Goal: Task Accomplishment & Management: Use online tool/utility

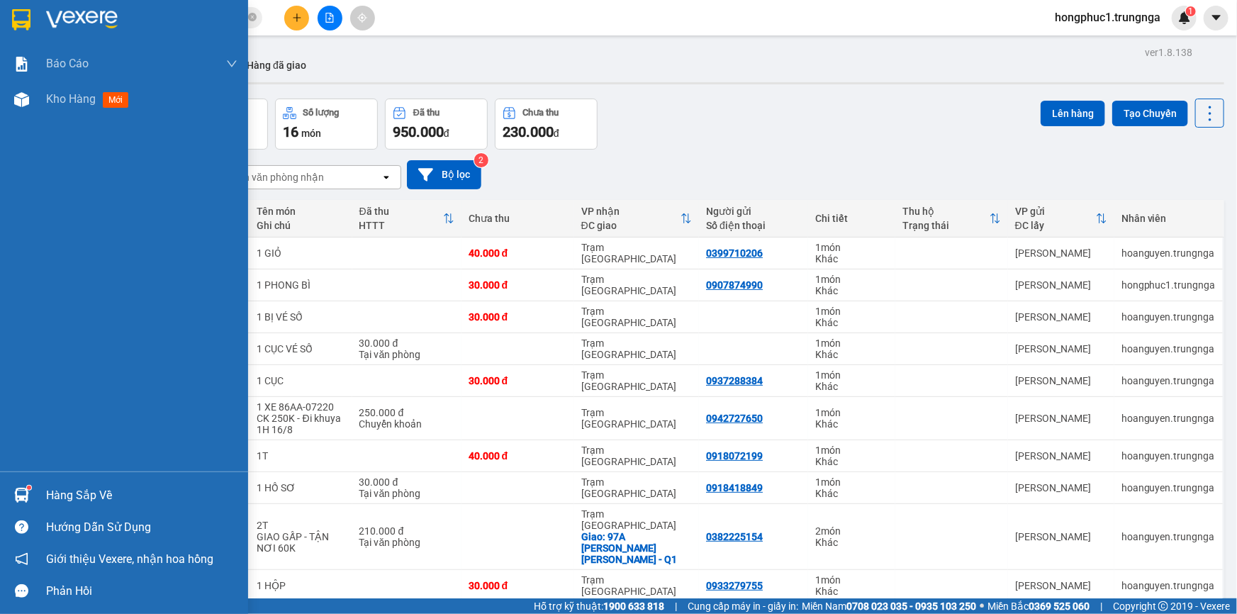
click at [76, 489] on div "Hàng sắp về" at bounding box center [141, 495] width 191 height 21
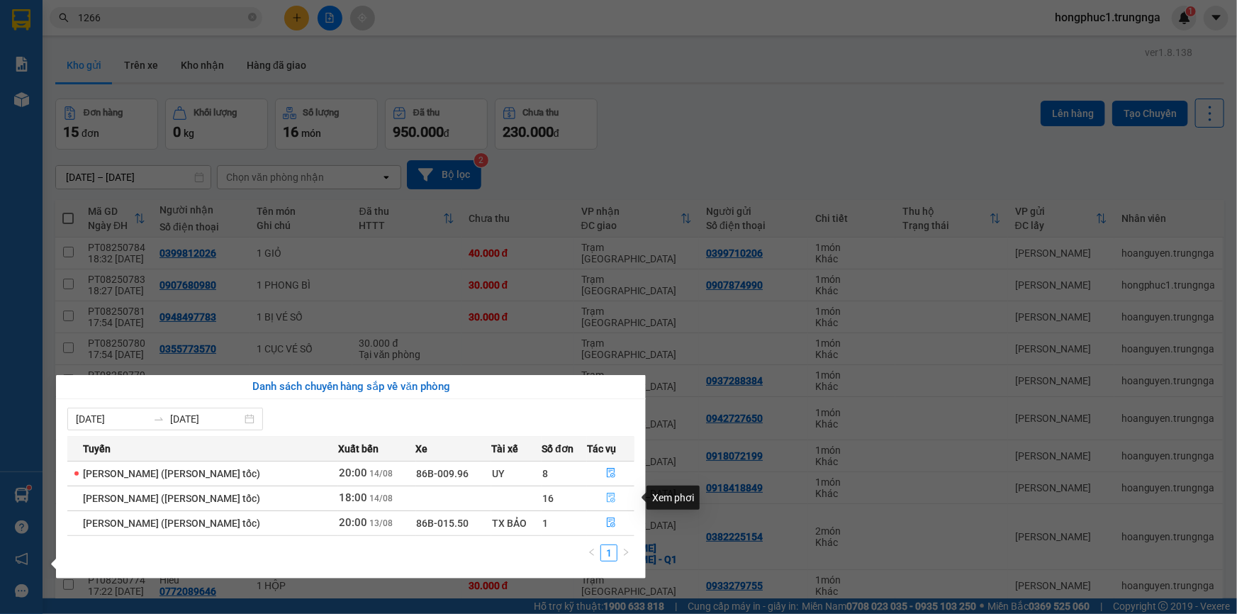
click at [610, 496] on icon "file-done" at bounding box center [611, 498] width 10 height 10
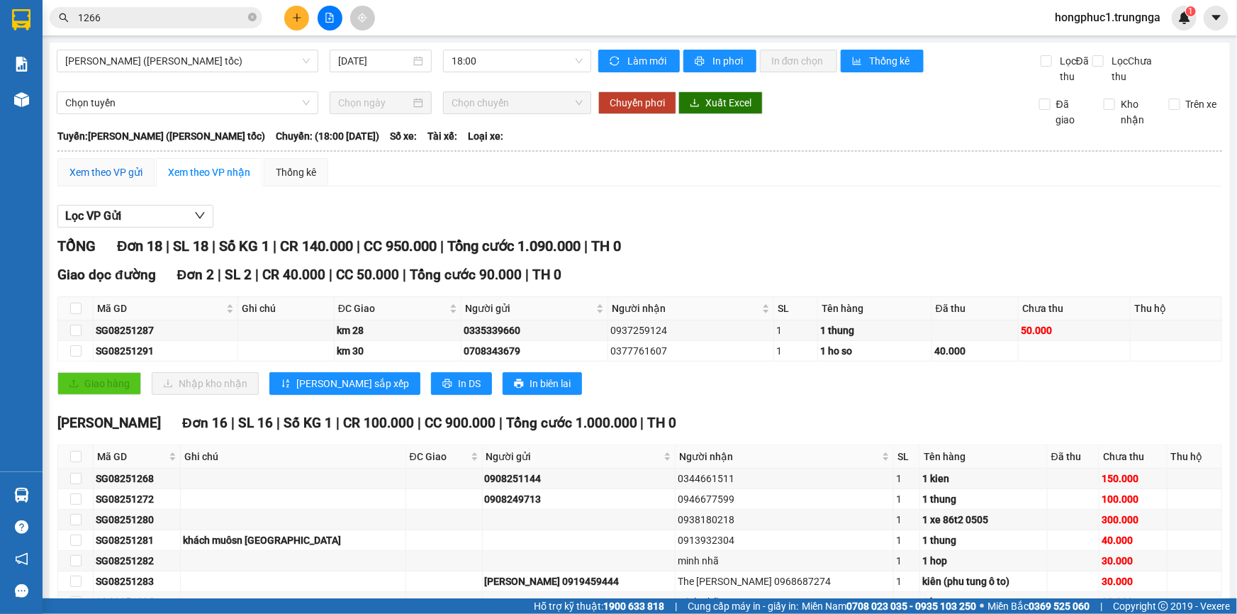
click at [108, 170] on div "Xem theo VP gửi" at bounding box center [105, 172] width 73 height 16
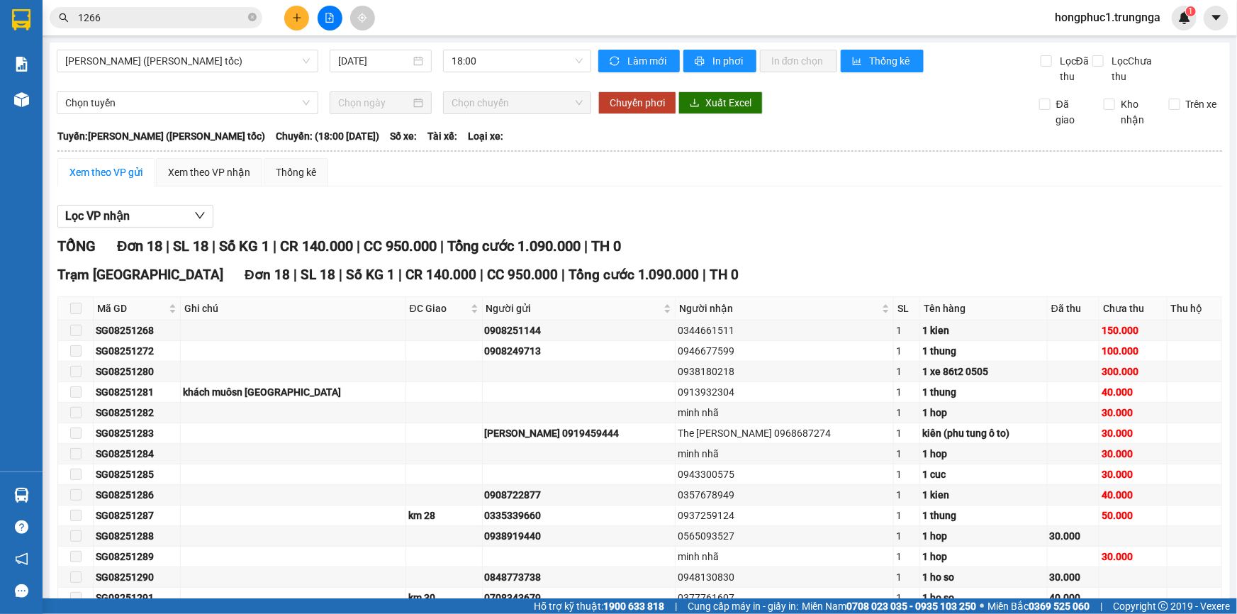
scroll to position [163, 0]
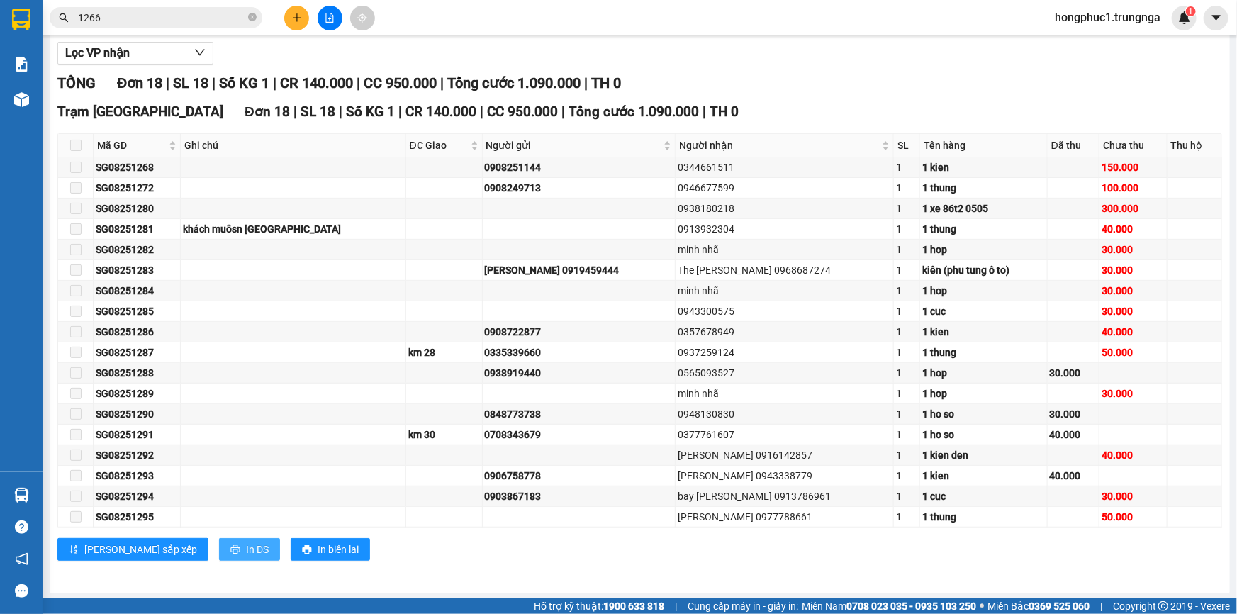
click at [246, 549] on span "In DS" at bounding box center [257, 550] width 23 height 16
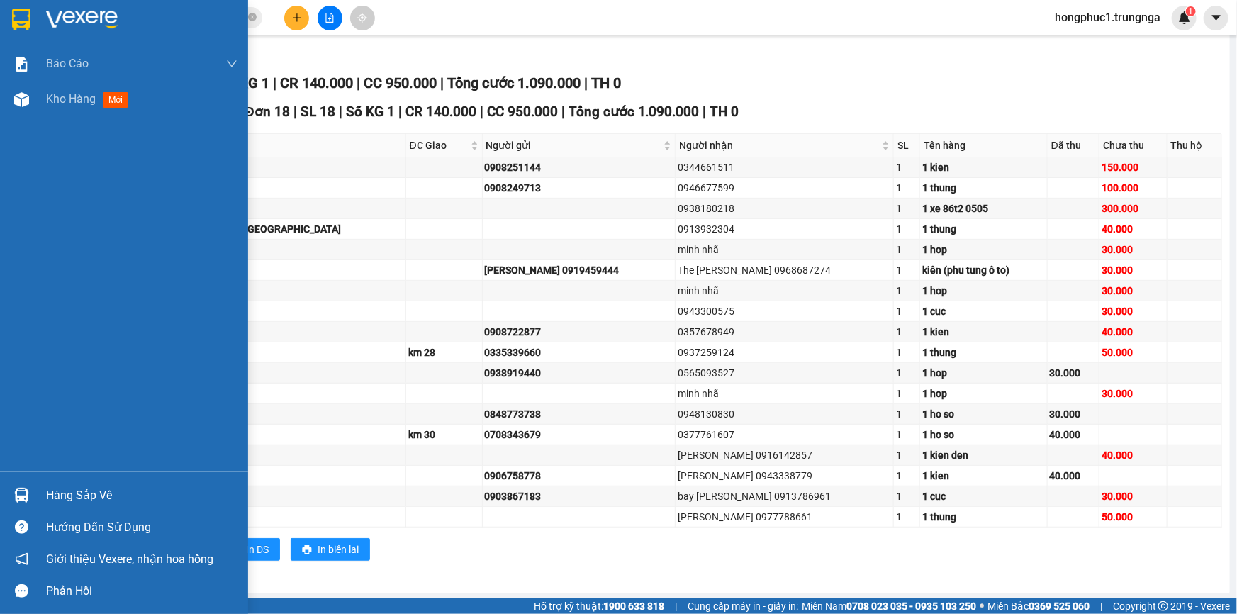
click at [87, 493] on div "Hàng sắp về" at bounding box center [141, 495] width 191 height 21
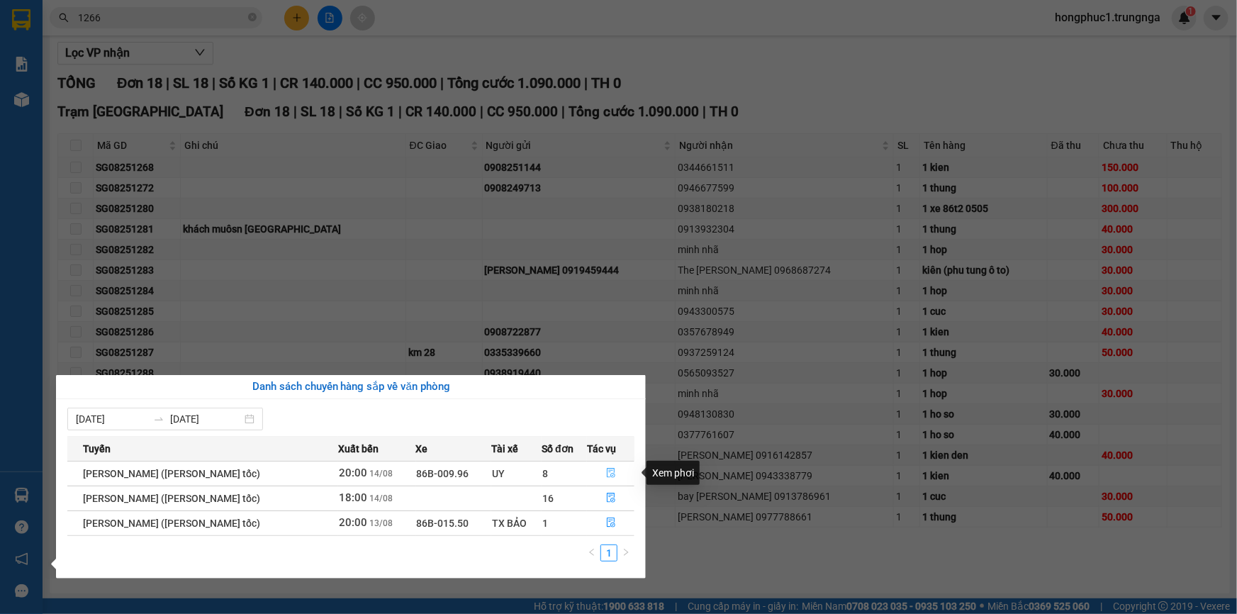
click at [609, 470] on icon "file-done" at bounding box center [611, 473] width 9 height 10
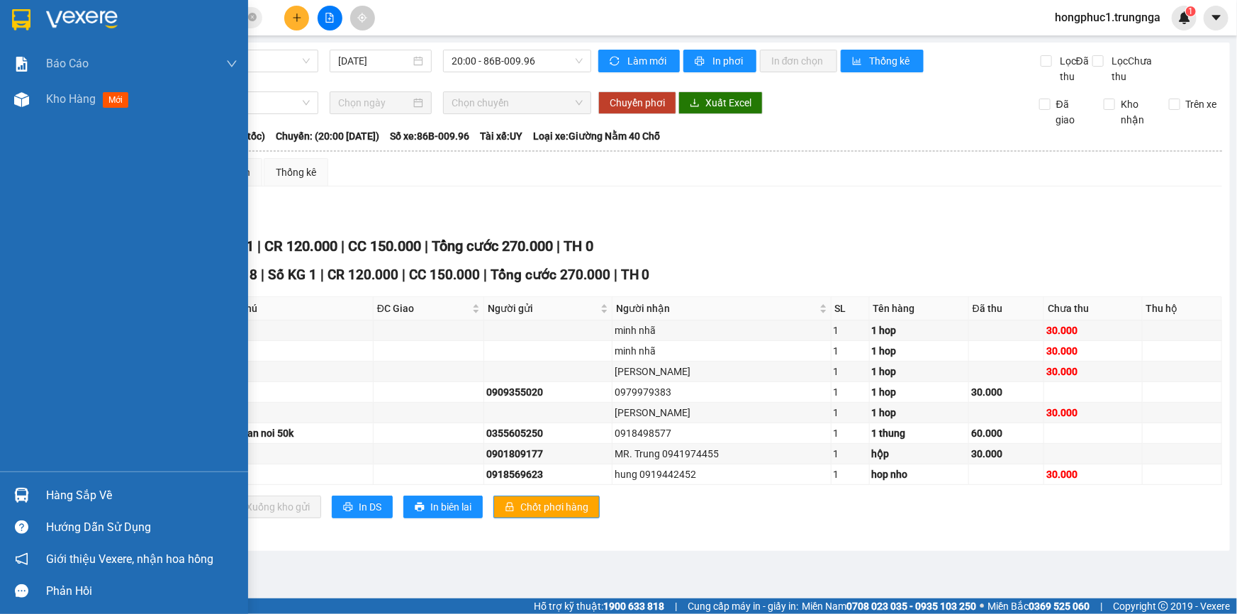
click at [68, 497] on div "Hàng sắp về" at bounding box center [141, 495] width 191 height 21
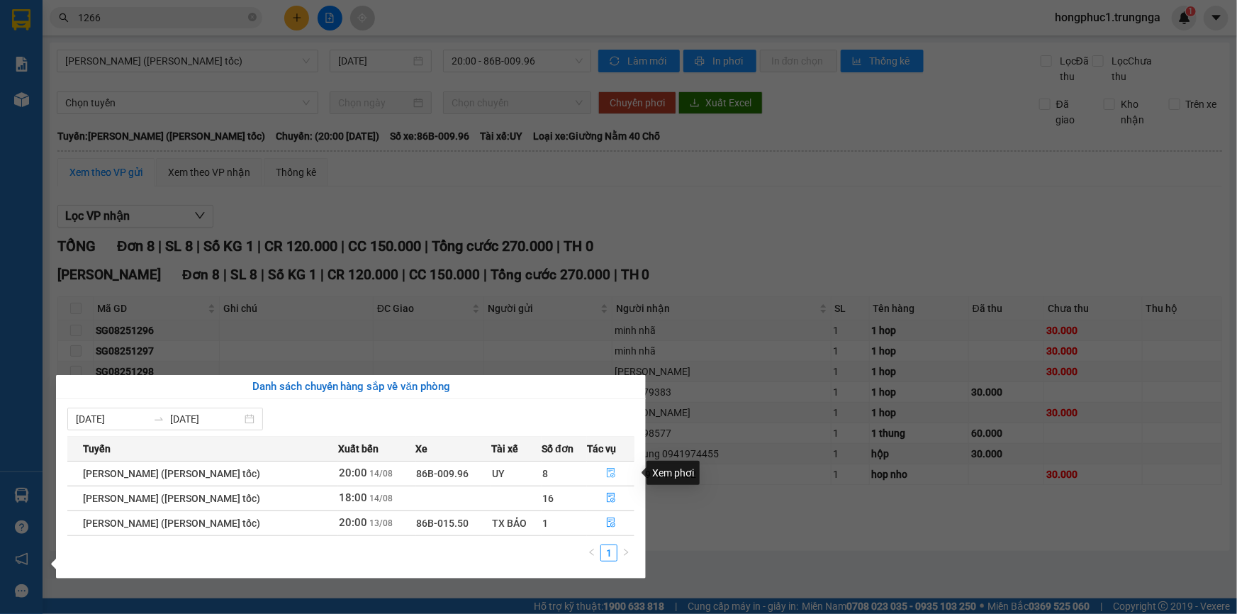
click at [612, 471] on icon "file-done" at bounding box center [611, 473] width 10 height 10
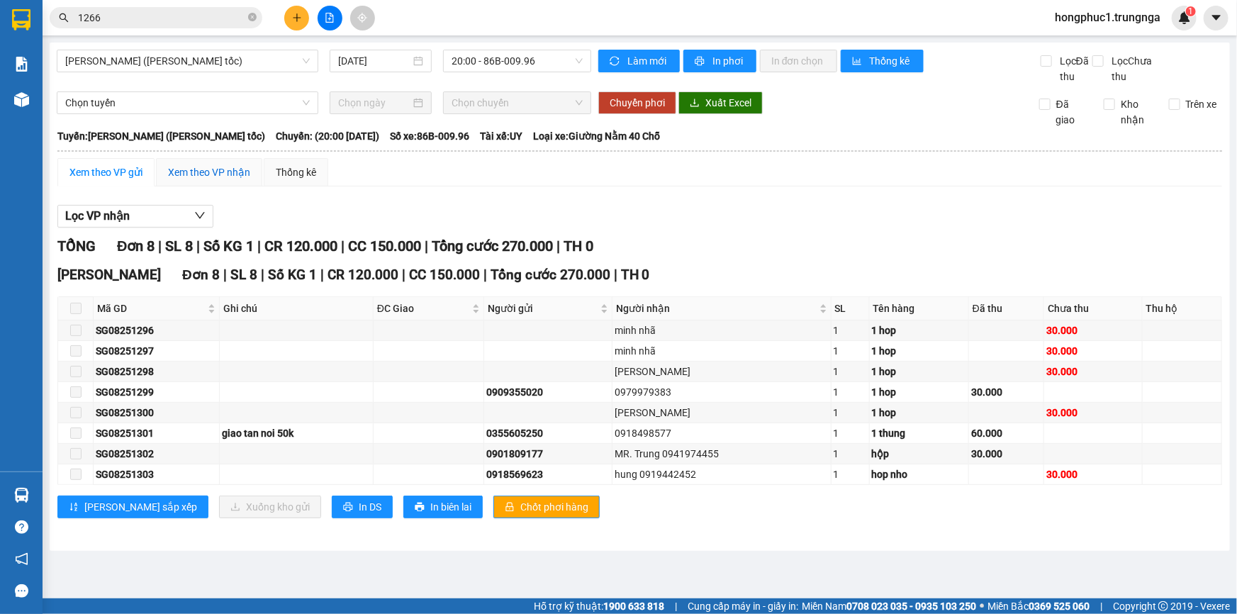
click at [194, 166] on div "Xem theo VP nhận" at bounding box center [209, 172] width 82 height 16
click at [123, 174] on div "Xem theo VP gửi" at bounding box center [105, 172] width 73 height 16
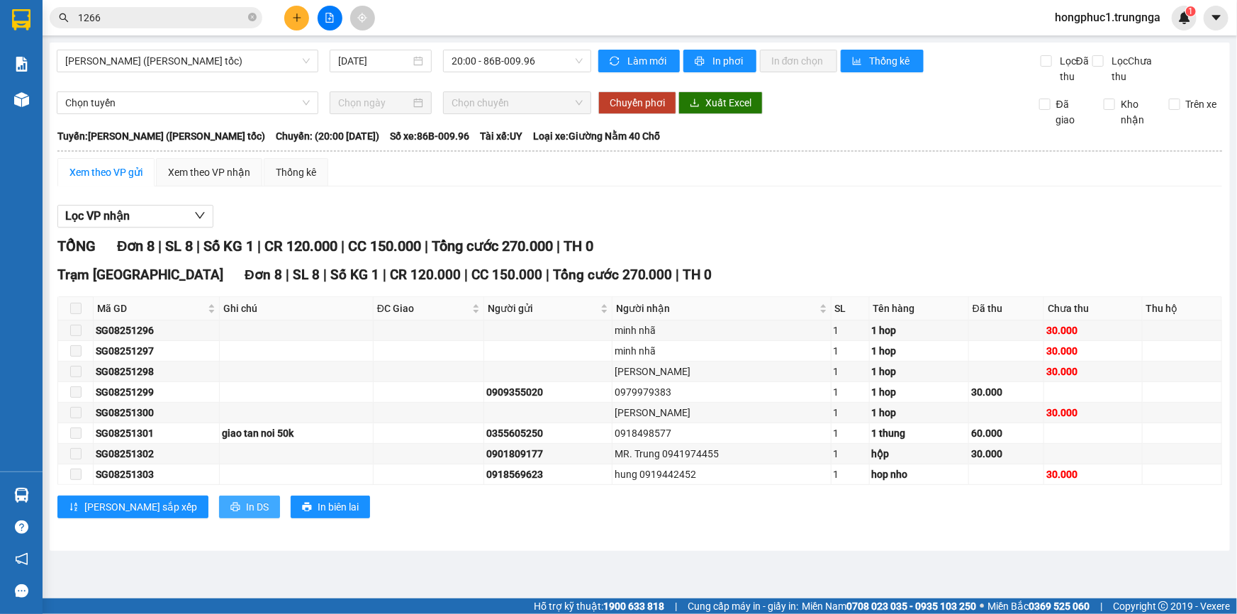
click at [219, 506] on button "In DS" at bounding box center [249, 507] width 61 height 23
click at [729, 66] on span "In phơi" at bounding box center [728, 61] width 33 height 16
click at [498, 65] on span "20:00 - 86B-009.96" at bounding box center [517, 60] width 131 height 21
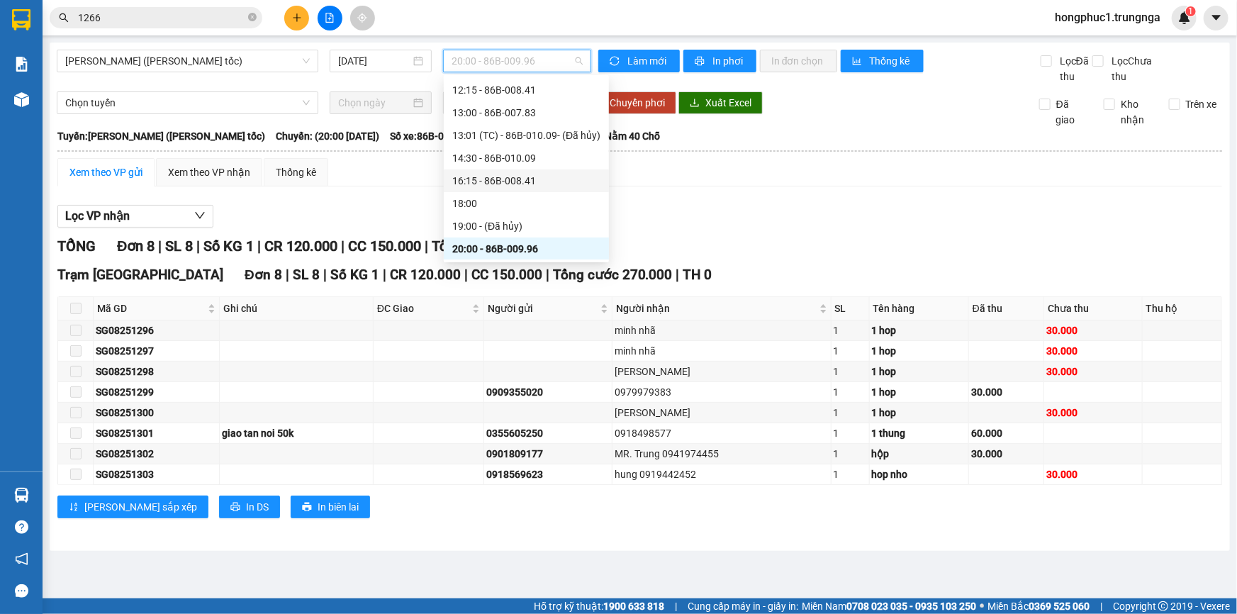
click at [491, 178] on div "16:15 - 86B-008.41" at bounding box center [526, 181] width 148 height 16
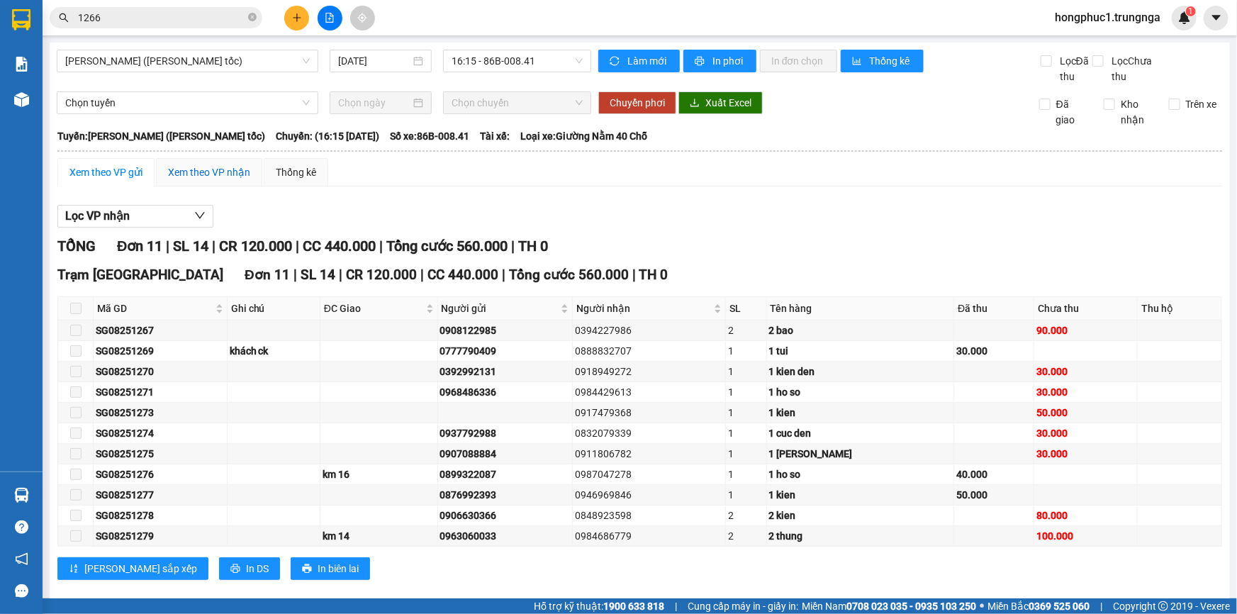
click at [184, 167] on div "Xem theo VP nhận" at bounding box center [209, 172] width 82 height 16
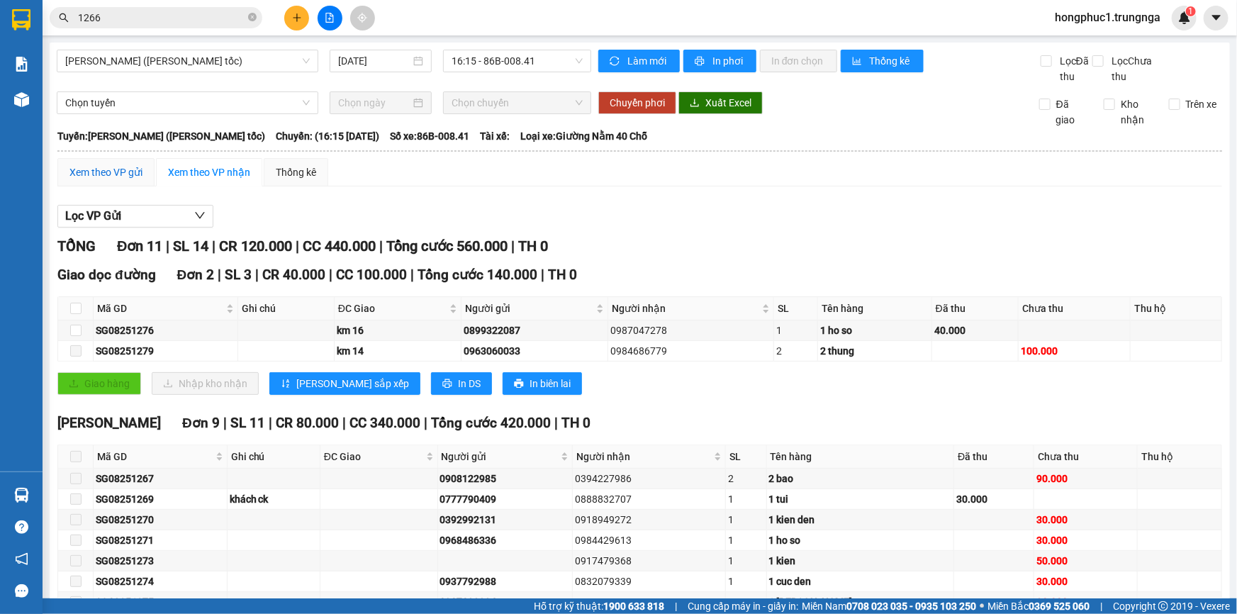
click at [130, 169] on div "Xem theo VP gửi" at bounding box center [105, 172] width 73 height 16
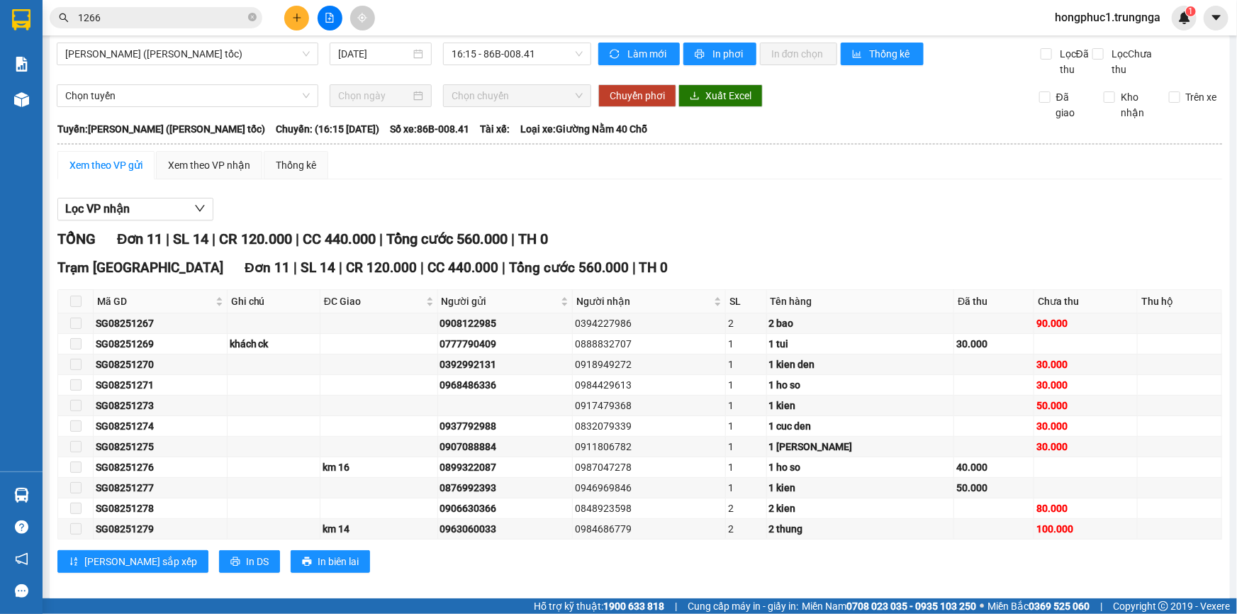
scroll to position [20, 0]
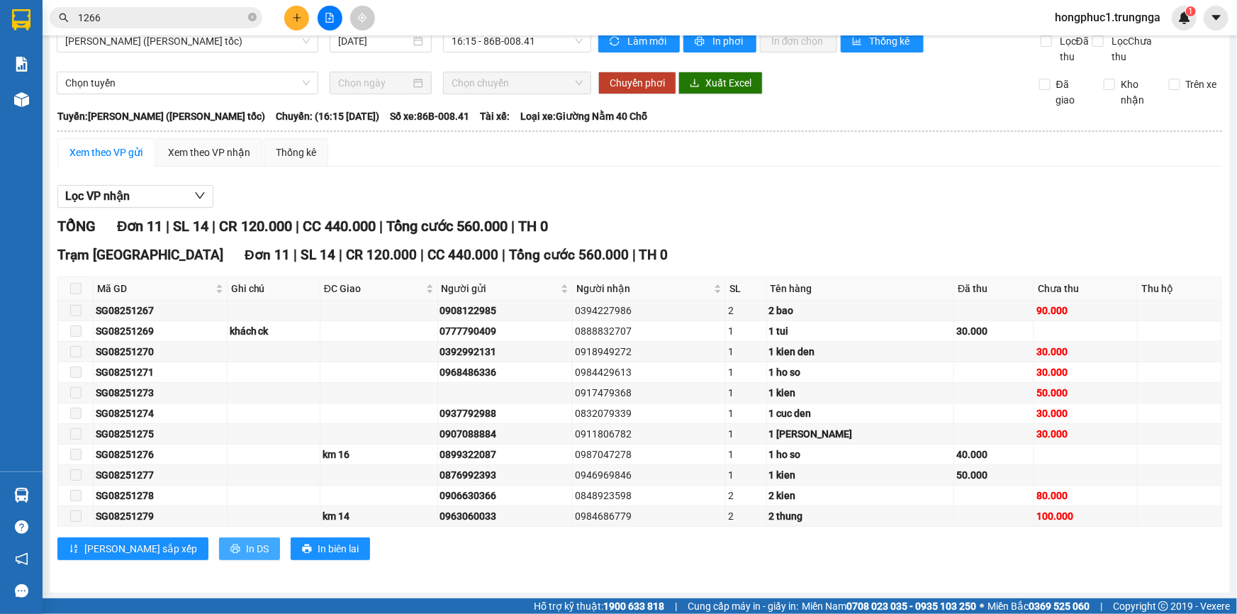
click at [246, 549] on span "In DS" at bounding box center [257, 549] width 23 height 16
click at [193, 14] on input "1266" at bounding box center [161, 18] width 167 height 16
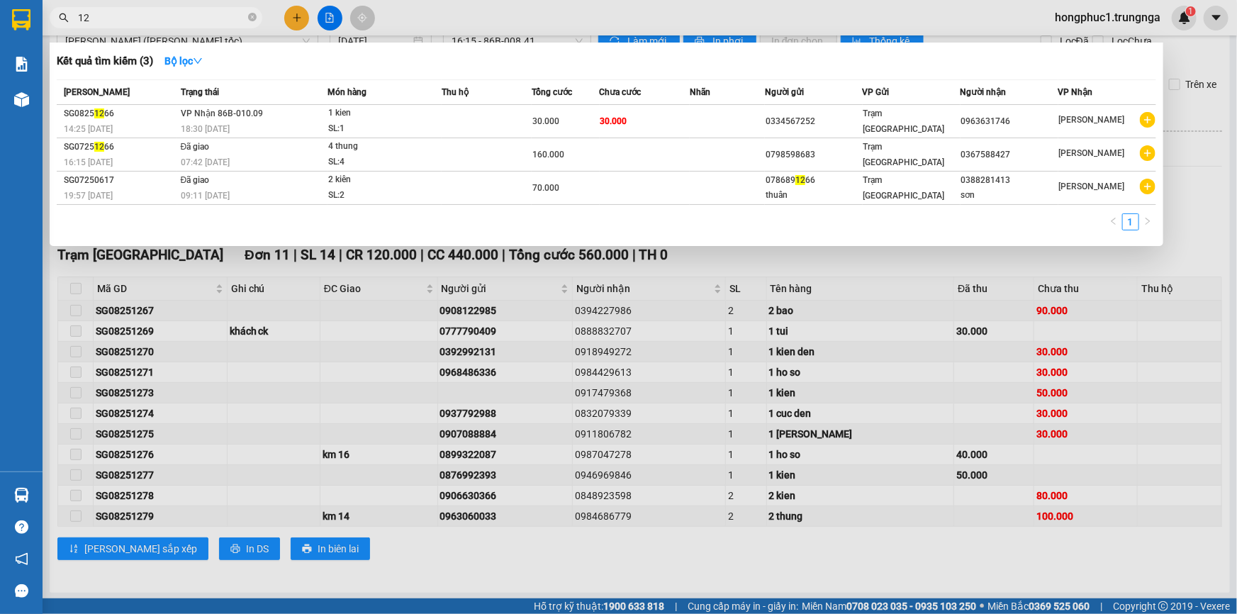
type input "1"
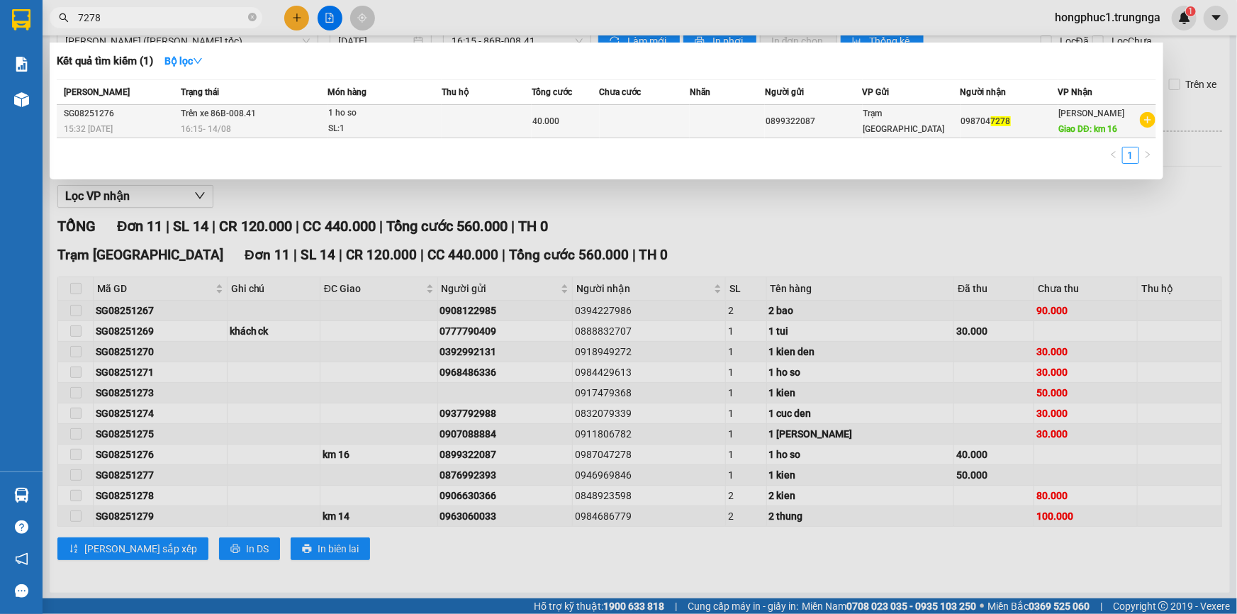
type input "7278"
click at [720, 121] on td at bounding box center [727, 121] width 75 height 33
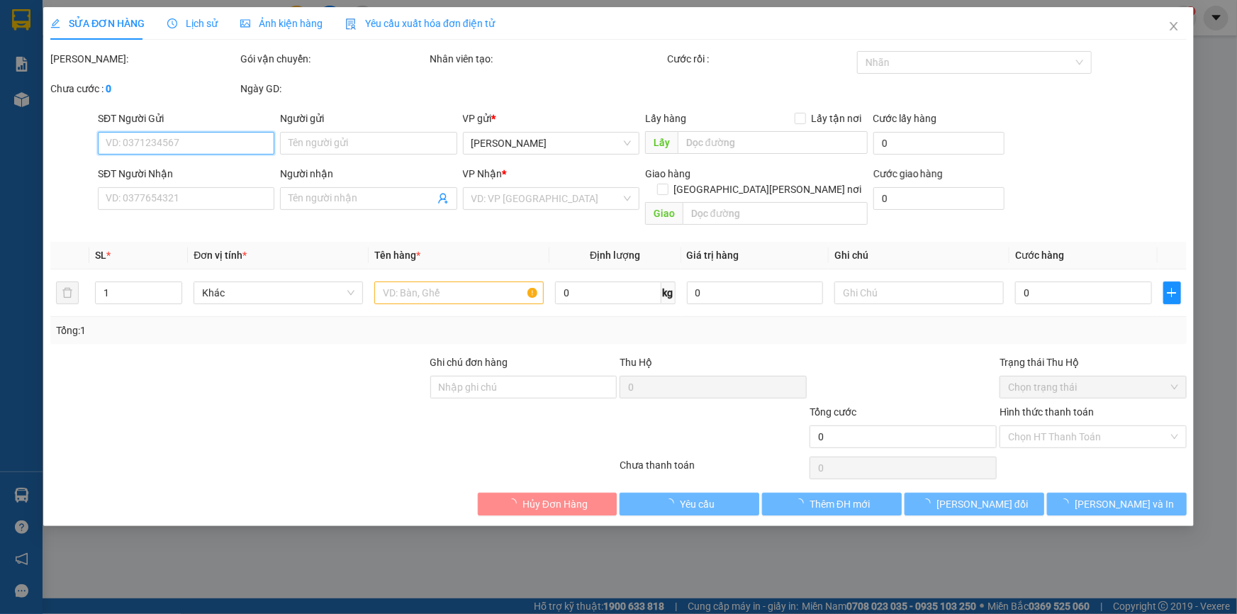
type input "0899322087"
type input "0987047278"
type input "km 16"
type input "40.000"
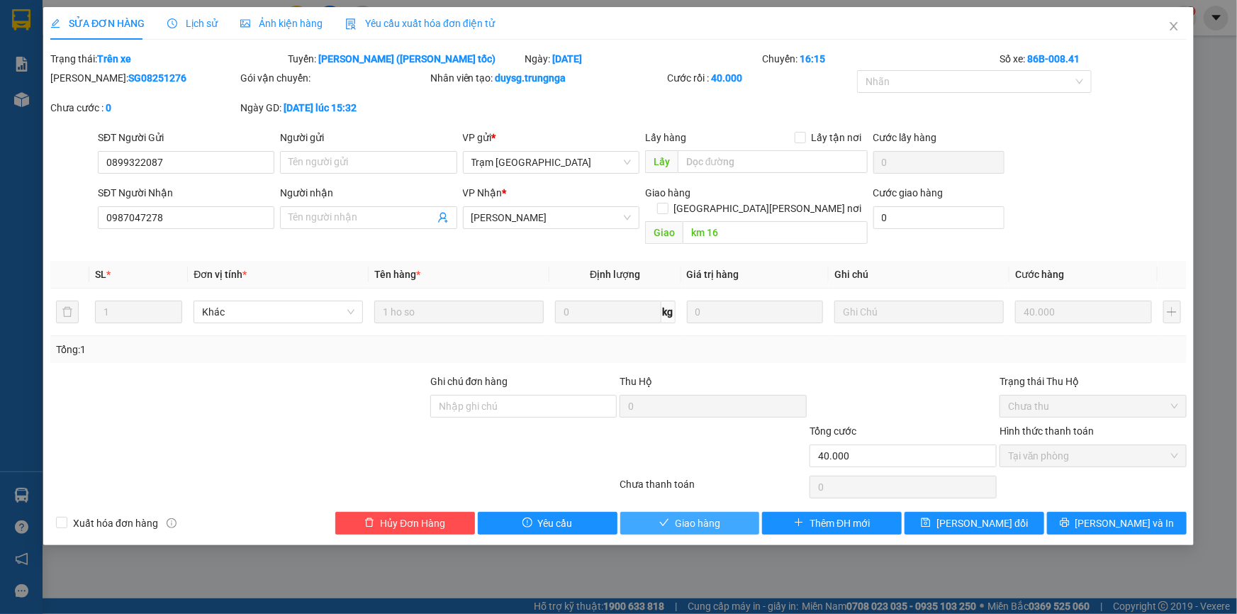
click at [695, 515] on span "Giao hàng" at bounding box center [697, 523] width 45 height 16
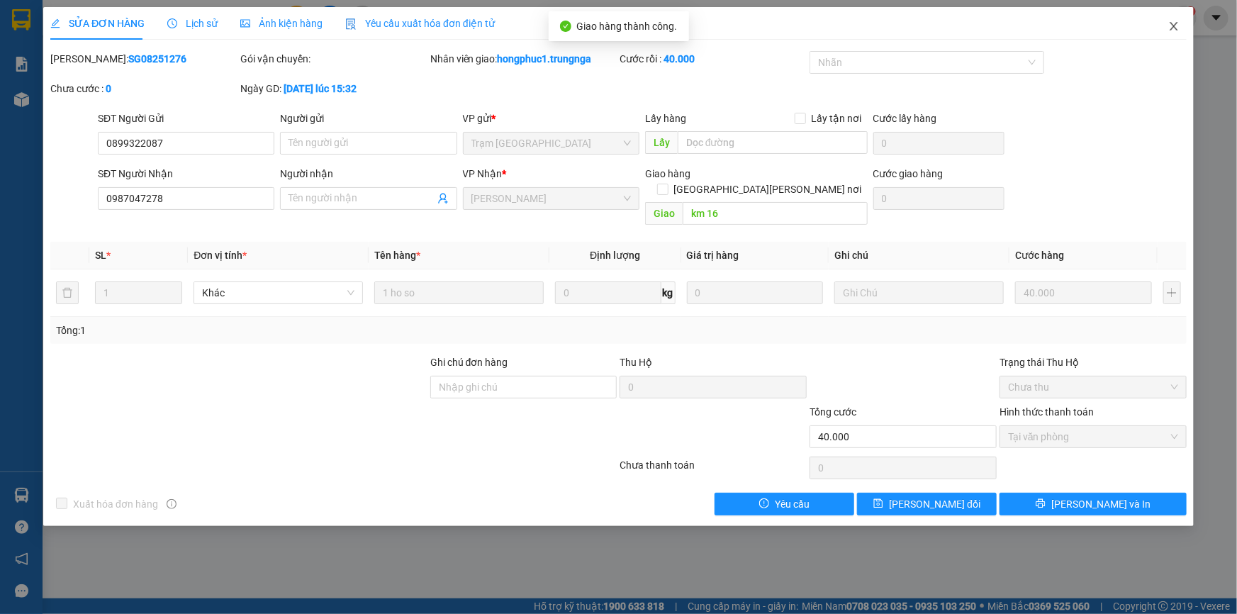
click at [1177, 26] on icon "close" at bounding box center [1173, 26] width 11 height 11
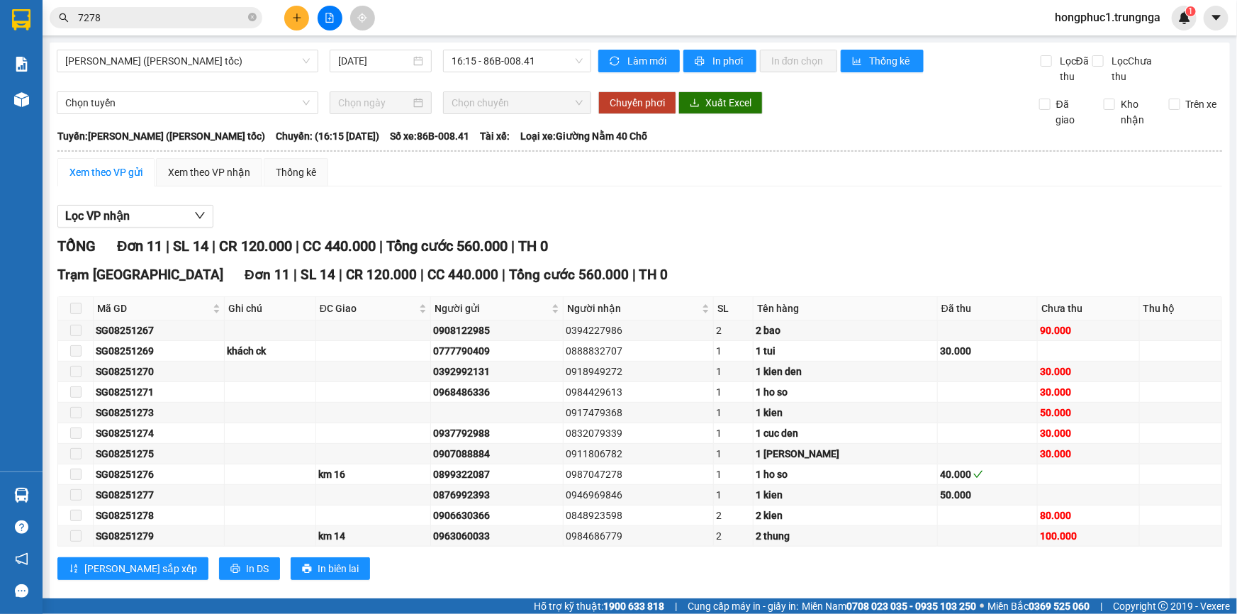
click at [669, 211] on div "Lọc VP nhận" at bounding box center [639, 216] width 1165 height 23
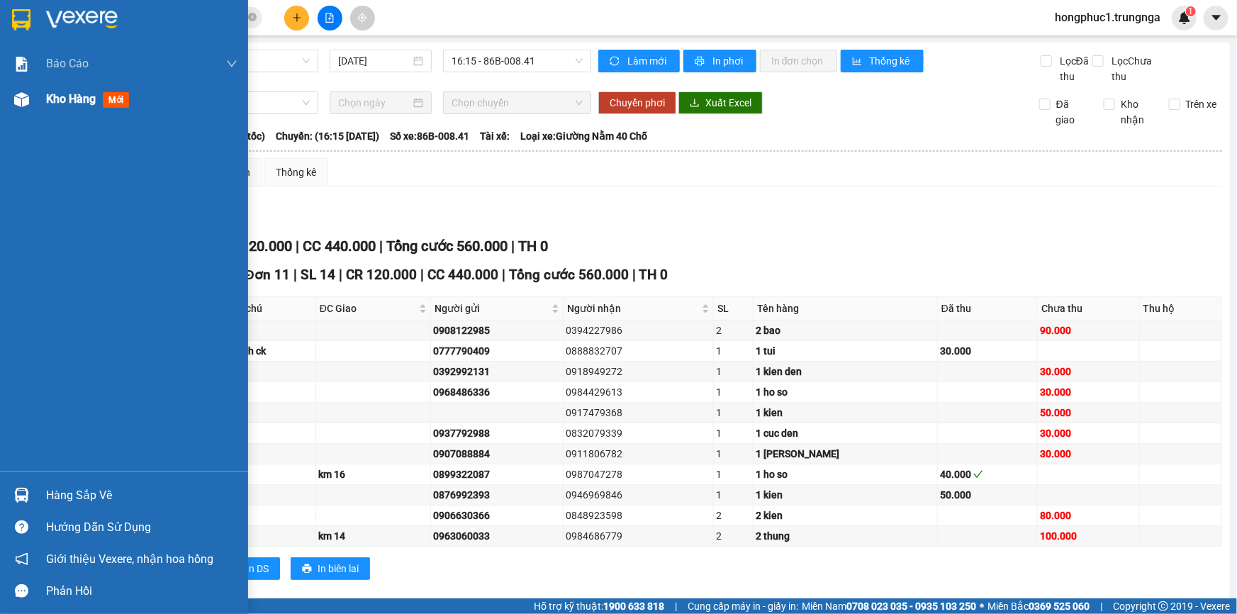
click at [83, 100] on span "Kho hàng" at bounding box center [71, 98] width 50 height 13
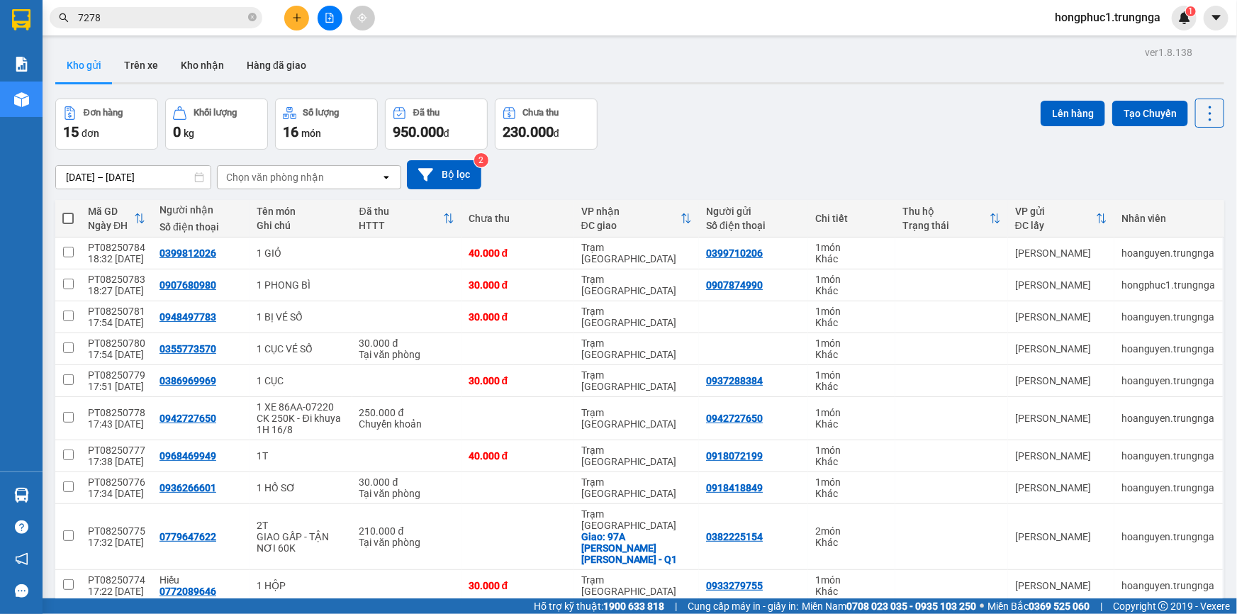
click at [725, 132] on div "Đơn hàng 15 đơn [PERSON_NAME] 0 kg Số [PERSON_NAME] 16 món Đã thu 950.000 [PERS…" at bounding box center [639, 124] width 1169 height 51
click at [208, 65] on button "Kho nhận" at bounding box center [202, 65] width 66 height 34
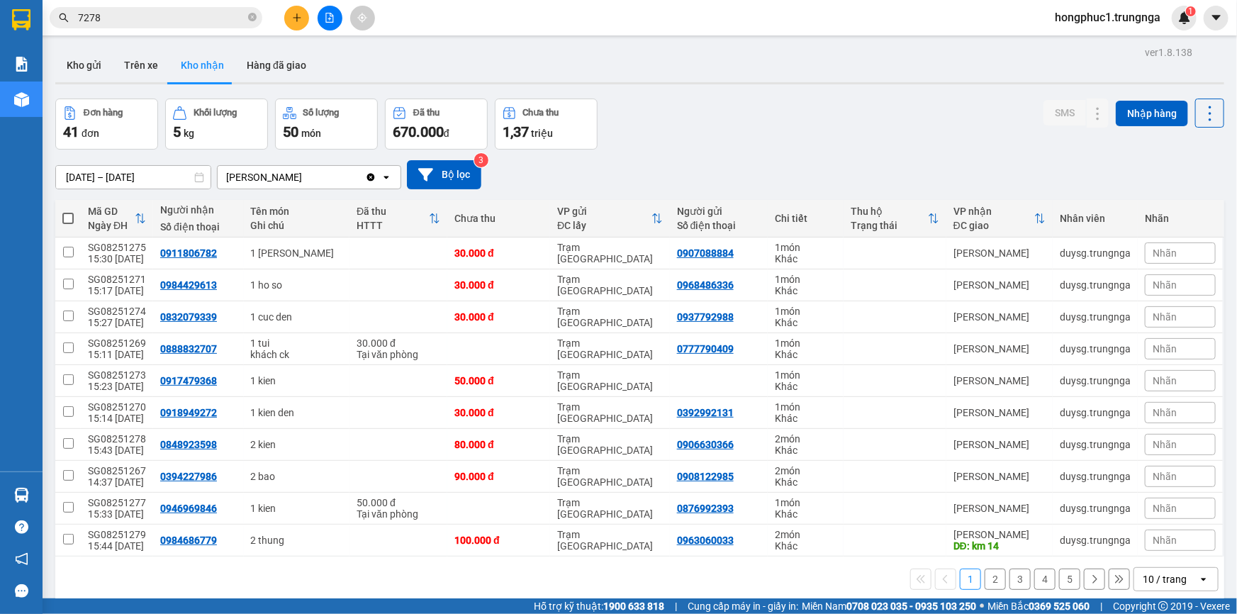
click at [985, 578] on button "2" at bounding box center [995, 579] width 21 height 21
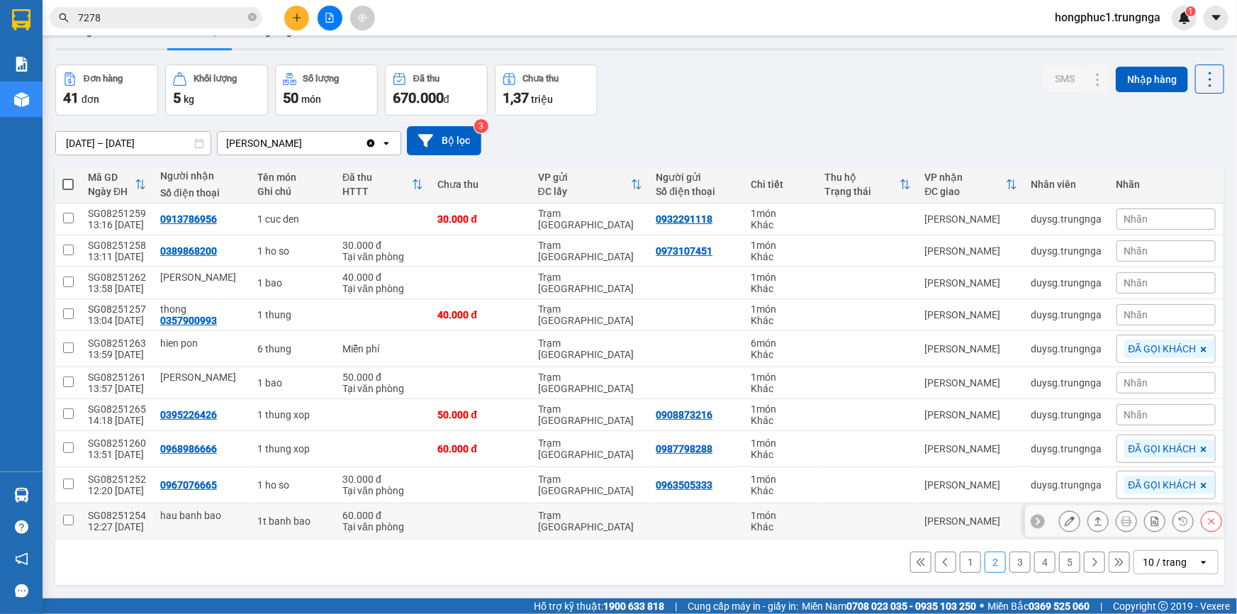
scroll to position [65, 0]
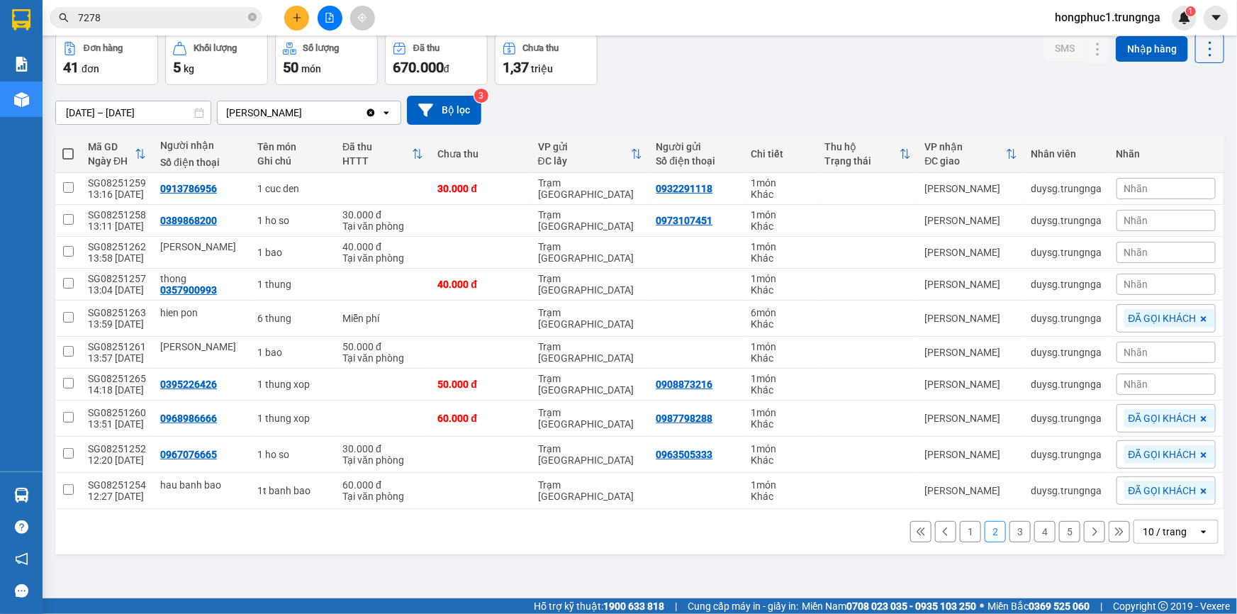
click at [917, 527] on icon at bounding box center [921, 531] width 8 height 8
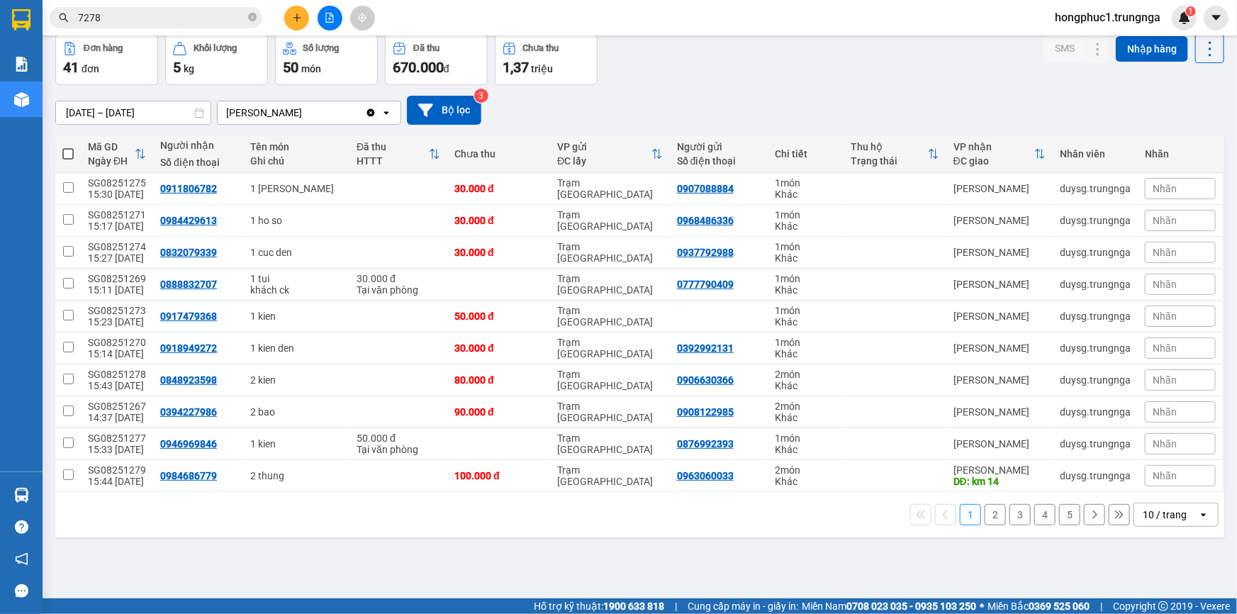
click at [985, 513] on button "2" at bounding box center [995, 514] width 21 height 21
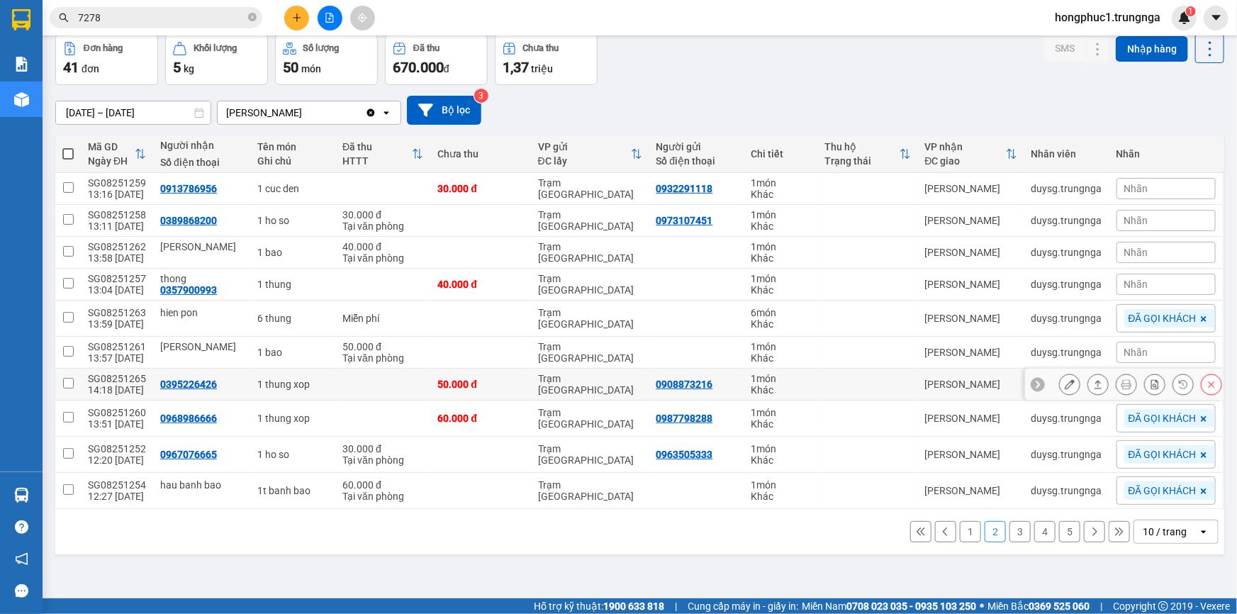
click at [997, 376] on td "[PERSON_NAME]" at bounding box center [971, 385] width 106 height 32
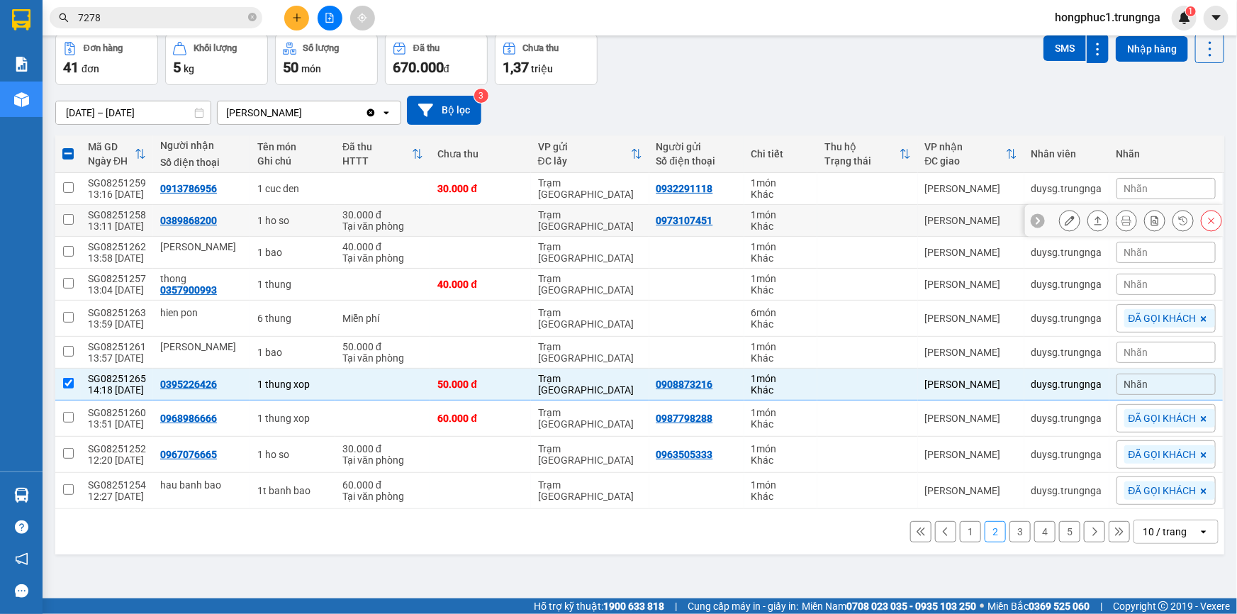
click at [187, 219] on div "0389868200" at bounding box center [188, 220] width 57 height 11
copy div "0389868200"
click at [196, 188] on div "0913786956" at bounding box center [188, 188] width 57 height 11
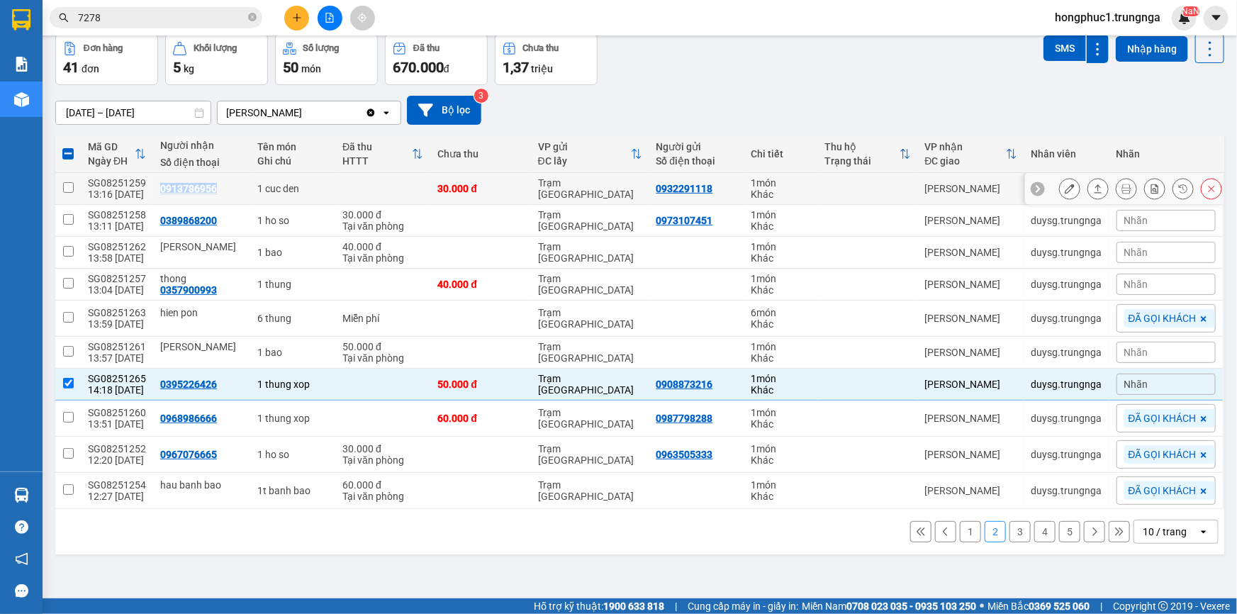
copy div "0913786956"
click at [1117, 388] on div "Nhãn" at bounding box center [1166, 384] width 99 height 21
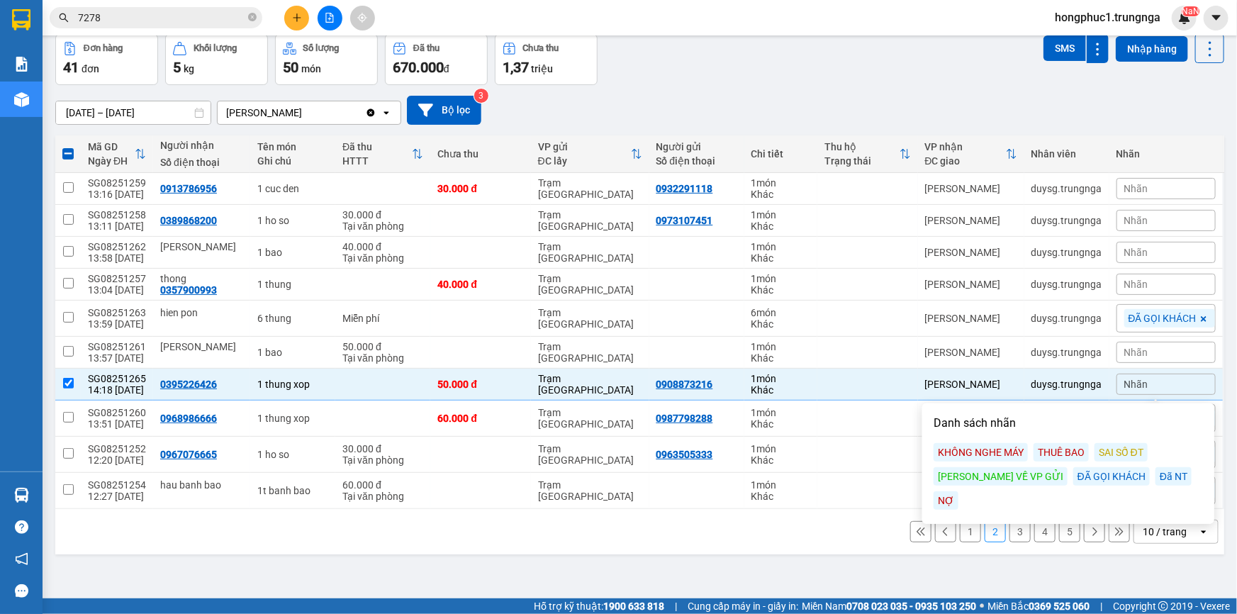
click at [1012, 451] on div "KHÔNG NGHE MÁY" at bounding box center [981, 452] width 94 height 18
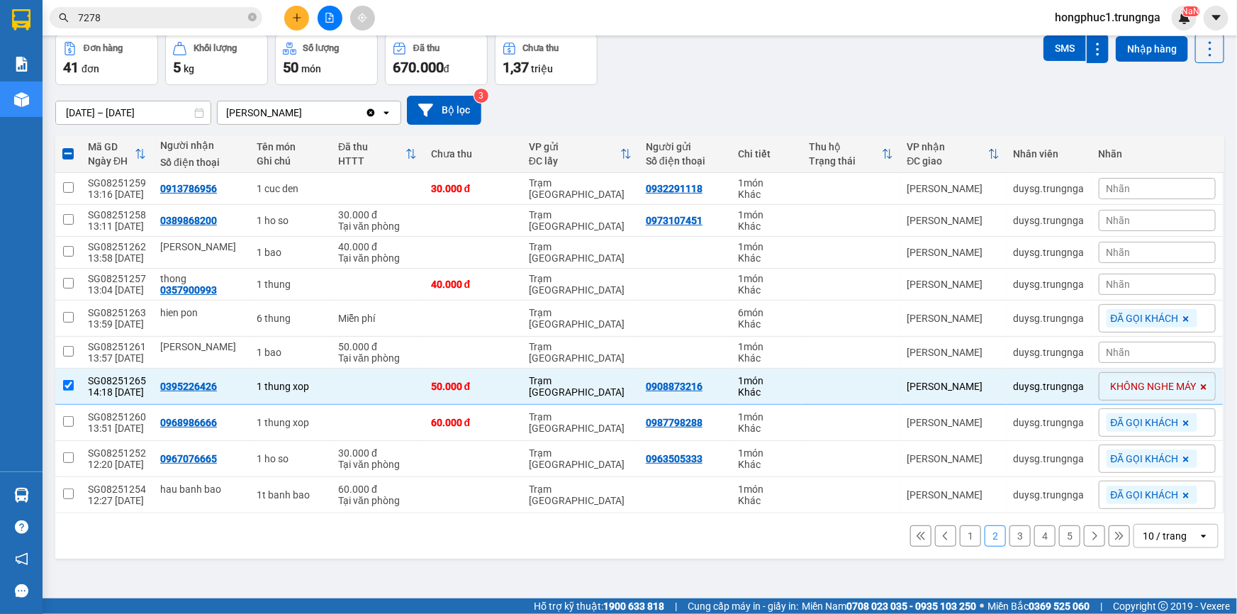
click at [918, 532] on button at bounding box center [920, 535] width 21 height 21
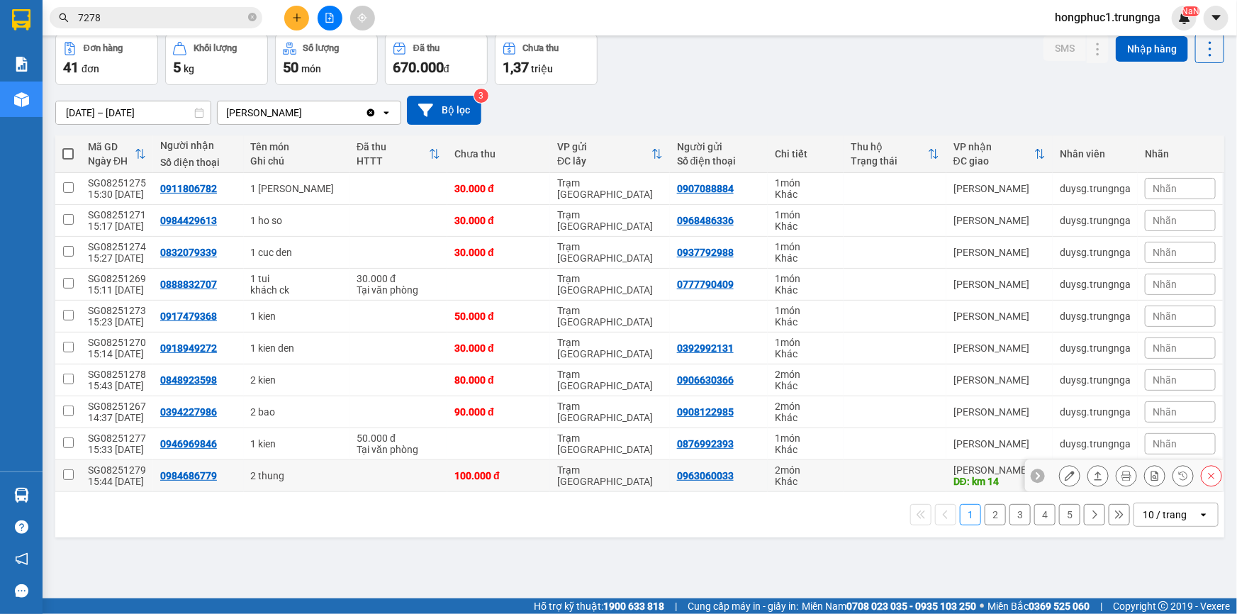
click at [199, 476] on div "0984686779" at bounding box center [188, 475] width 57 height 11
copy div "0984686779"
click at [199, 446] on div "0946969846" at bounding box center [188, 443] width 57 height 11
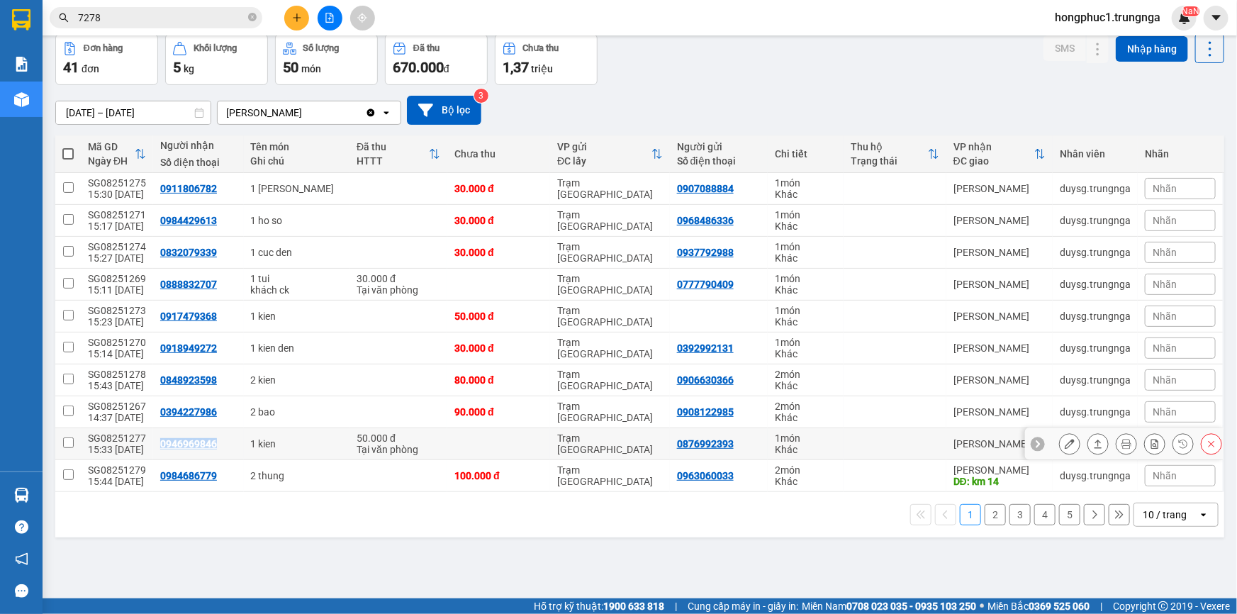
copy div "0946969846"
click at [199, 406] on div "0394227986" at bounding box center [188, 411] width 57 height 11
copy div "0394227986"
click at [195, 382] on div "0848923598" at bounding box center [188, 379] width 57 height 11
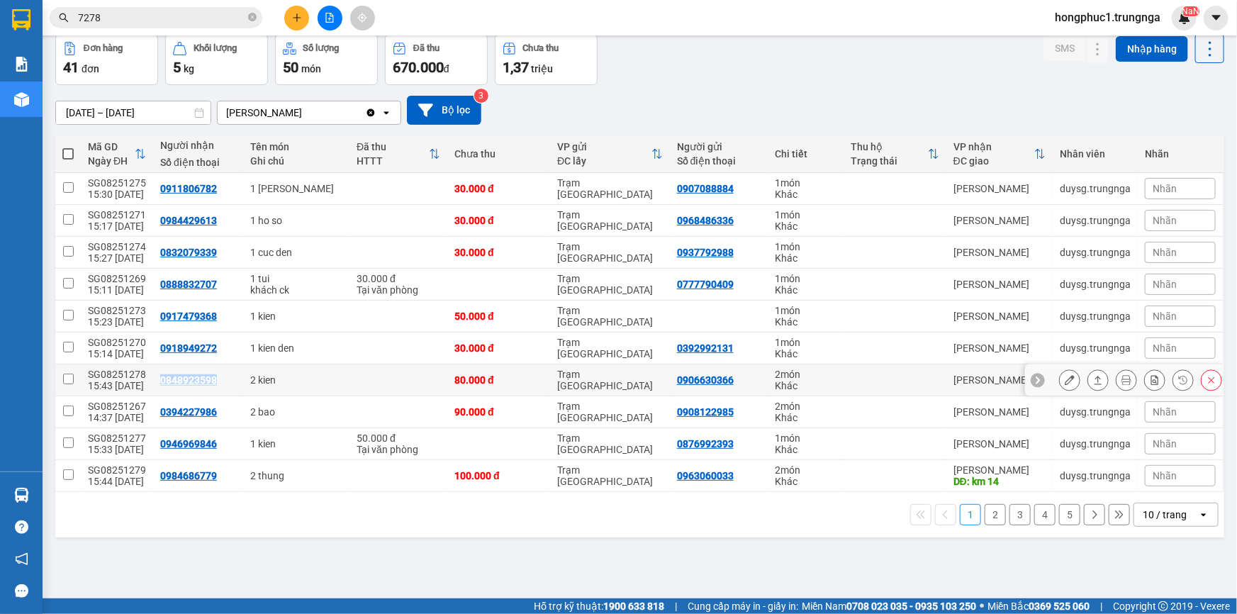
click at [195, 382] on div "0848923598" at bounding box center [188, 379] width 57 height 11
copy div "0848923598"
click at [206, 347] on div "0918949272" at bounding box center [188, 347] width 57 height 11
copy div "0918949272"
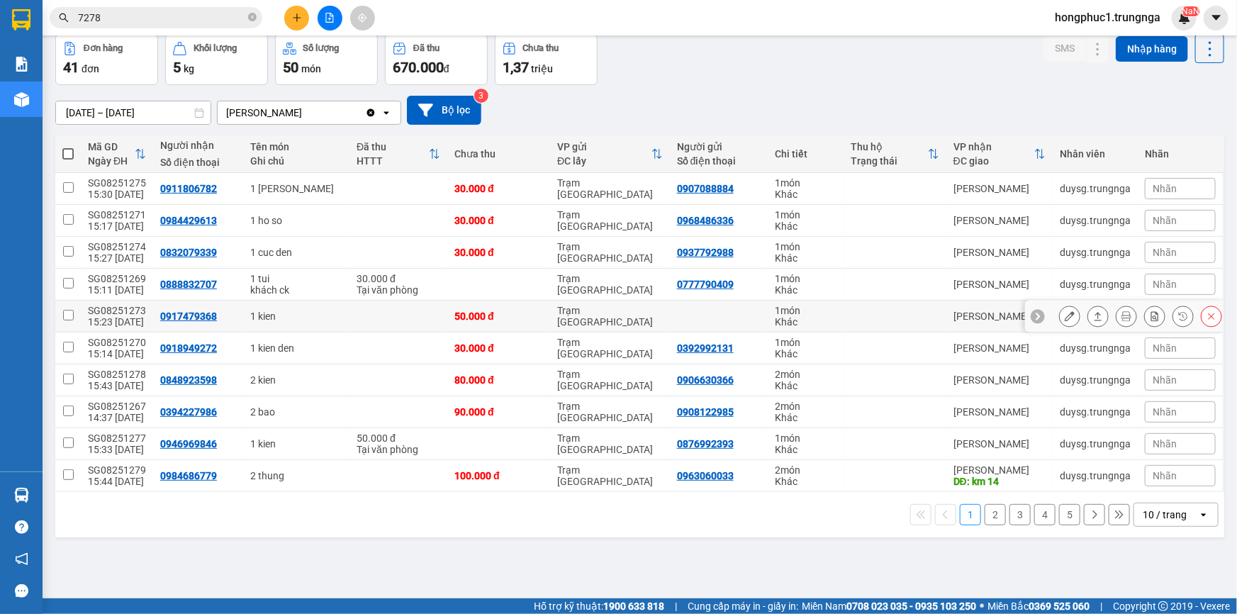
click at [201, 311] on div "0917479368" at bounding box center [188, 316] width 57 height 11
copy div "0917479368"
click at [207, 283] on div "0888832707" at bounding box center [188, 284] width 57 height 11
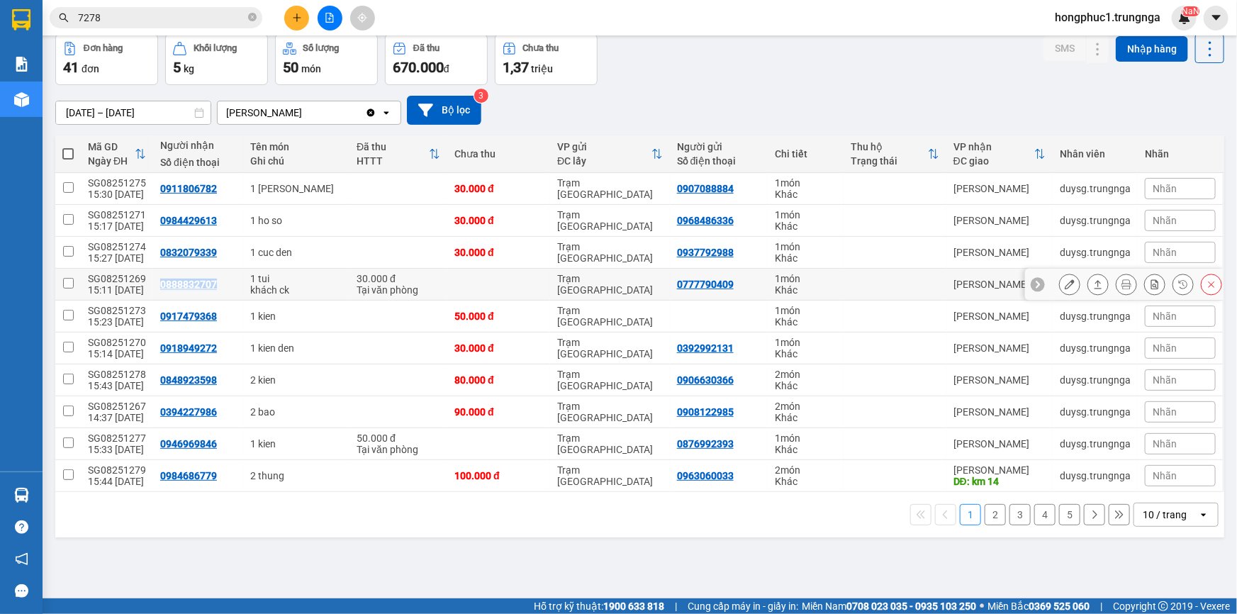
copy div "0888832707"
click at [192, 248] on div "0832079339" at bounding box center [188, 252] width 57 height 11
copy div "0832079339"
click at [191, 217] on div "0984429613" at bounding box center [188, 220] width 57 height 11
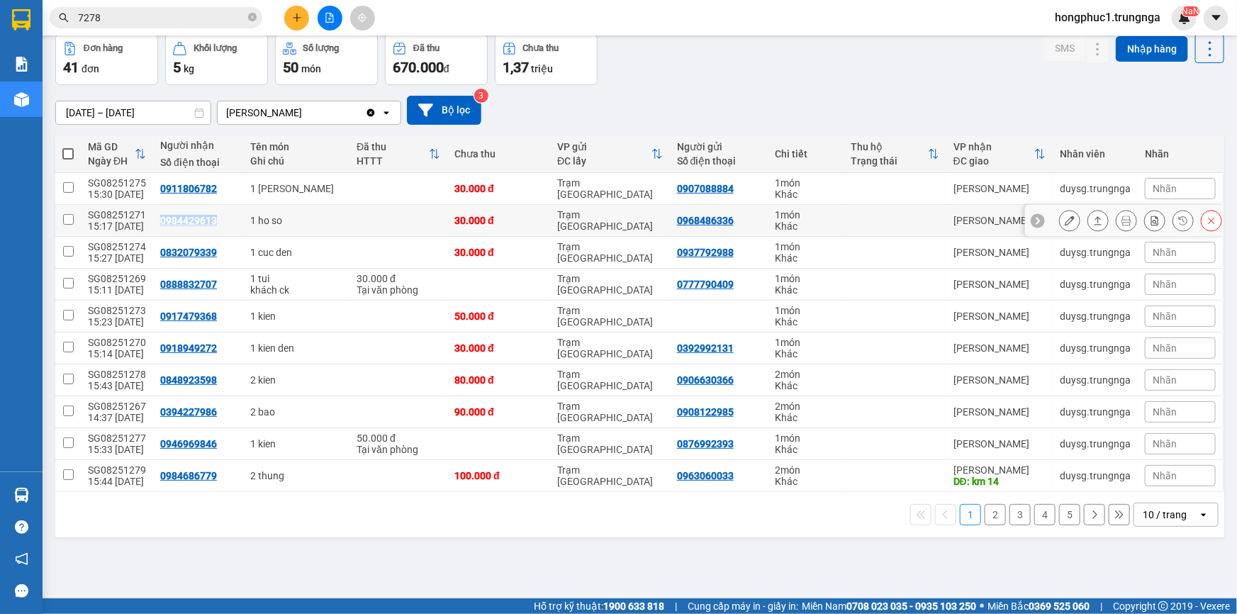
click at [191, 217] on div "0984429613" at bounding box center [188, 220] width 57 height 11
click at [200, 184] on div "0911806782" at bounding box center [188, 188] width 57 height 11
click at [430, 574] on div "ver 1.8.138 Kho gửi Trên xe [PERSON_NAME] Hàng đã [PERSON_NAME] hàng 41 đơn [PE…" at bounding box center [640, 285] width 1180 height 614
click at [986, 515] on button "2" at bounding box center [995, 514] width 21 height 21
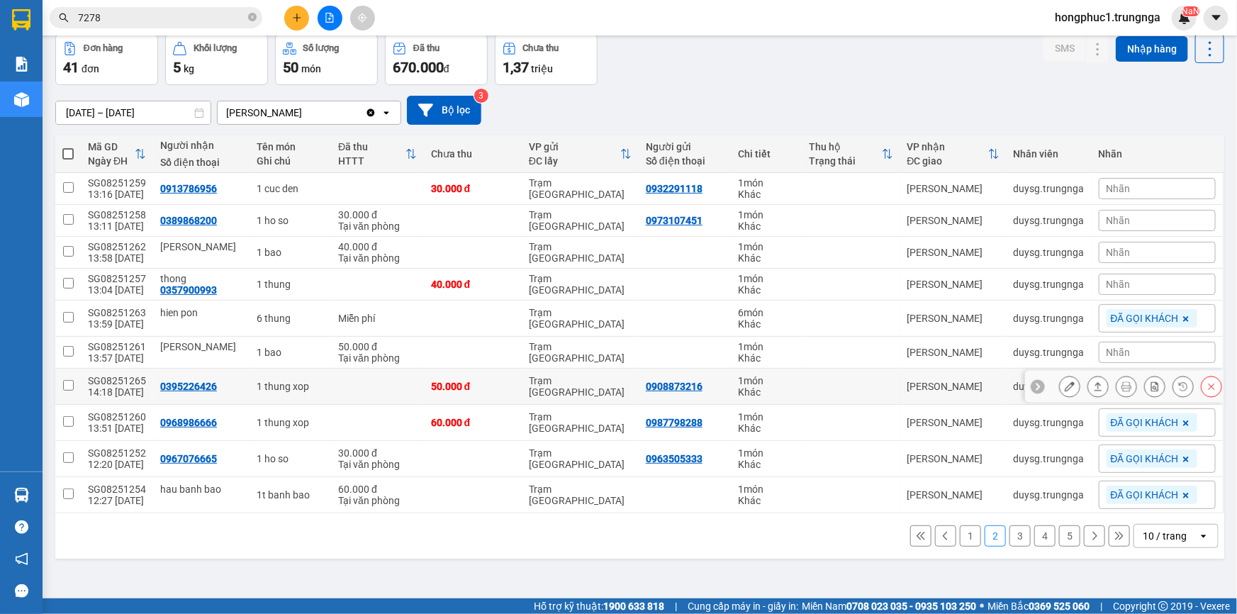
click at [496, 384] on div "50.000 đ" at bounding box center [473, 386] width 84 height 11
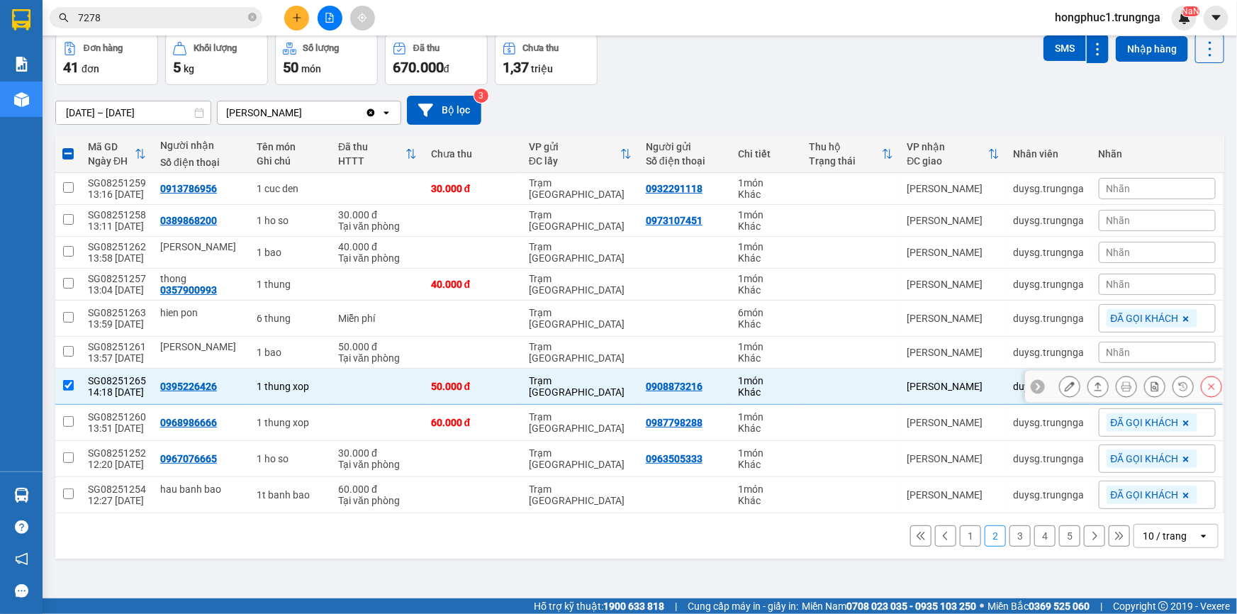
click at [1033, 383] on icon at bounding box center [1038, 386] width 10 height 10
click at [1029, 383] on div "duysg.trungnga" at bounding box center [1049, 386] width 71 height 11
checkbox input "false"
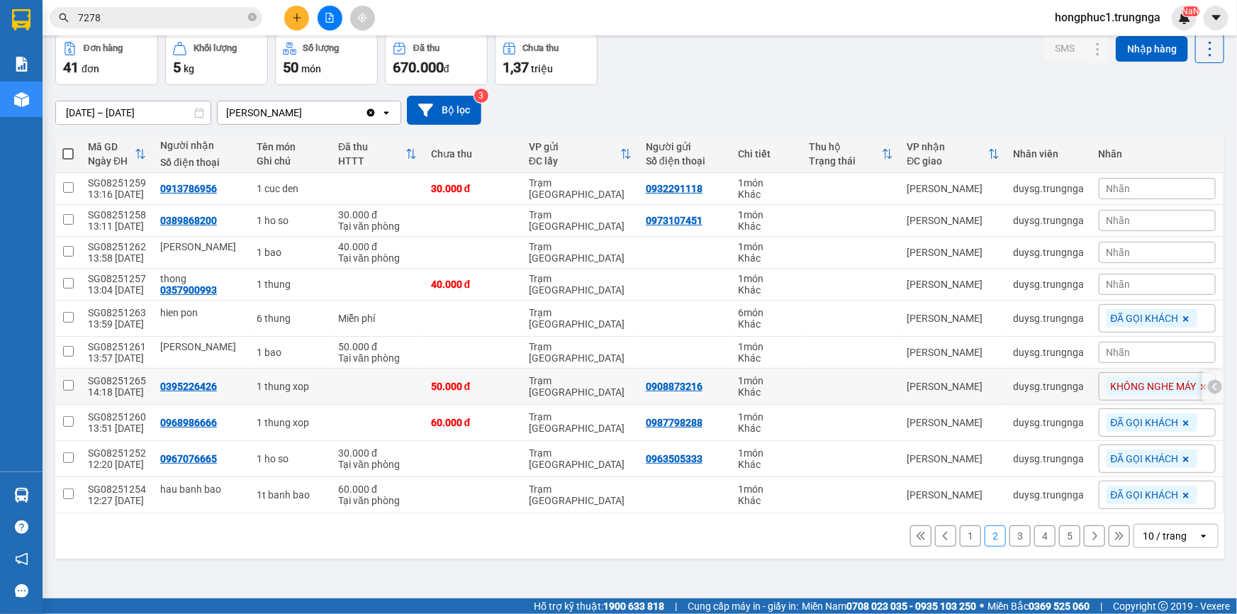
click at [1210, 384] on icon at bounding box center [1215, 386] width 10 height 10
click at [1093, 385] on icon at bounding box center [1098, 386] width 10 height 10
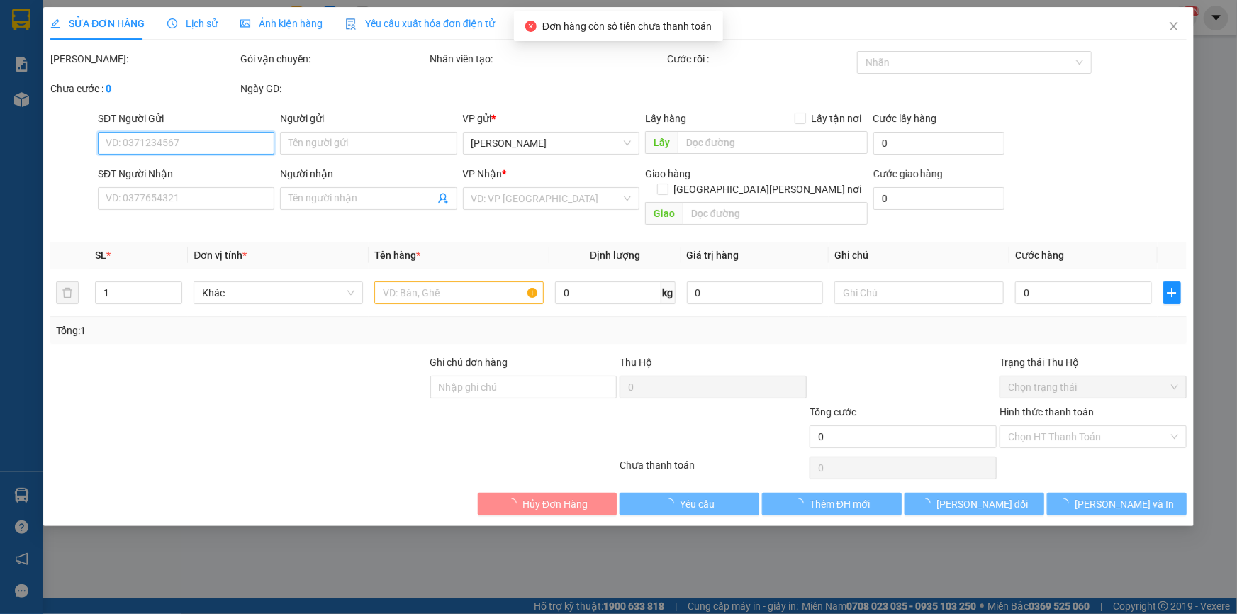
type input "0908873216"
type input "0395226426"
type input "50.000"
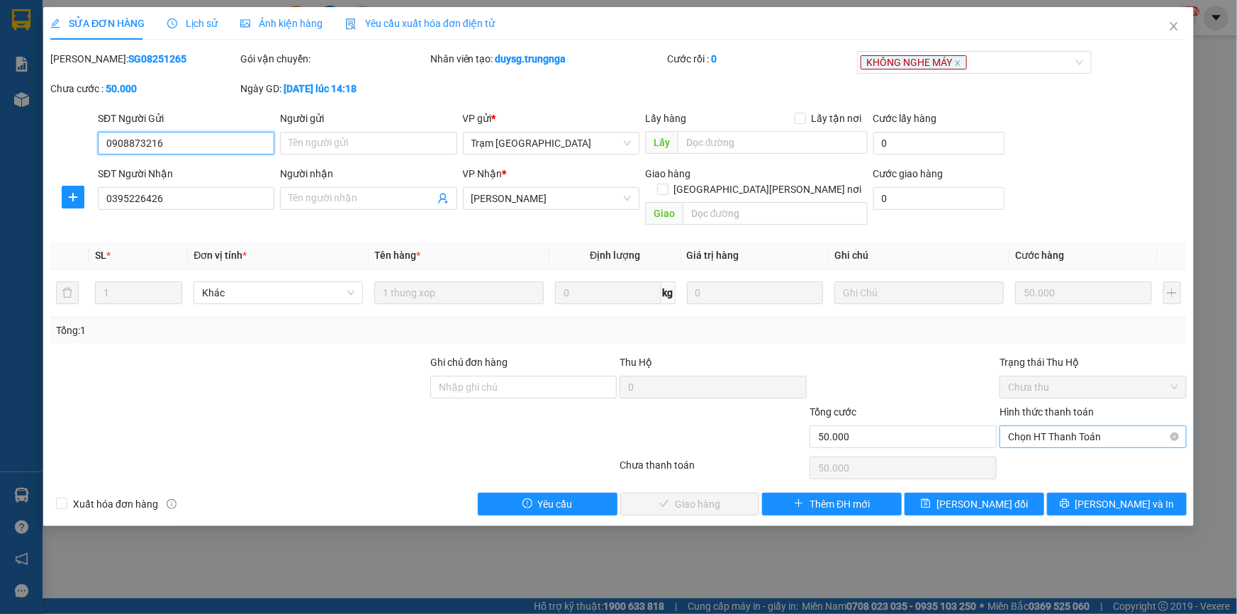
click at [1045, 426] on span "Chọn HT Thanh Toán" at bounding box center [1093, 436] width 170 height 21
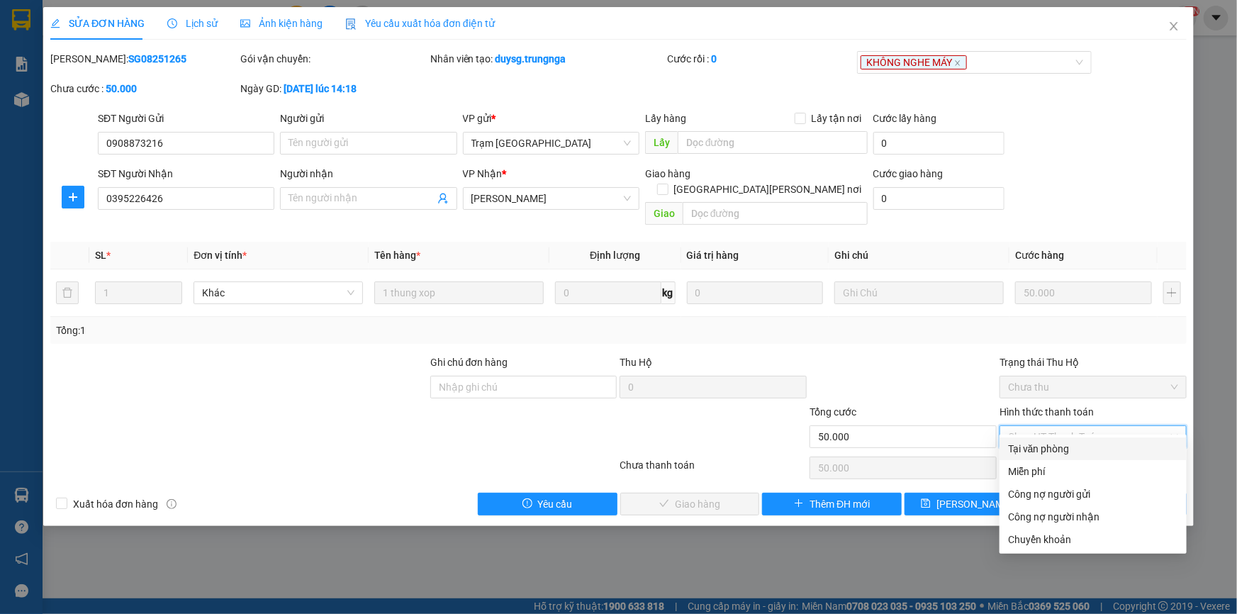
click at [1042, 445] on div "Tại văn phòng" at bounding box center [1093, 449] width 170 height 16
type input "0"
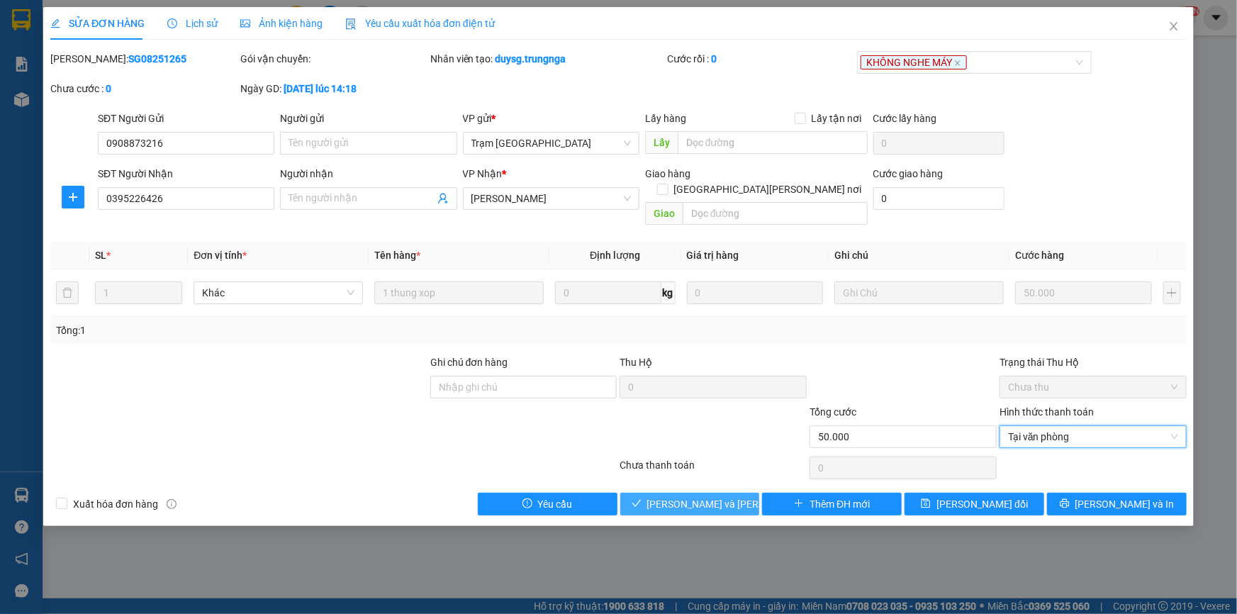
click at [728, 496] on span "[PERSON_NAME] và [PERSON_NAME] hàng" at bounding box center [742, 504] width 191 height 16
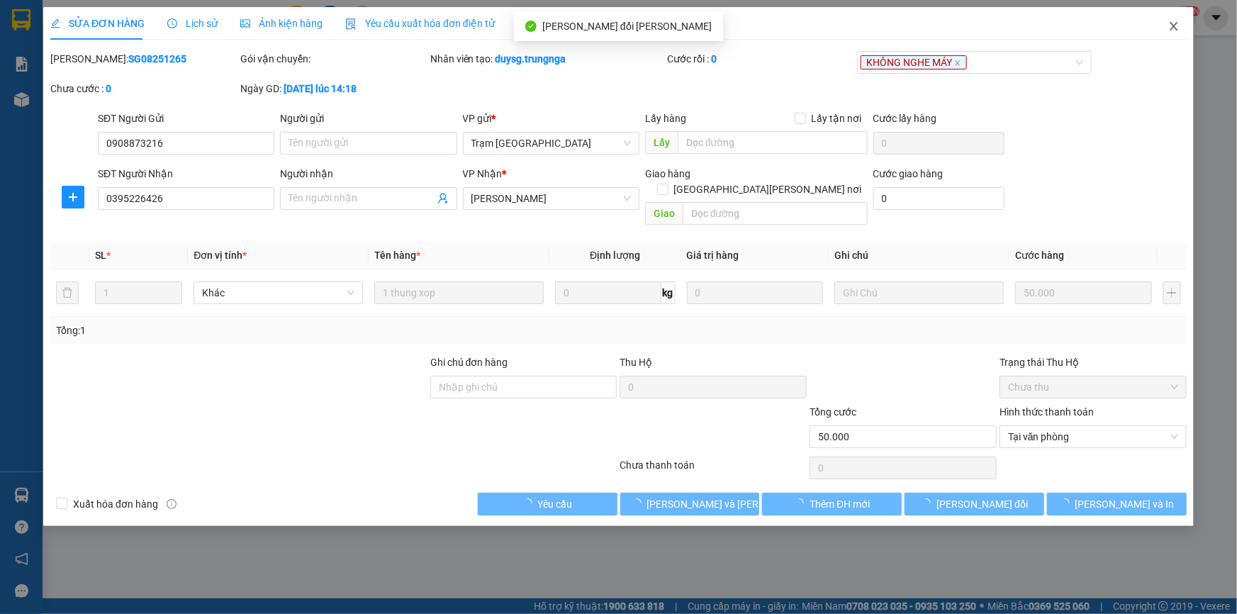
click at [1174, 26] on icon "close" at bounding box center [1173, 26] width 11 height 11
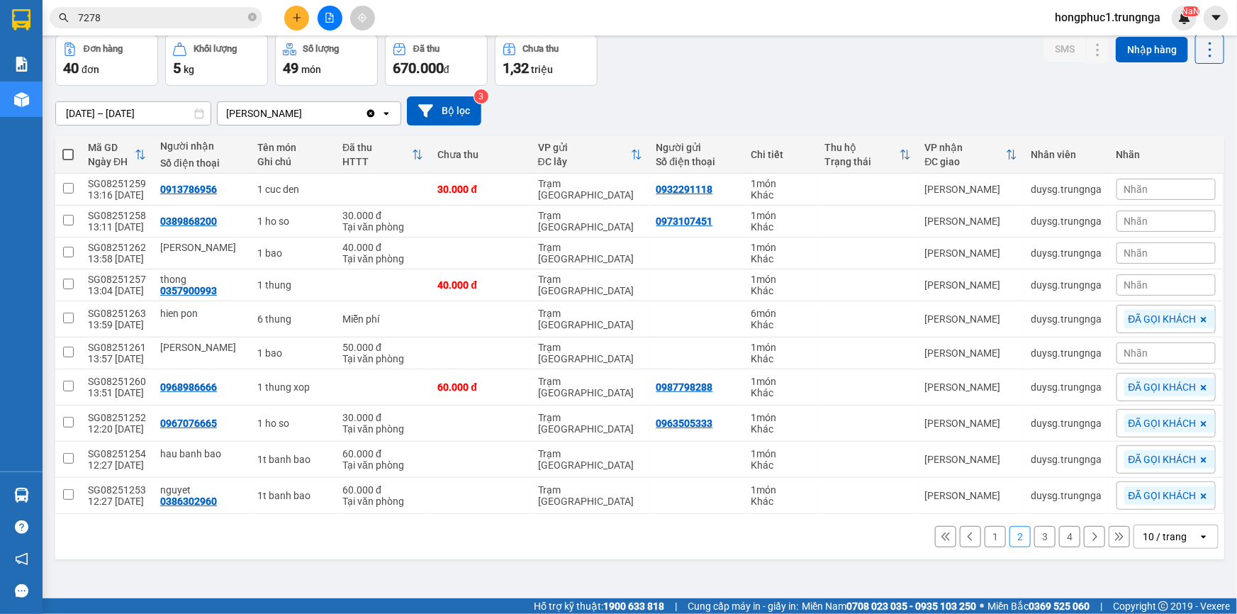
scroll to position [65, 0]
click at [935, 537] on button at bounding box center [945, 535] width 21 height 21
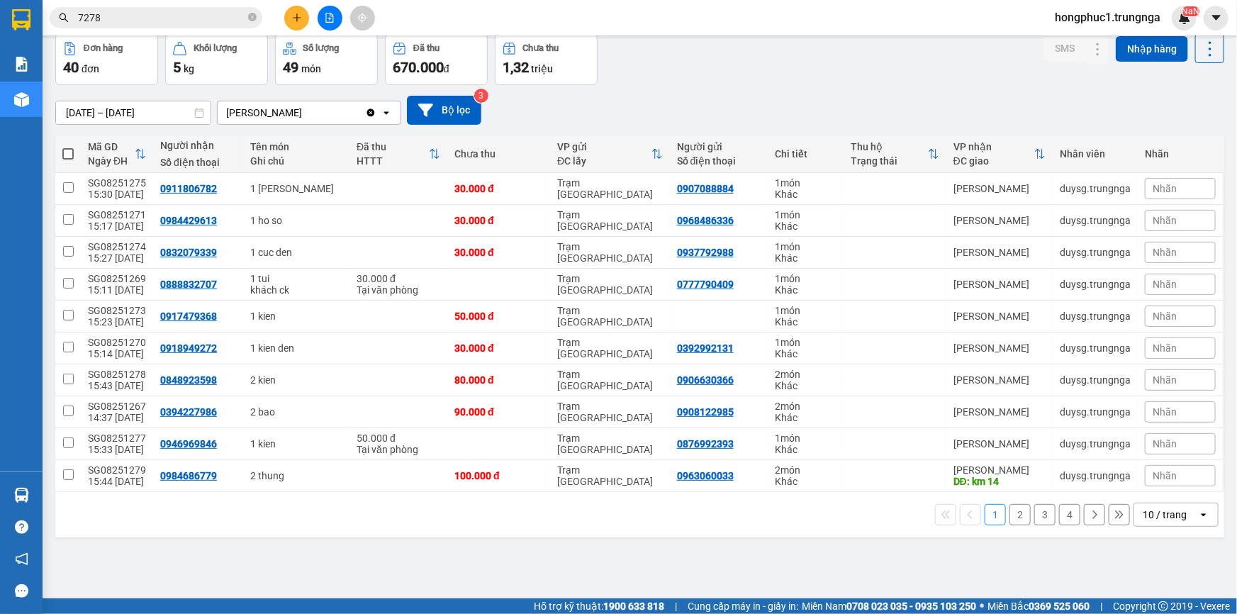
click at [1153, 189] on span "Nhãn" at bounding box center [1165, 188] width 24 height 11
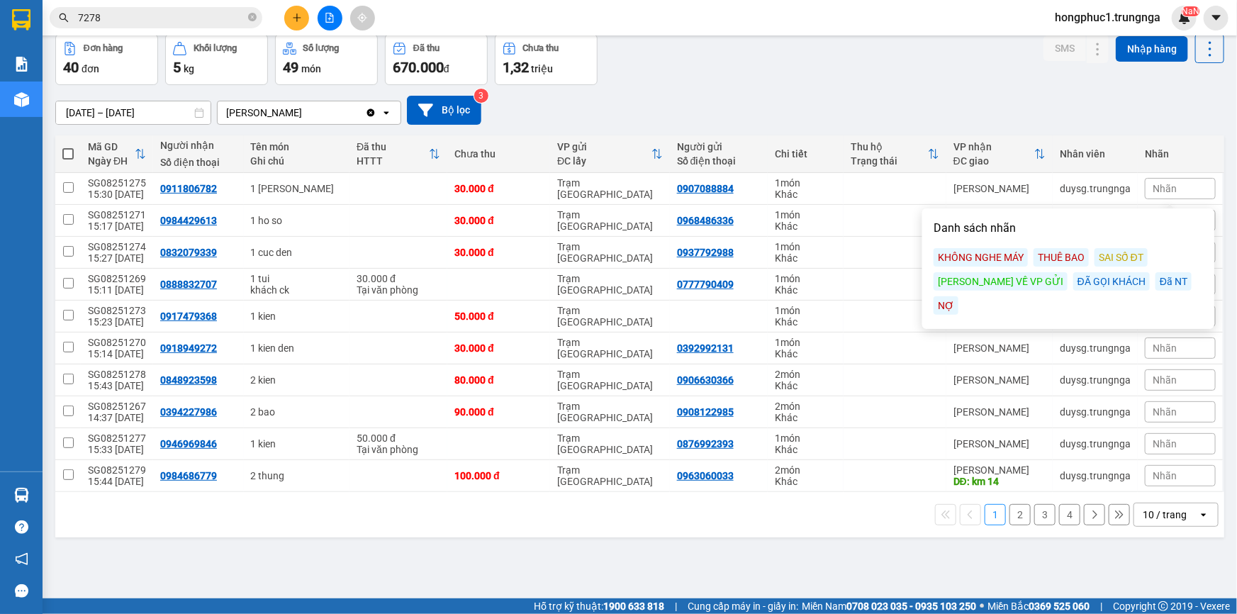
click at [1156, 279] on div "Đã NT" at bounding box center [1174, 281] width 36 height 18
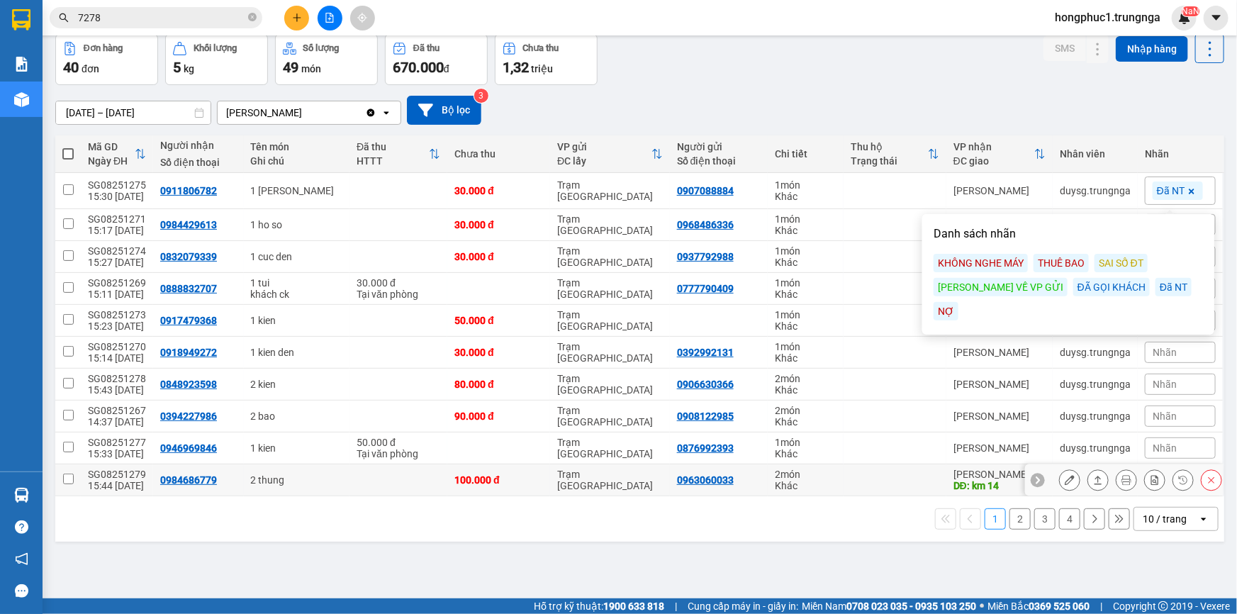
click at [1033, 481] on icon at bounding box center [1038, 480] width 10 height 10
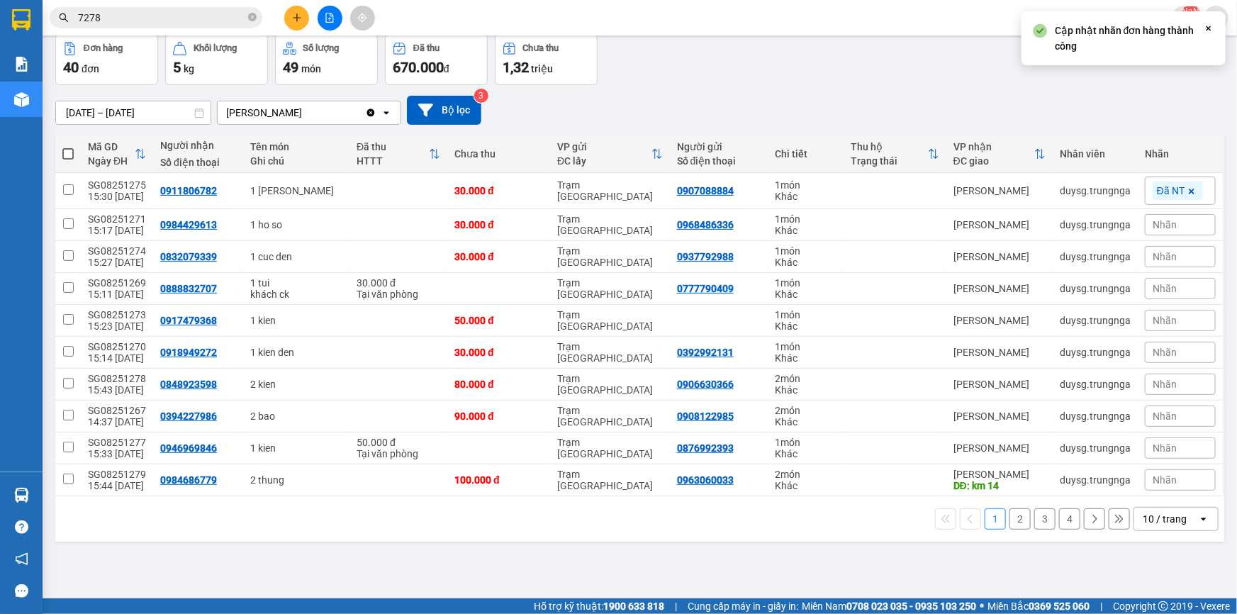
click at [1153, 475] on span "Nhãn" at bounding box center [1165, 479] width 24 height 11
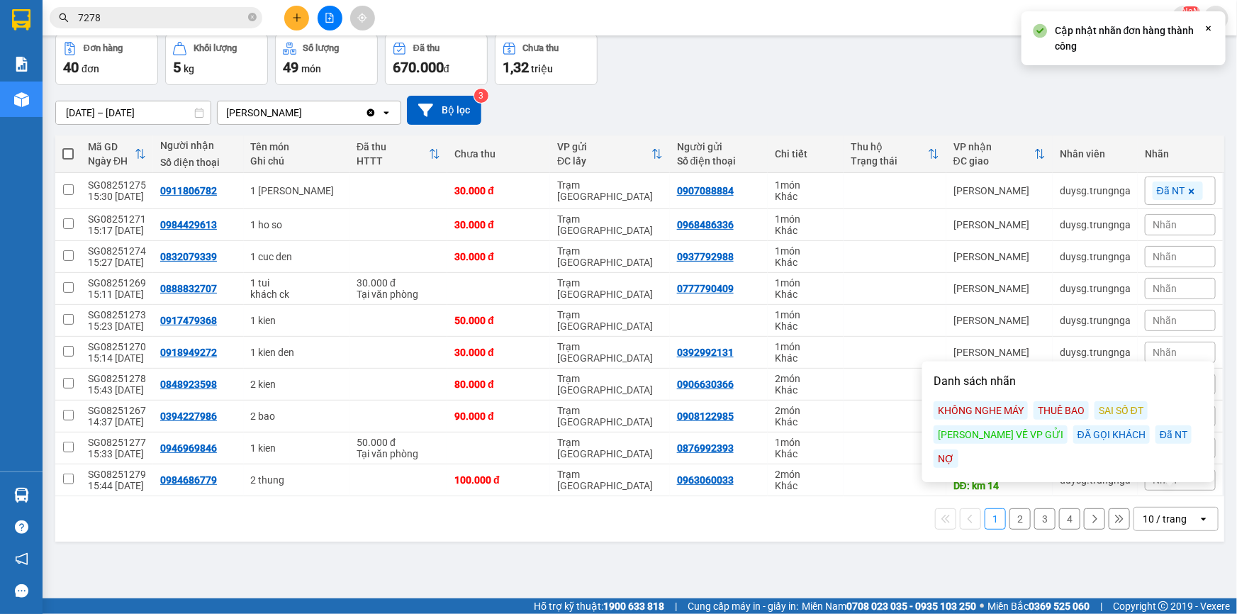
click at [1156, 432] on div "Đã NT" at bounding box center [1174, 434] width 36 height 18
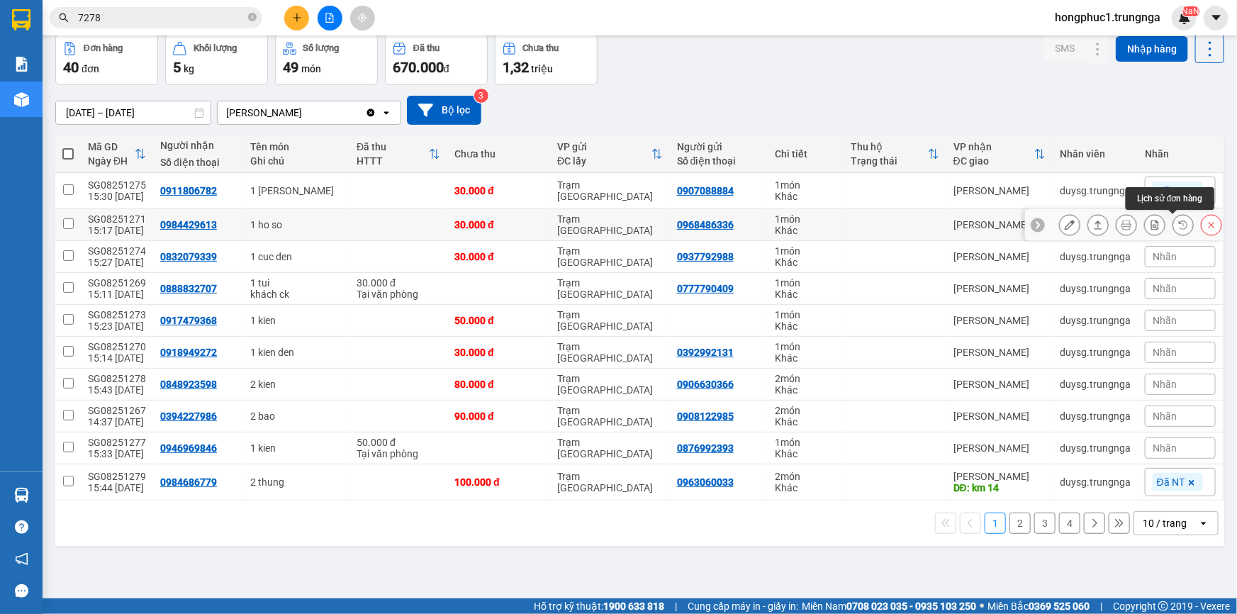
click at [1178, 225] on icon at bounding box center [1183, 225] width 10 height 10
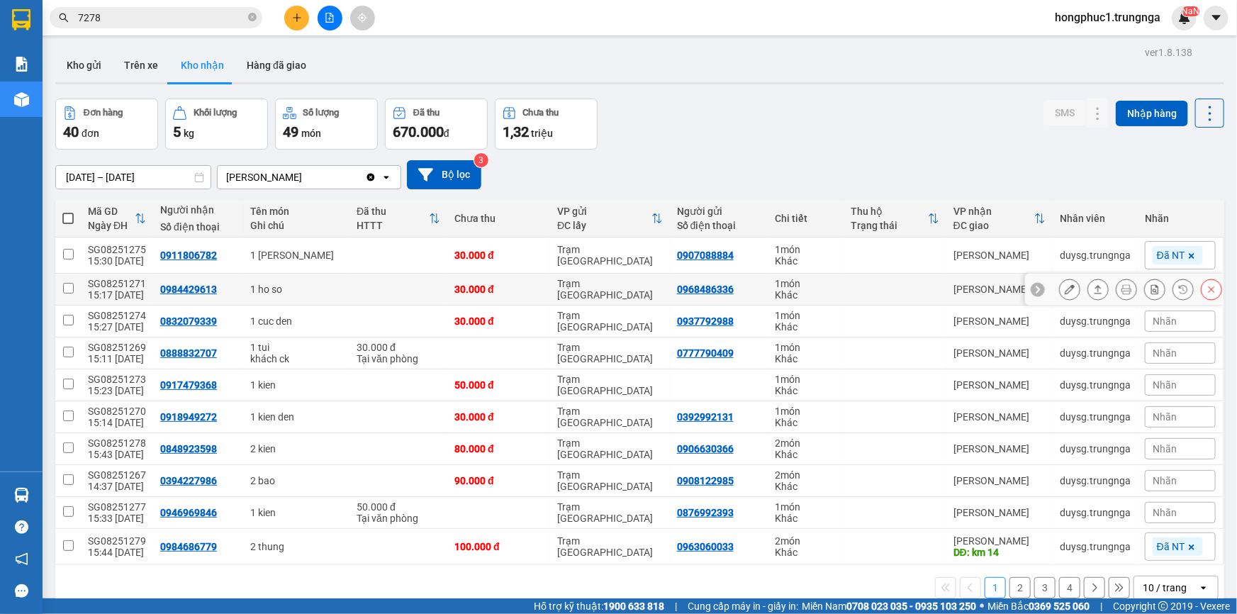
click at [1033, 291] on icon at bounding box center [1038, 289] width 10 height 10
click at [1145, 291] on div "Nhãn" at bounding box center [1180, 289] width 71 height 21
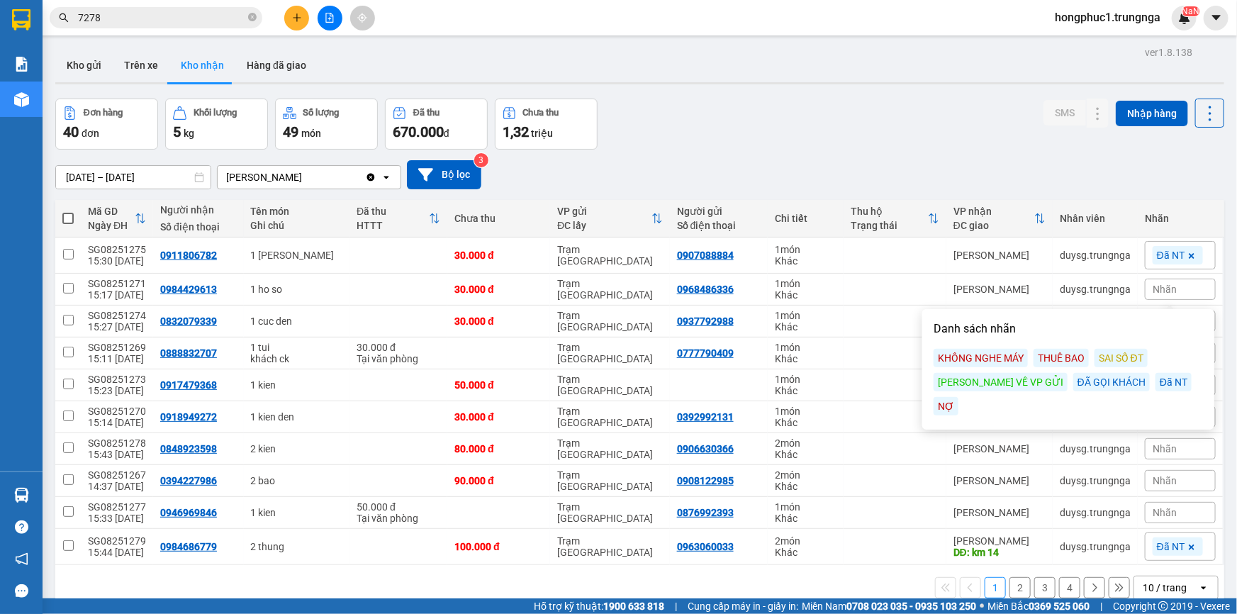
click at [1156, 383] on div "Đã NT" at bounding box center [1174, 382] width 36 height 18
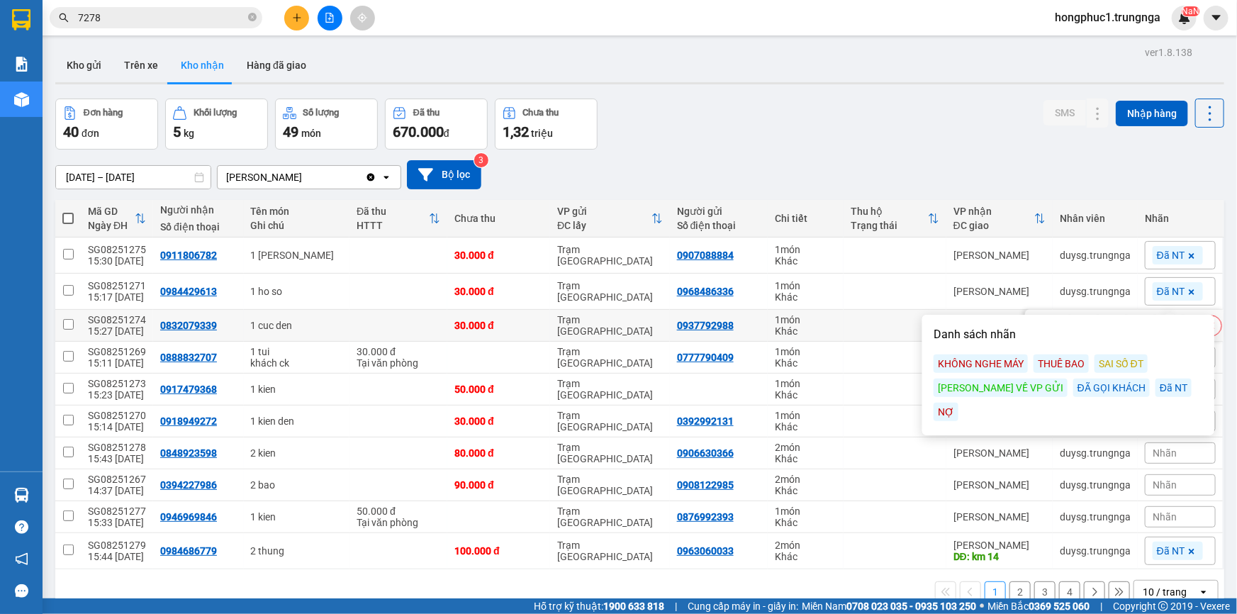
click at [866, 323] on td at bounding box center [895, 326] width 103 height 32
checkbox input "true"
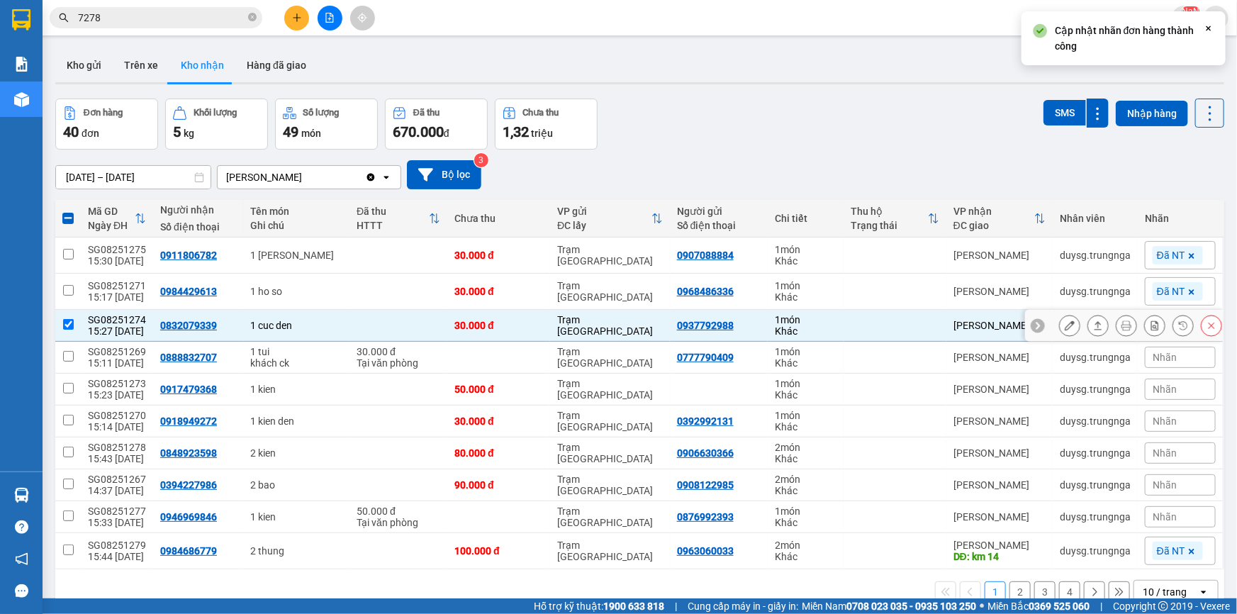
click at [1036, 326] on icon at bounding box center [1038, 326] width 4 height 8
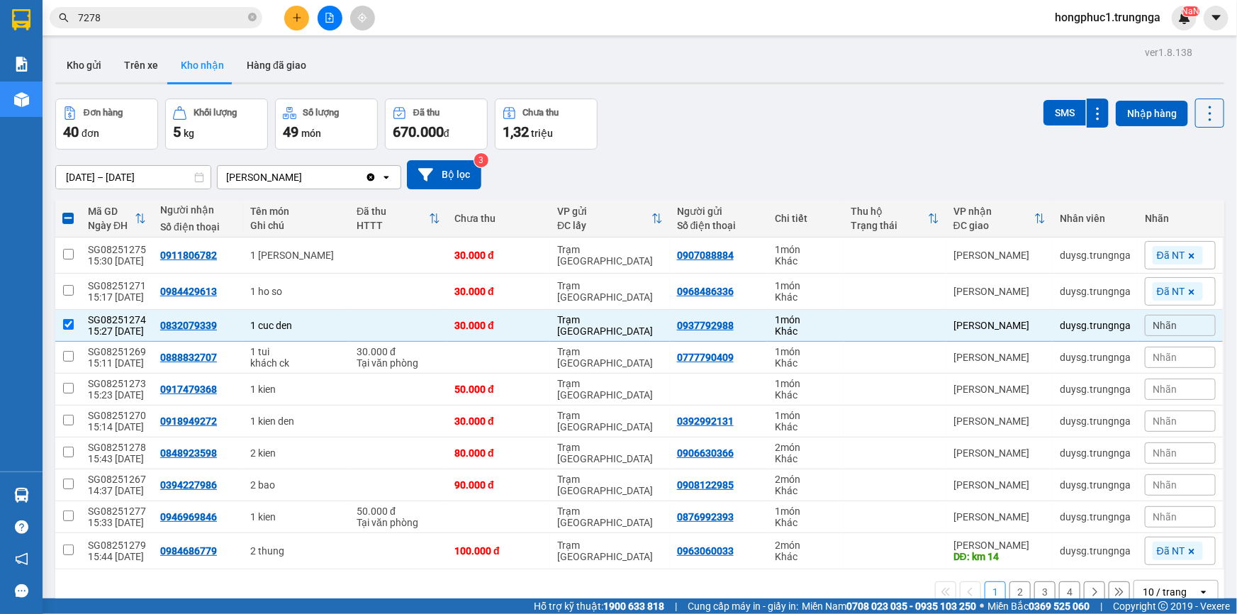
click at [1170, 326] on div "Nhãn" at bounding box center [1180, 325] width 71 height 21
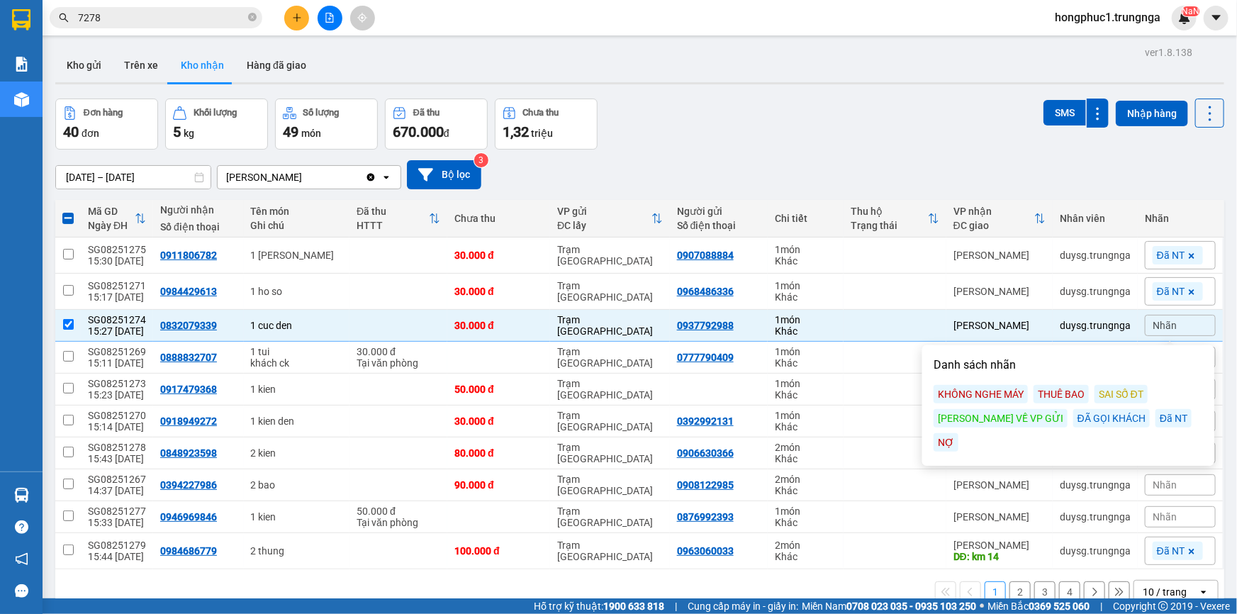
click at [1156, 418] on div "Đã NT" at bounding box center [1174, 418] width 36 height 18
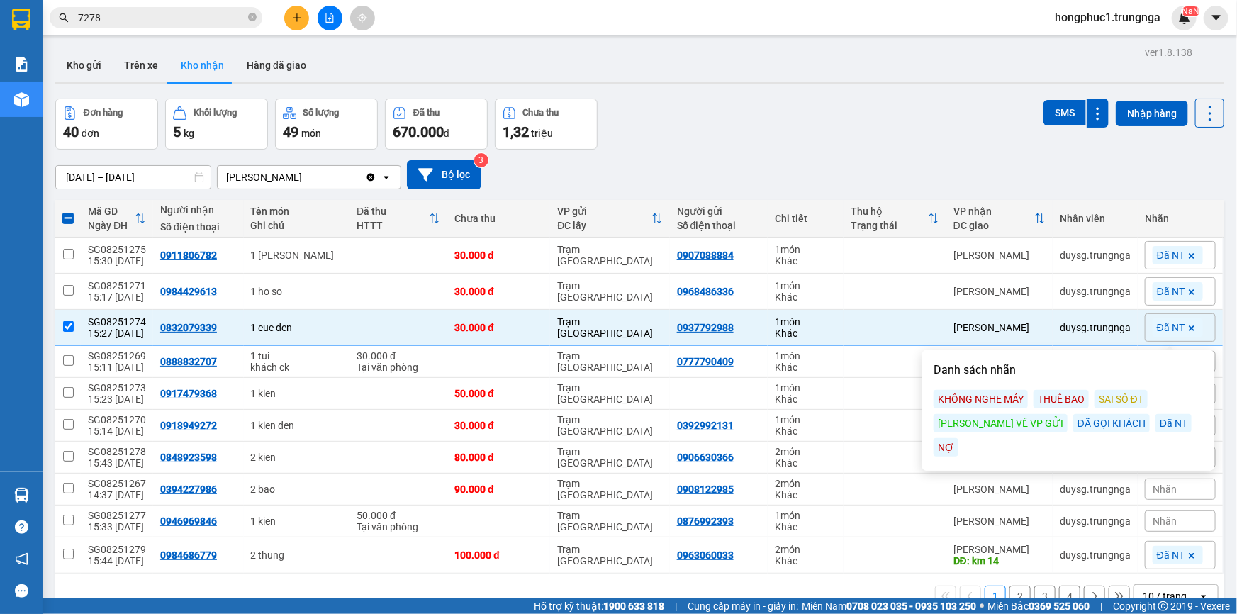
click at [1173, 521] on div "Nhãn" at bounding box center [1180, 520] width 71 height 21
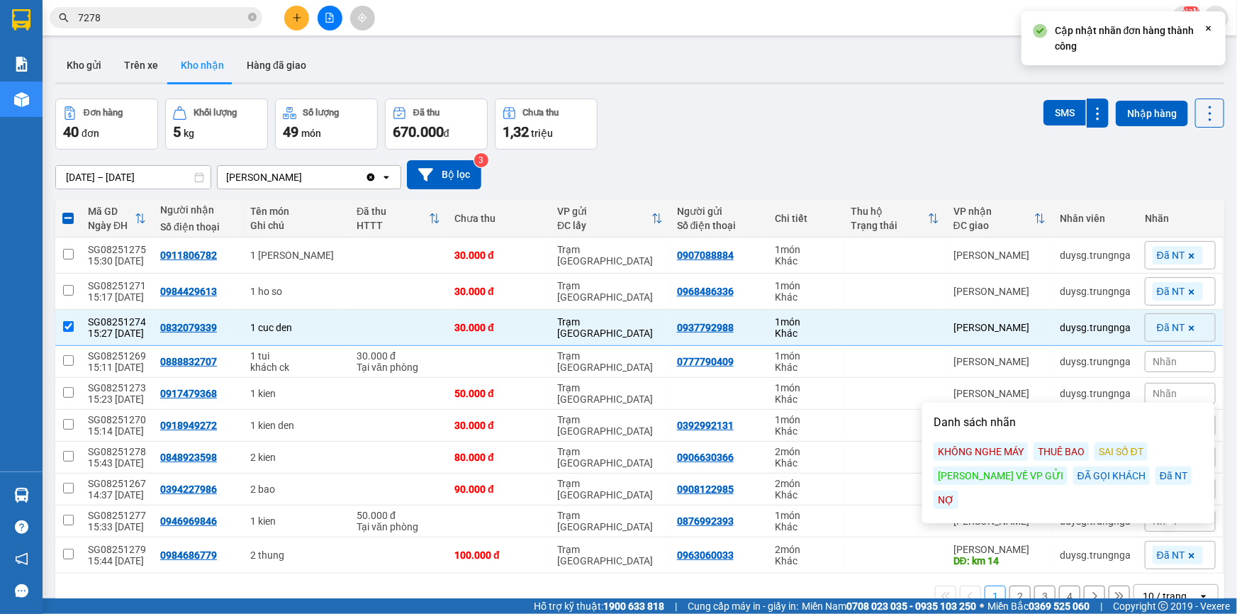
click at [1156, 473] on div "Đã NT" at bounding box center [1174, 475] width 36 height 18
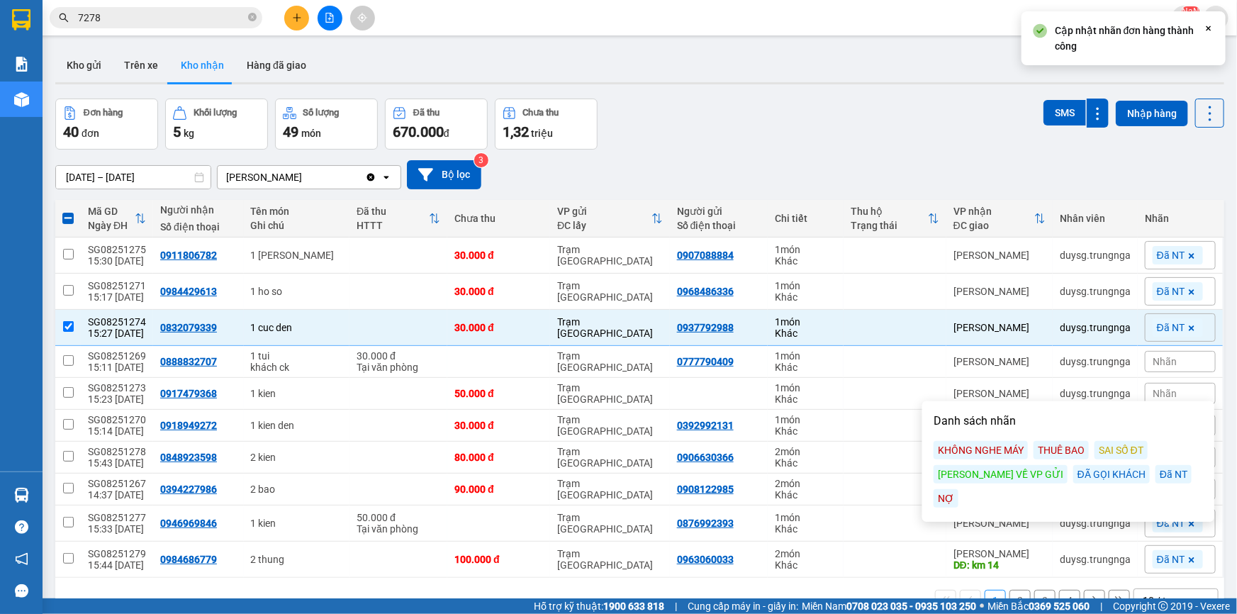
click at [1156, 361] on span "Nhãn" at bounding box center [1165, 361] width 24 height 11
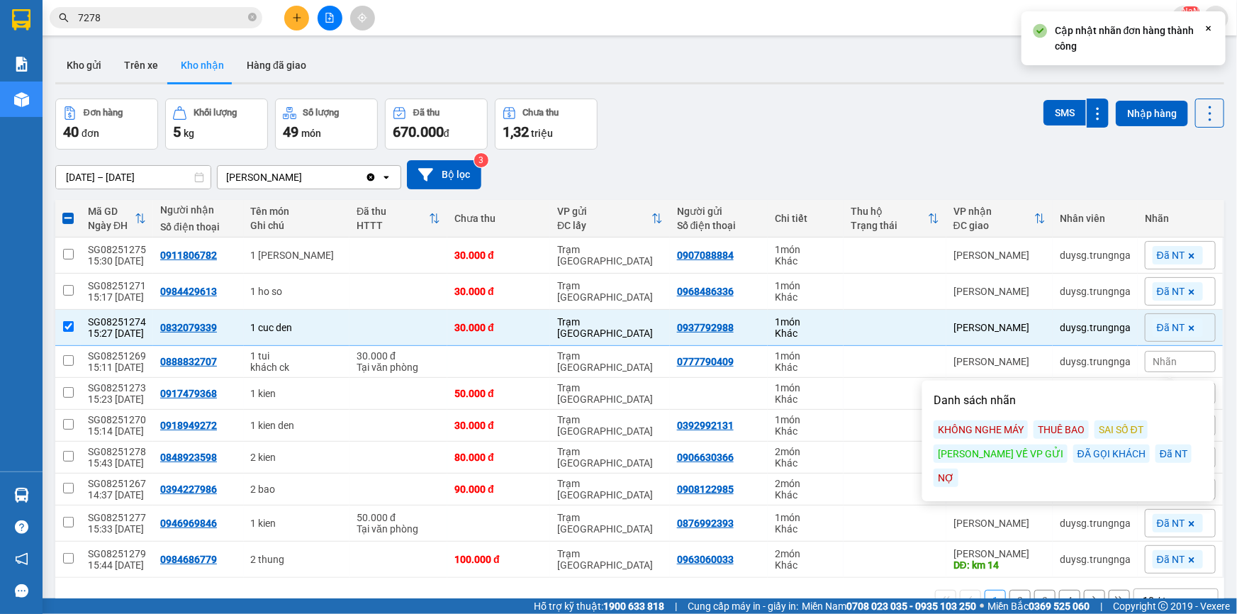
click at [1156, 456] on div "Đã NT" at bounding box center [1174, 453] width 36 height 18
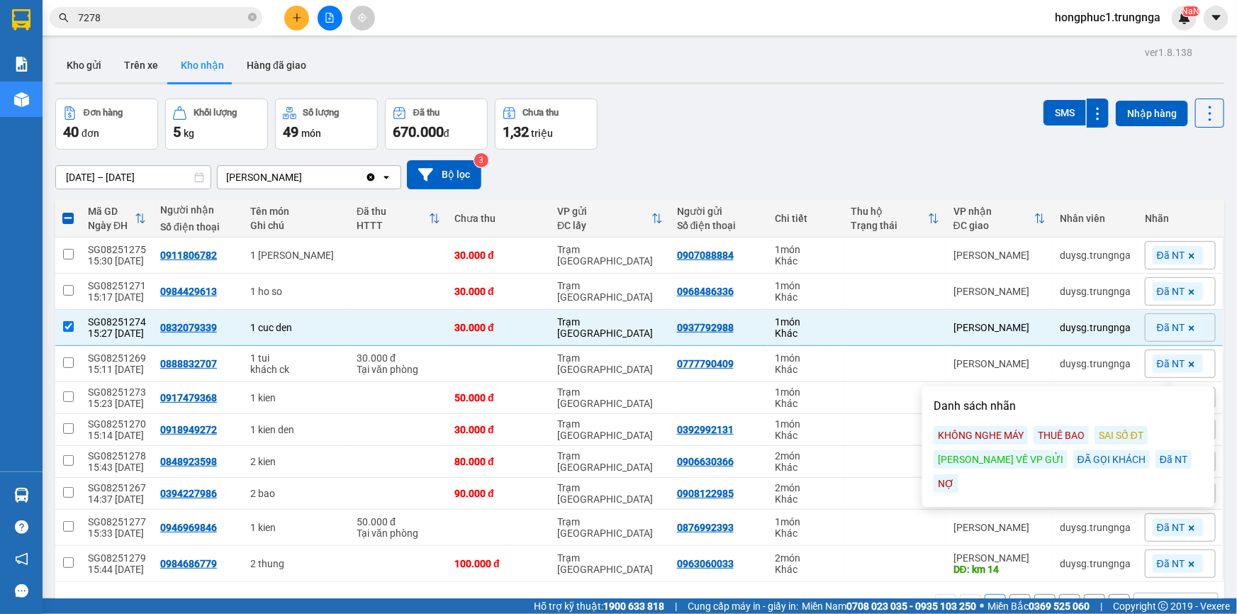
click at [1160, 489] on span "Nhãn" at bounding box center [1165, 493] width 24 height 11
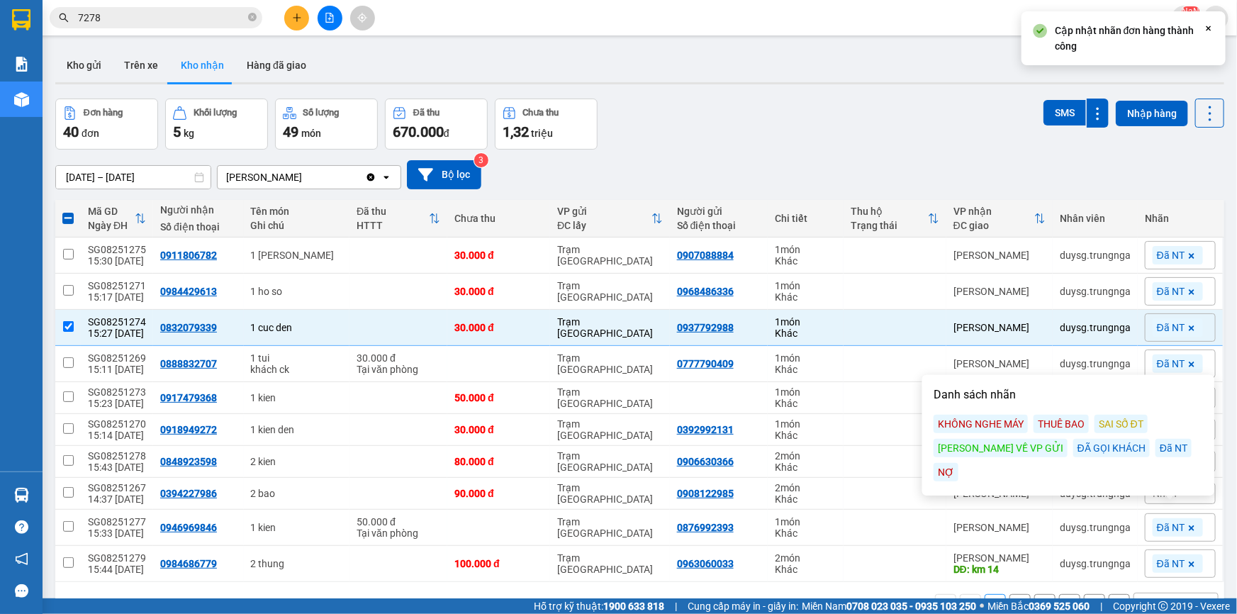
click at [1156, 447] on div "Đã NT" at bounding box center [1174, 448] width 36 height 18
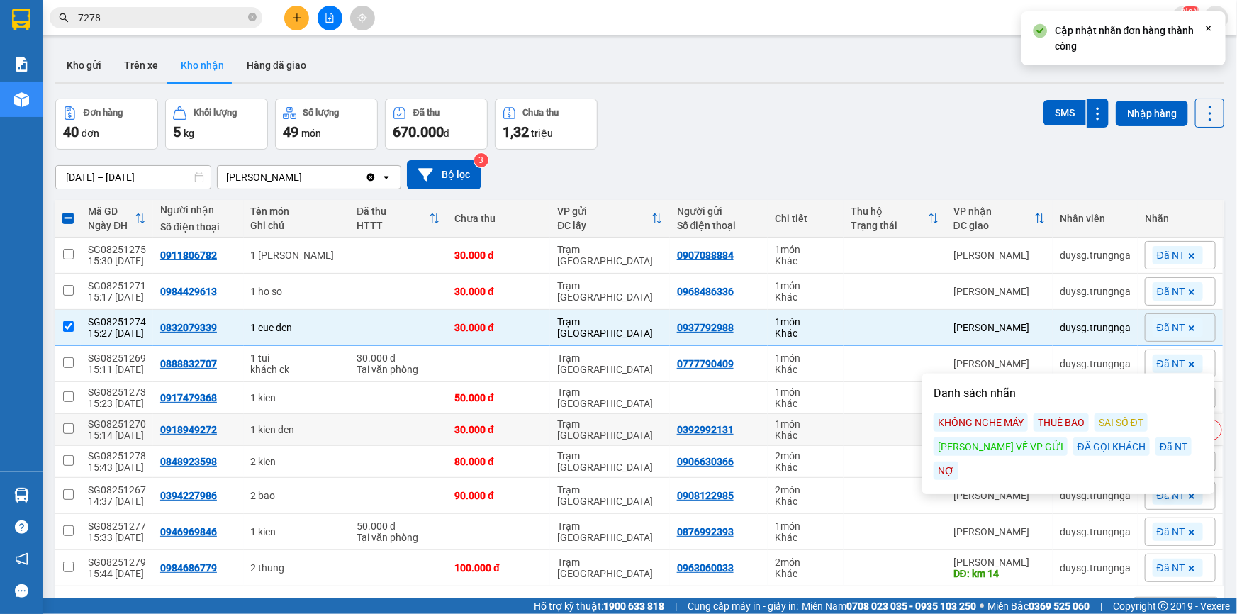
click at [846, 434] on td at bounding box center [895, 430] width 103 height 32
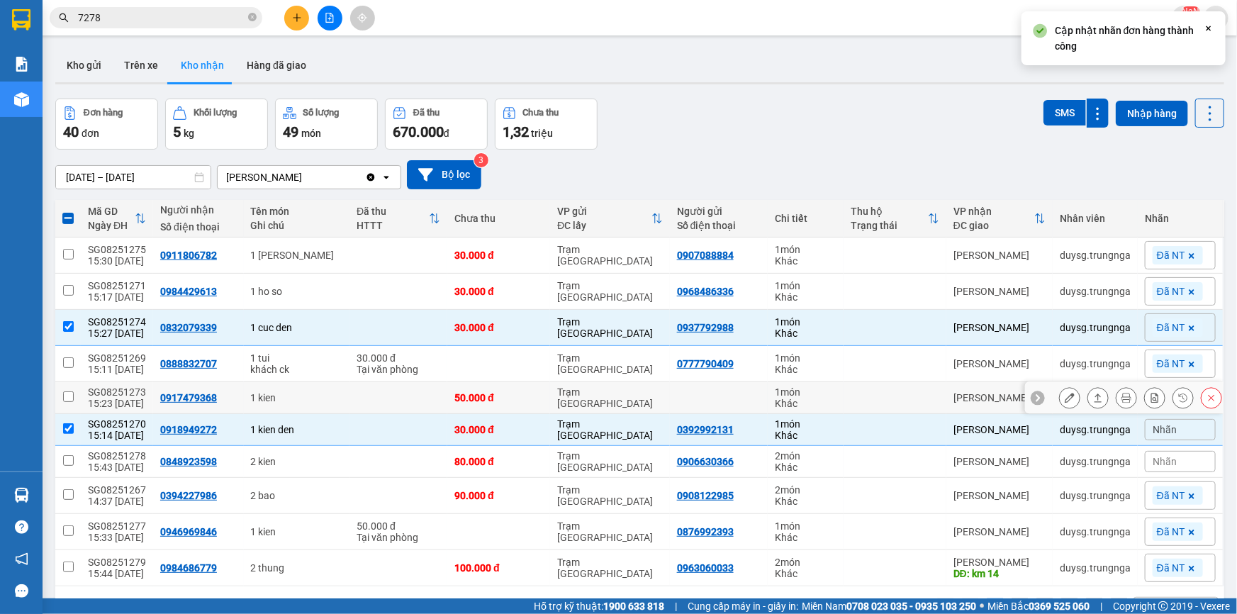
click at [1033, 394] on icon at bounding box center [1038, 398] width 10 height 10
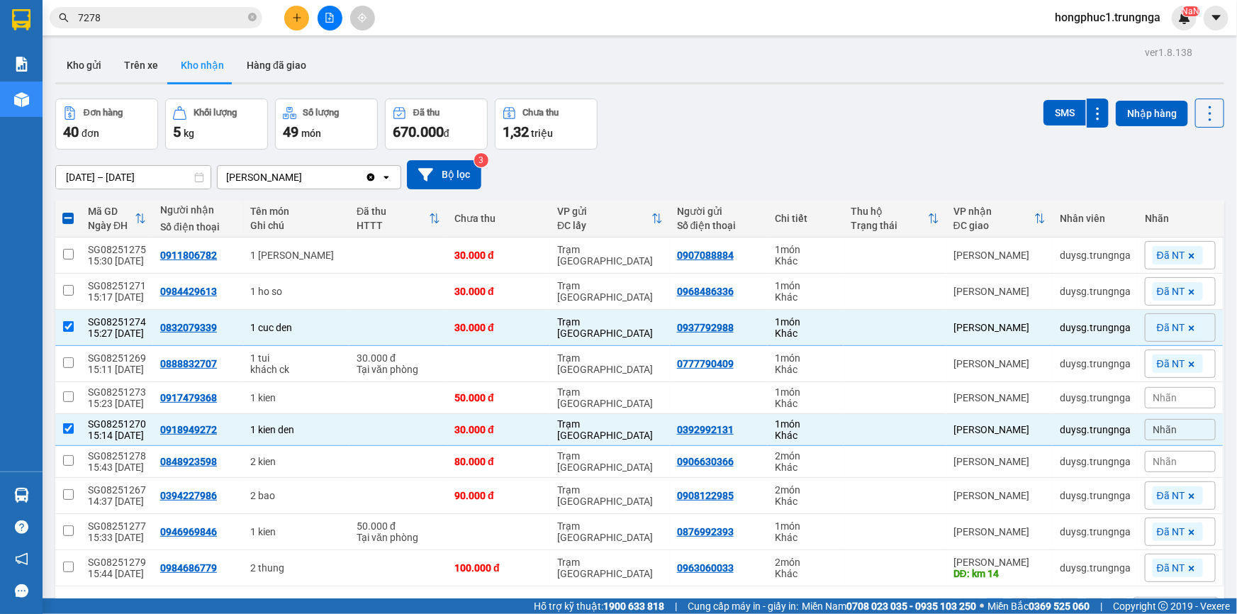
click at [1156, 393] on span "Nhãn" at bounding box center [1165, 397] width 24 height 11
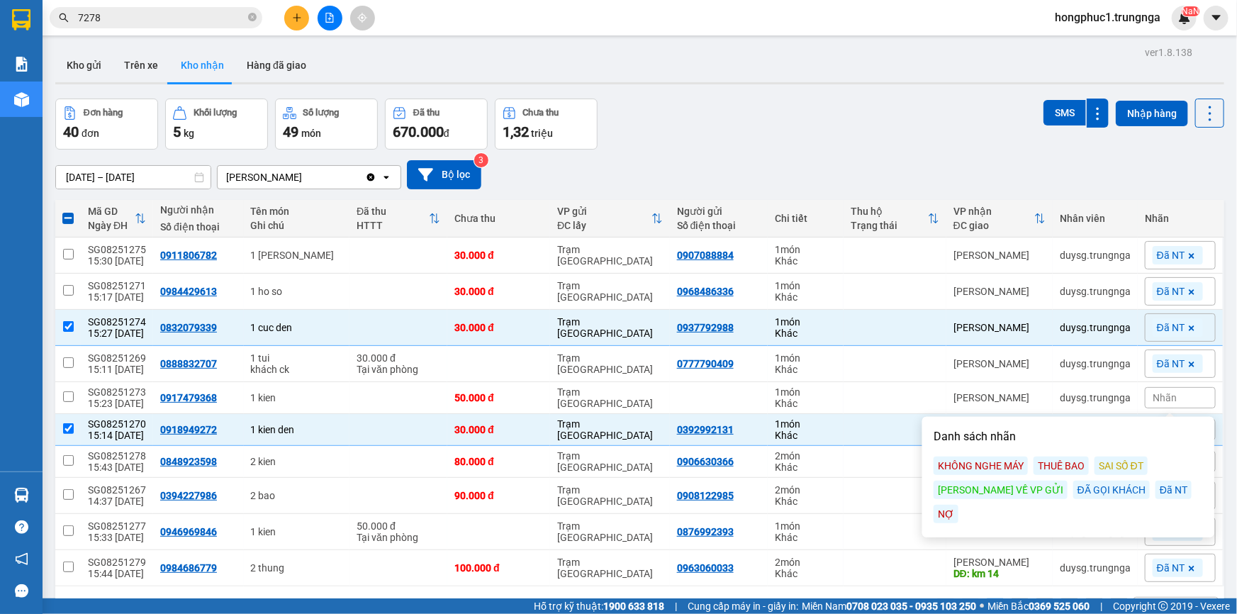
click at [1156, 490] on div "Đã NT" at bounding box center [1174, 490] width 36 height 18
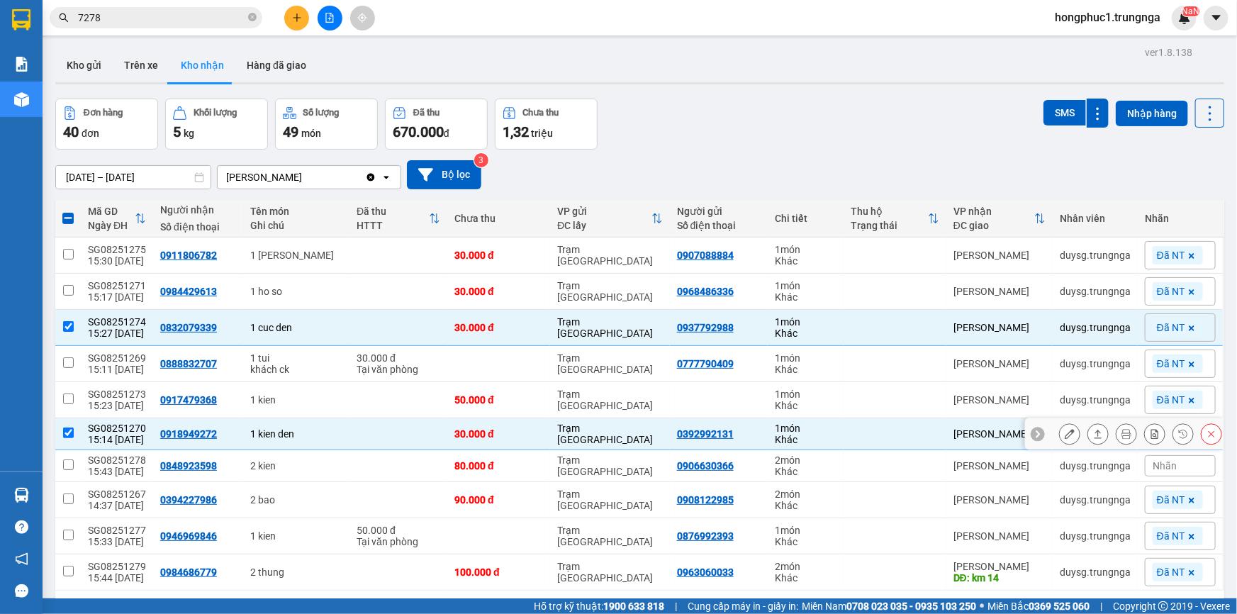
click at [893, 433] on td at bounding box center [895, 434] width 103 height 32
checkbox input "false"
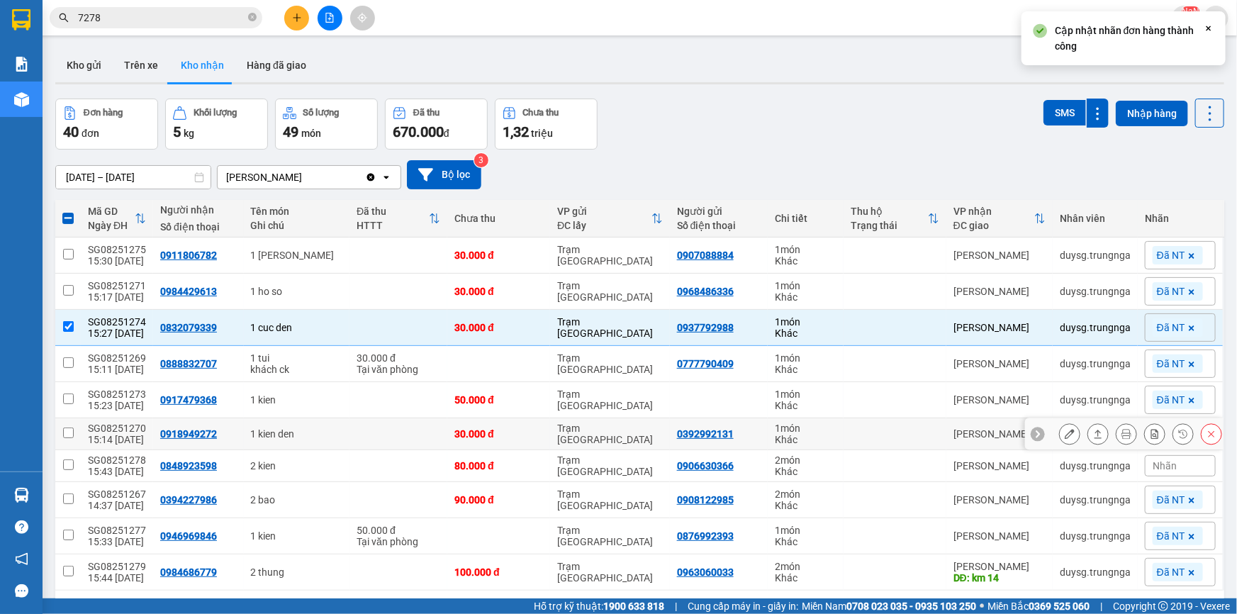
click at [1033, 429] on icon at bounding box center [1038, 434] width 10 height 10
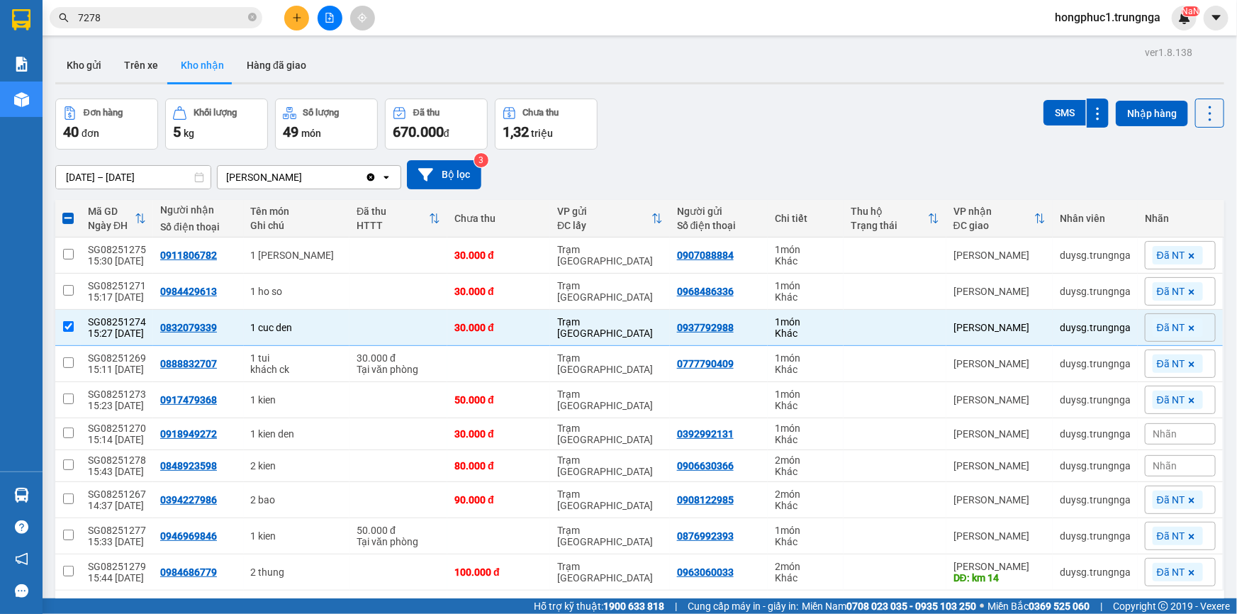
click at [1171, 429] on div "Nhãn" at bounding box center [1180, 433] width 71 height 21
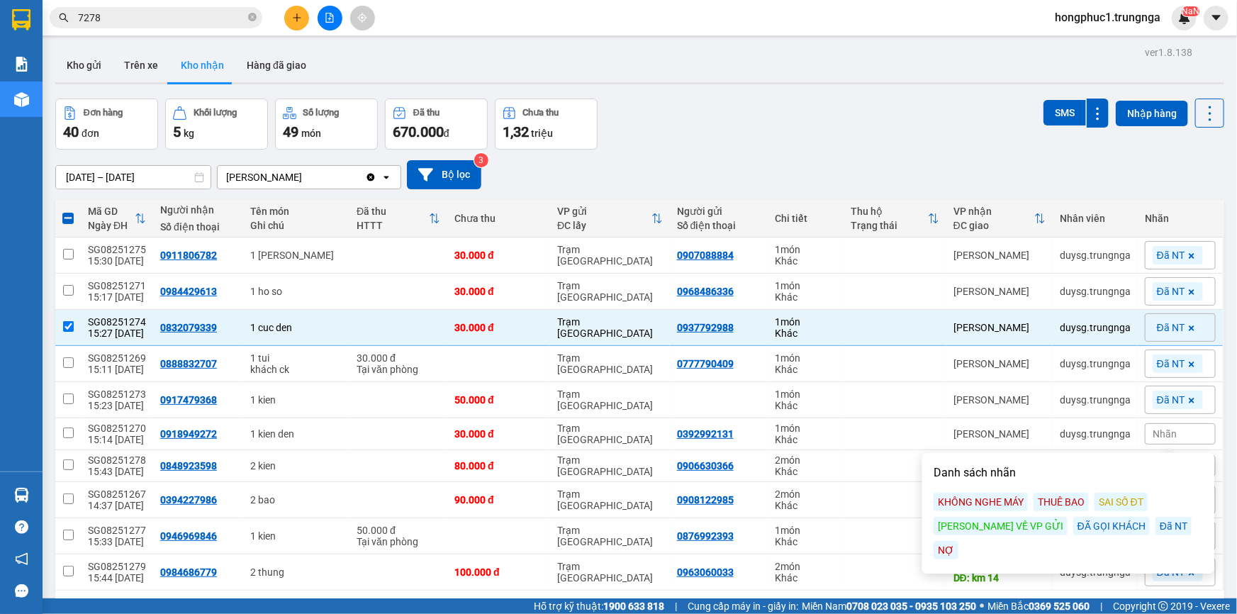
click at [1156, 525] on div "Đã NT" at bounding box center [1174, 526] width 36 height 18
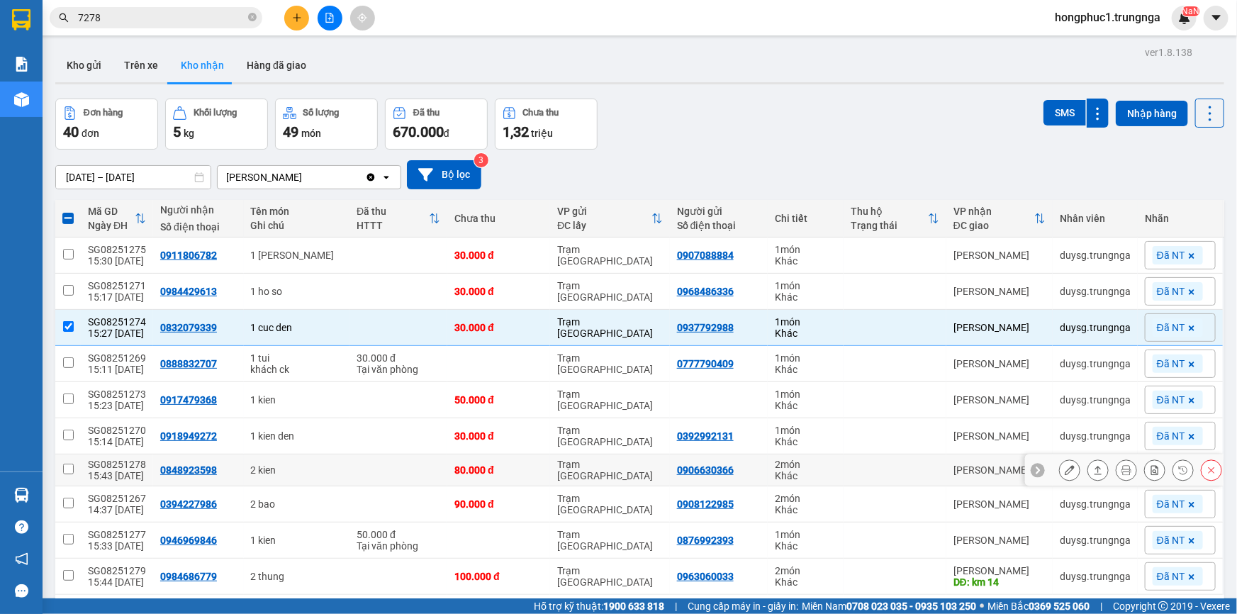
click at [885, 468] on td at bounding box center [895, 470] width 103 height 32
checkbox input "true"
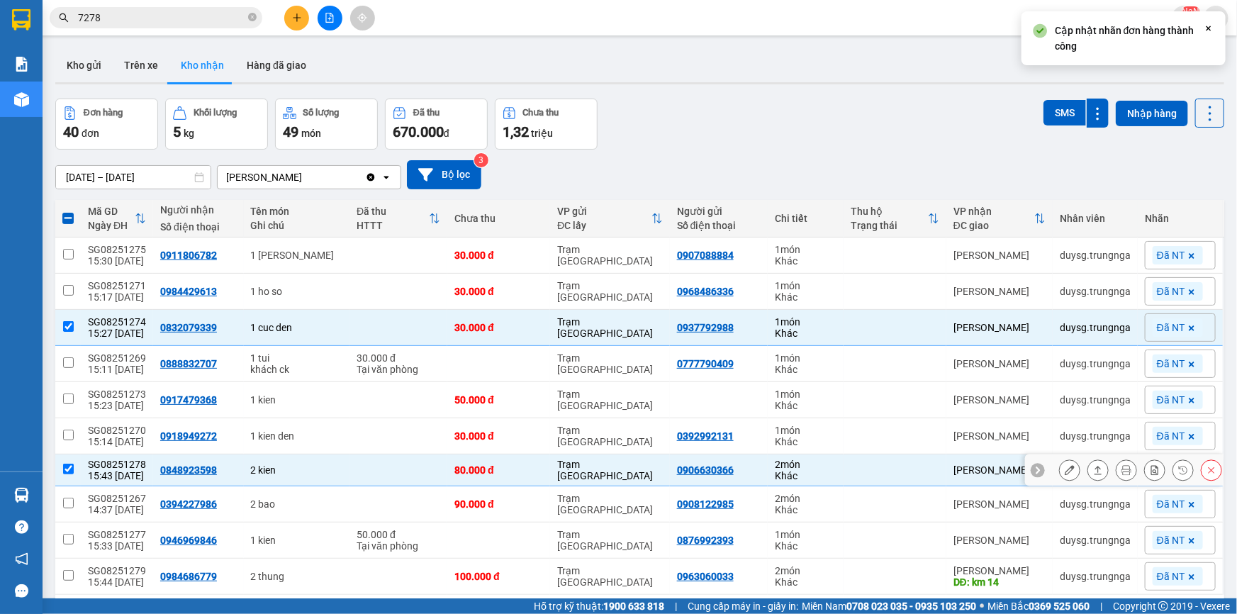
click at [1033, 469] on icon at bounding box center [1038, 470] width 10 height 10
click at [1166, 469] on span "Nhãn" at bounding box center [1165, 469] width 24 height 11
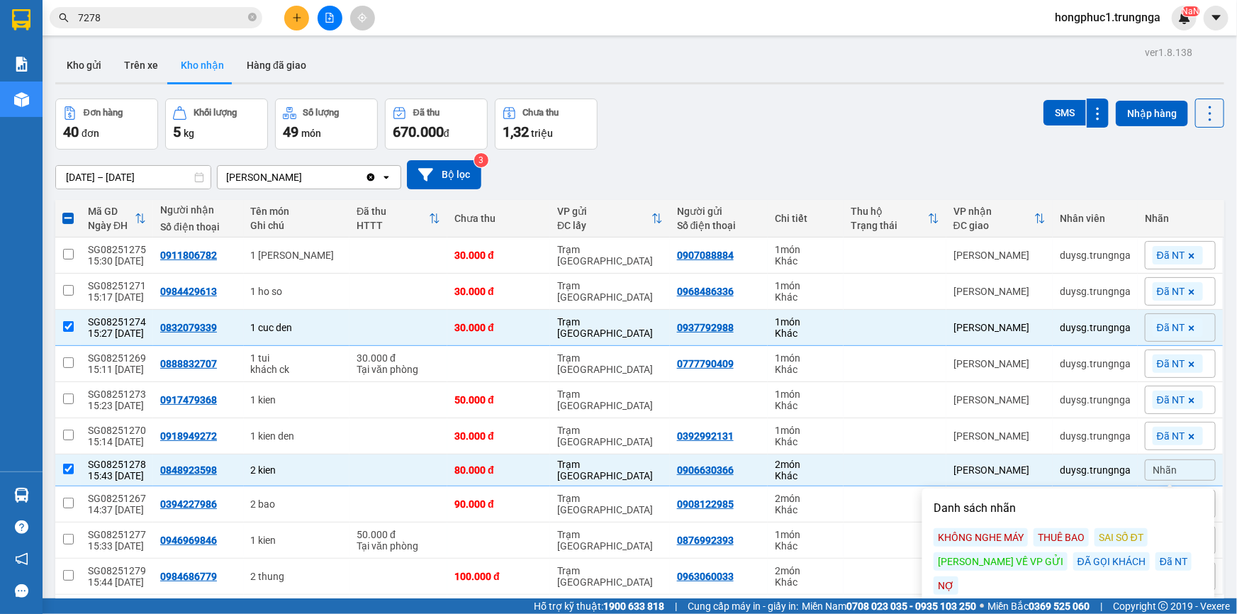
click at [1156, 560] on div "Đã NT" at bounding box center [1174, 561] width 36 height 18
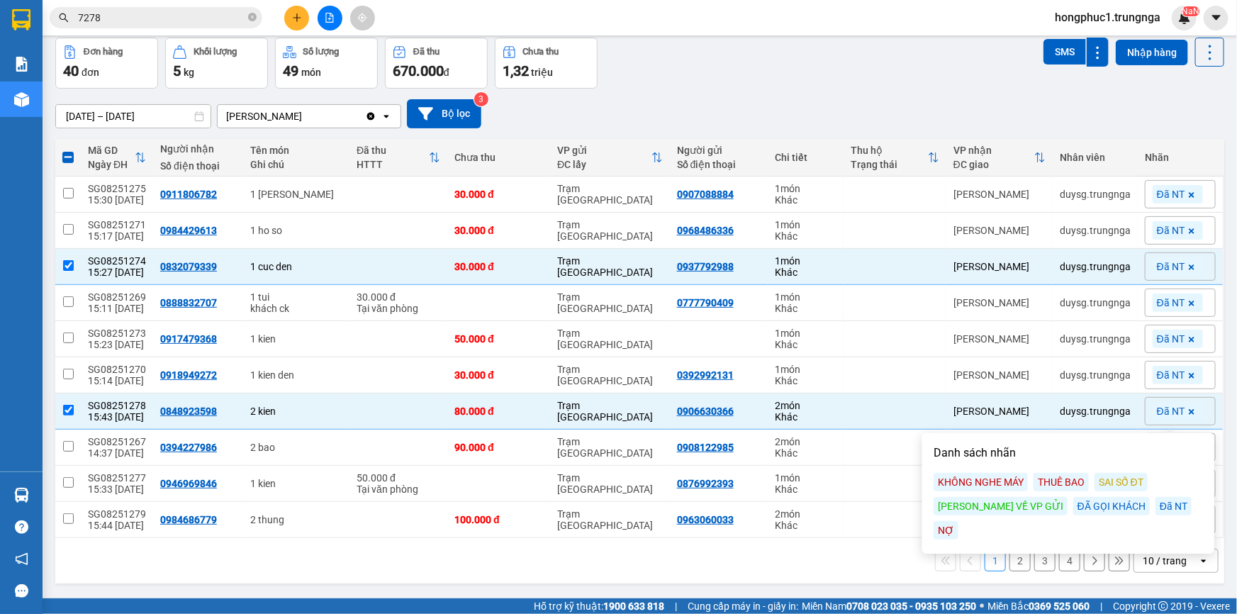
scroll to position [65, 0]
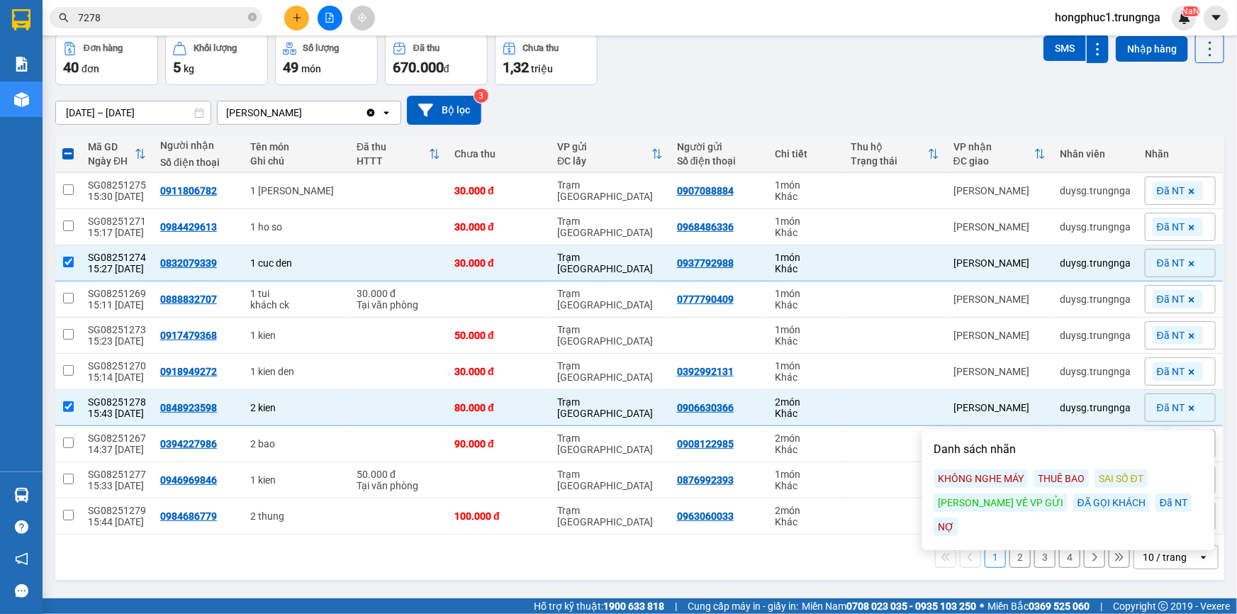
click at [1010, 553] on button "2" at bounding box center [1020, 557] width 21 height 21
checkbox input "false"
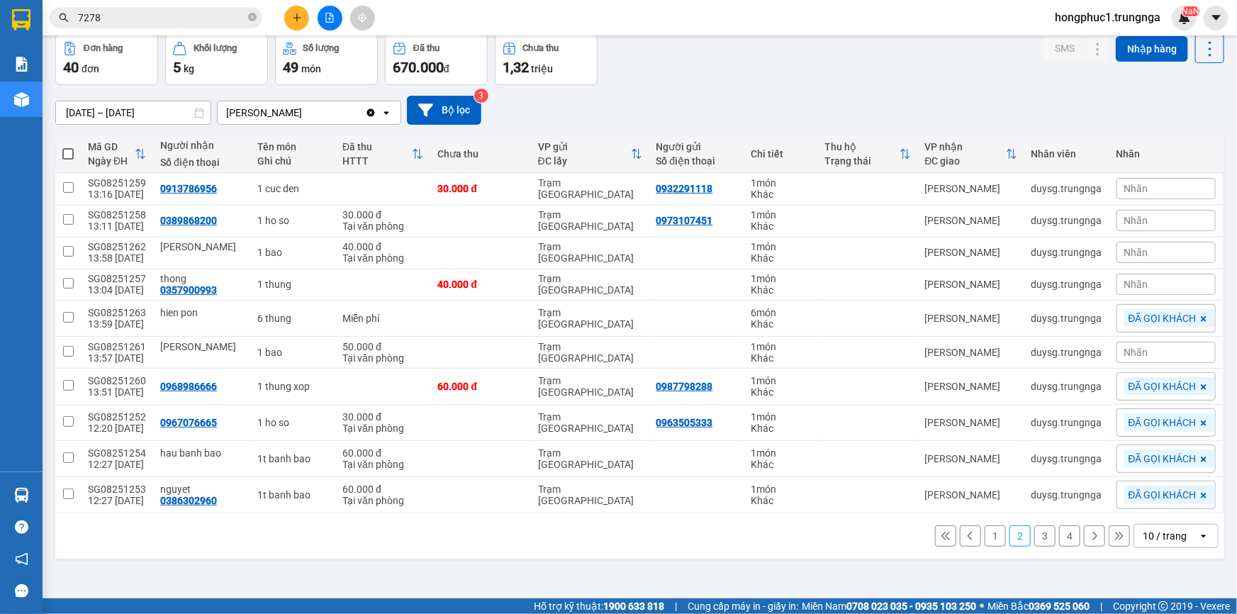
click at [1141, 189] on div "Nhãn" at bounding box center [1166, 188] width 99 height 21
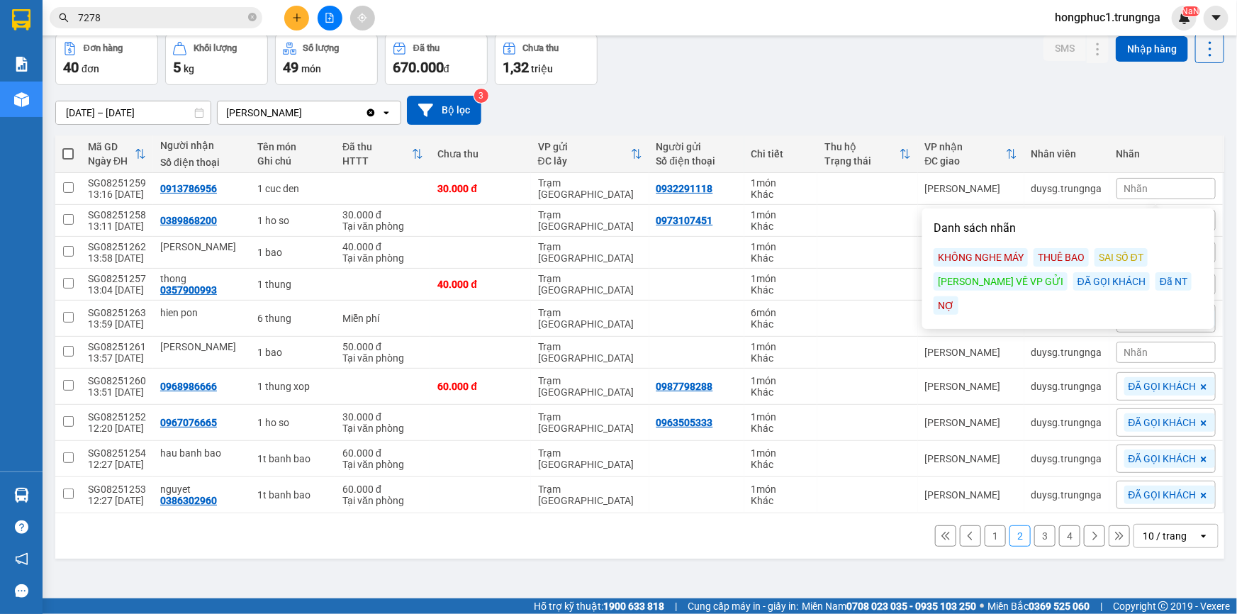
click at [1156, 283] on div "Đã NT" at bounding box center [1174, 281] width 36 height 18
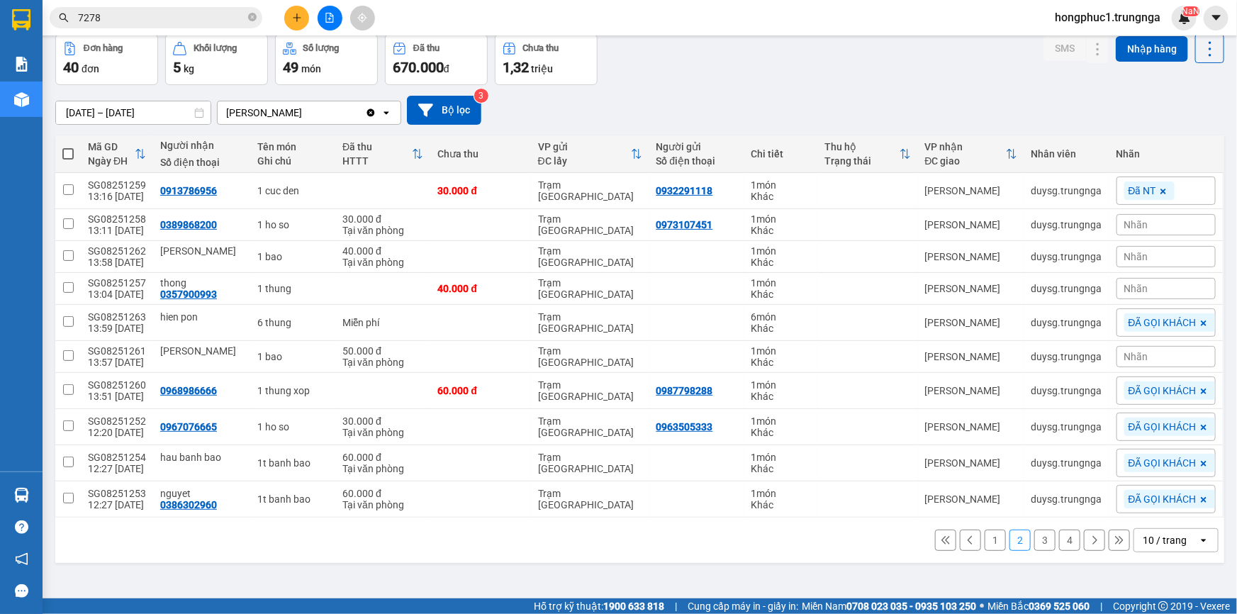
click at [1124, 353] on span "Nhãn" at bounding box center [1136, 356] width 24 height 11
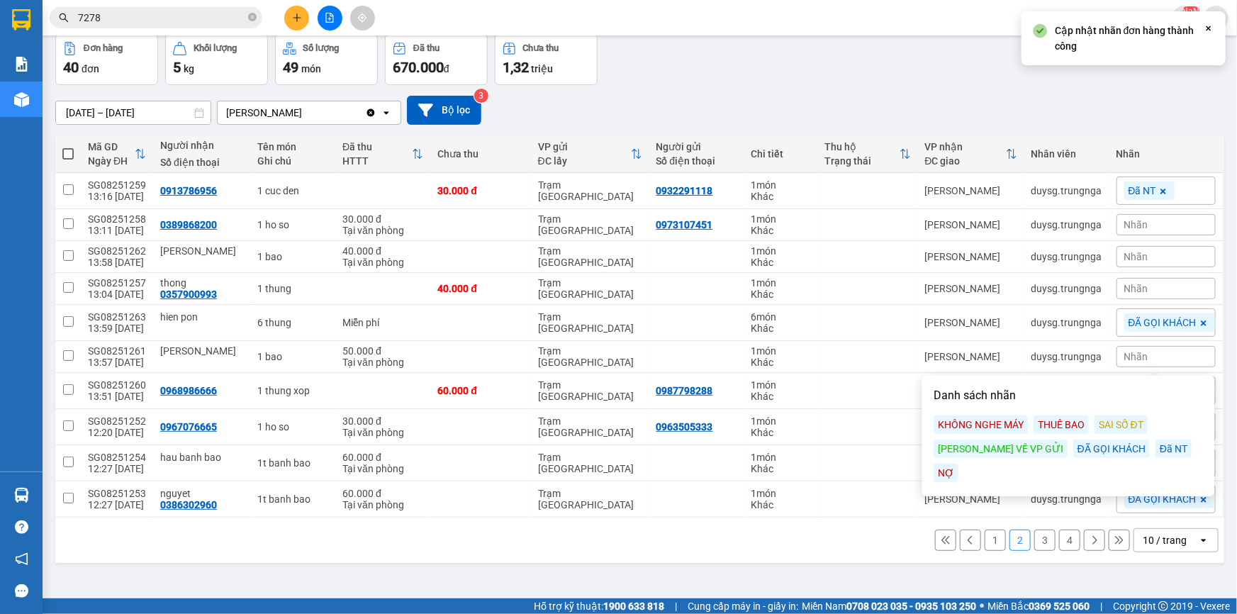
click at [1124, 294] on div "Nhãn" at bounding box center [1166, 288] width 99 height 21
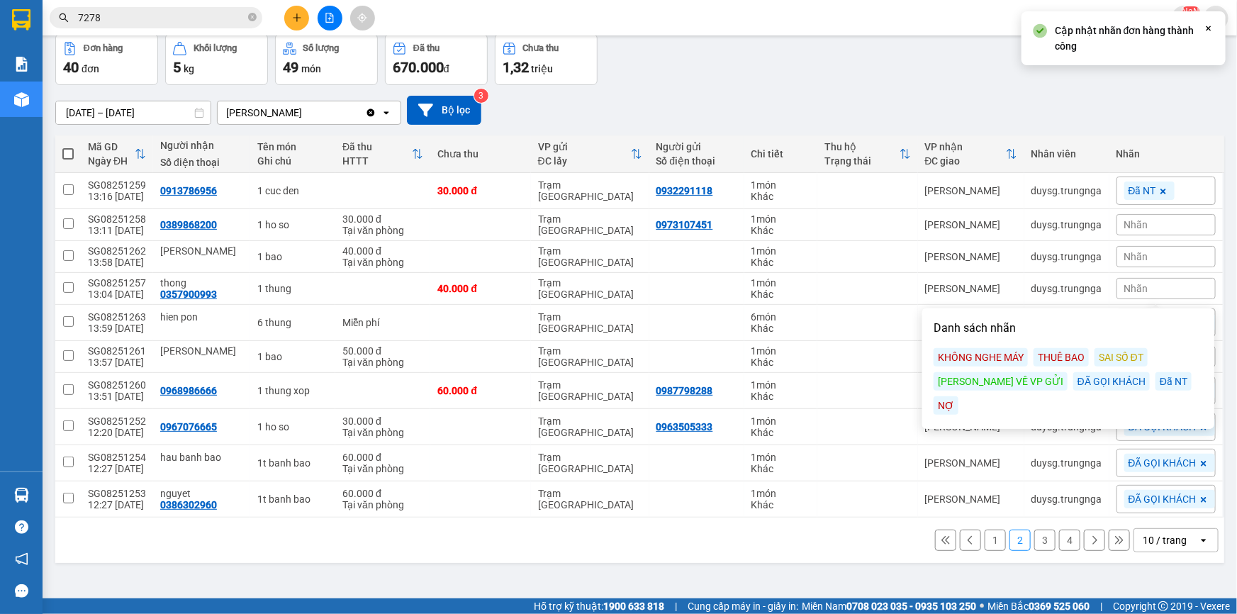
click at [1156, 382] on div "Đã NT" at bounding box center [1174, 381] width 36 height 18
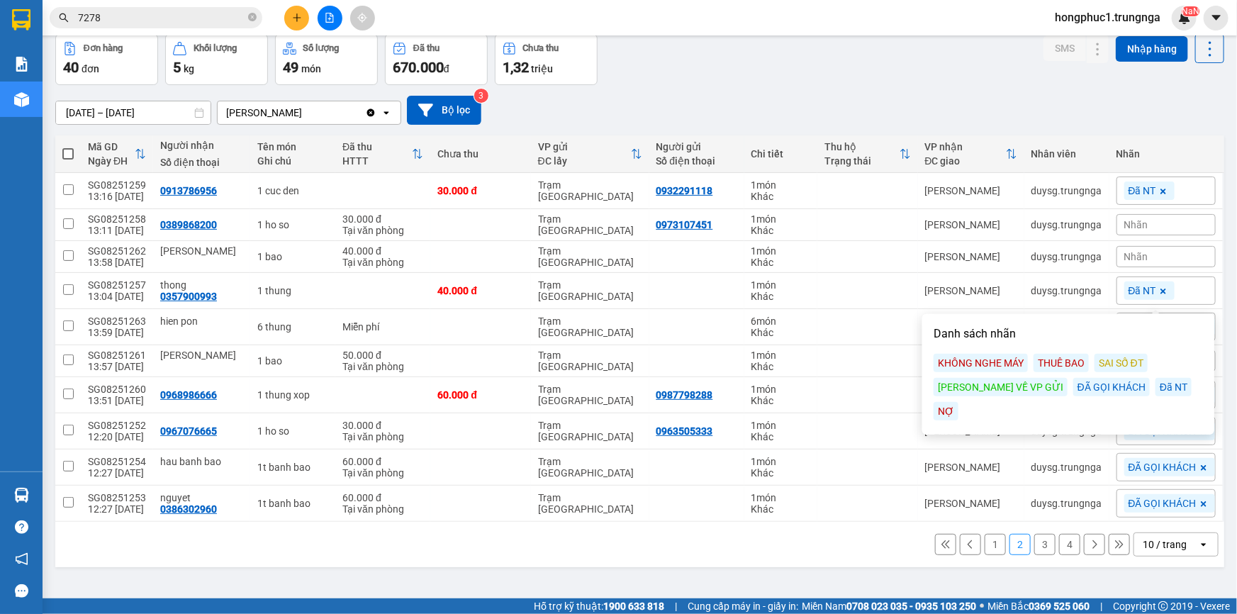
click at [1140, 220] on div "Nhãn" at bounding box center [1166, 224] width 99 height 21
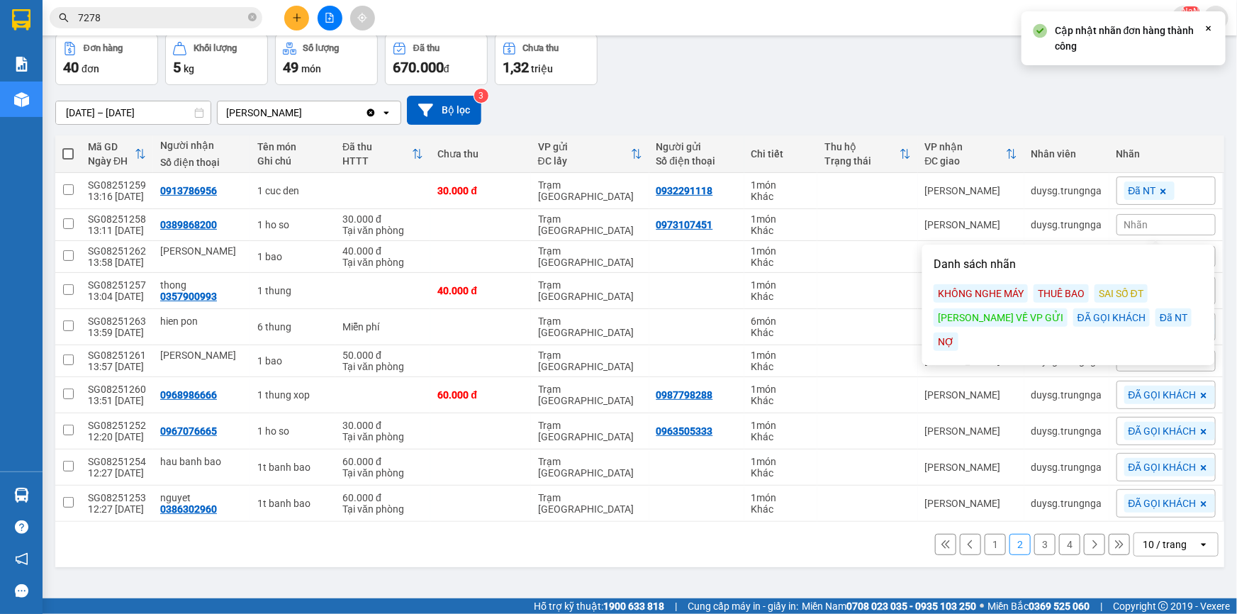
click at [1156, 315] on div "Đã NT" at bounding box center [1174, 317] width 36 height 18
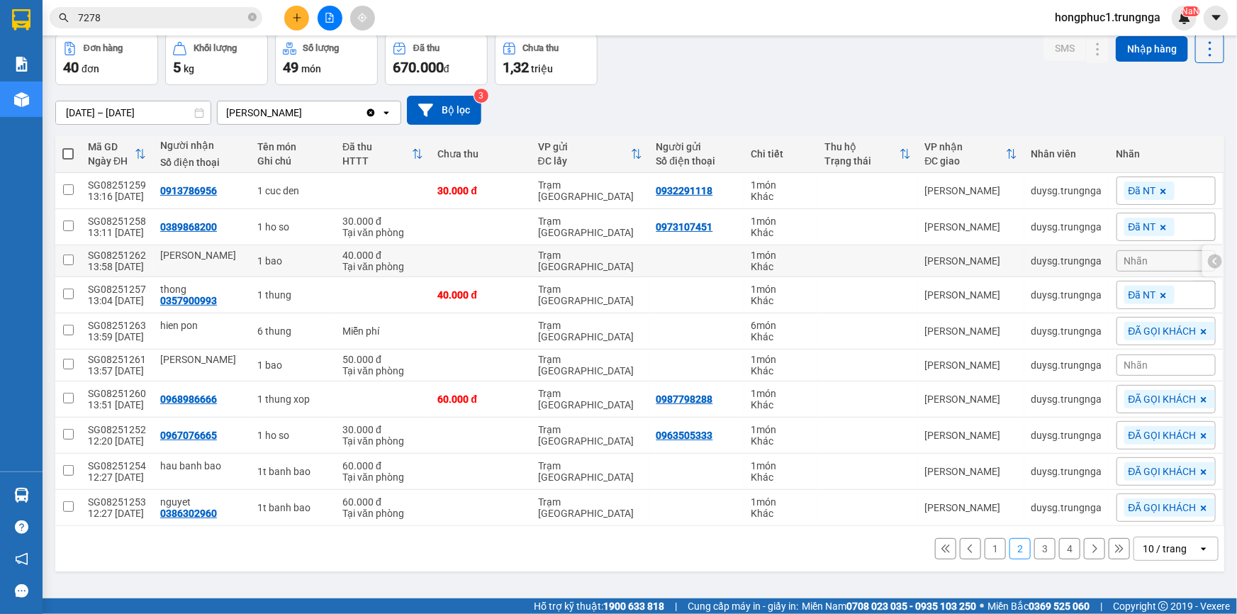
click at [859, 257] on td at bounding box center [867, 261] width 100 height 32
checkbox input "true"
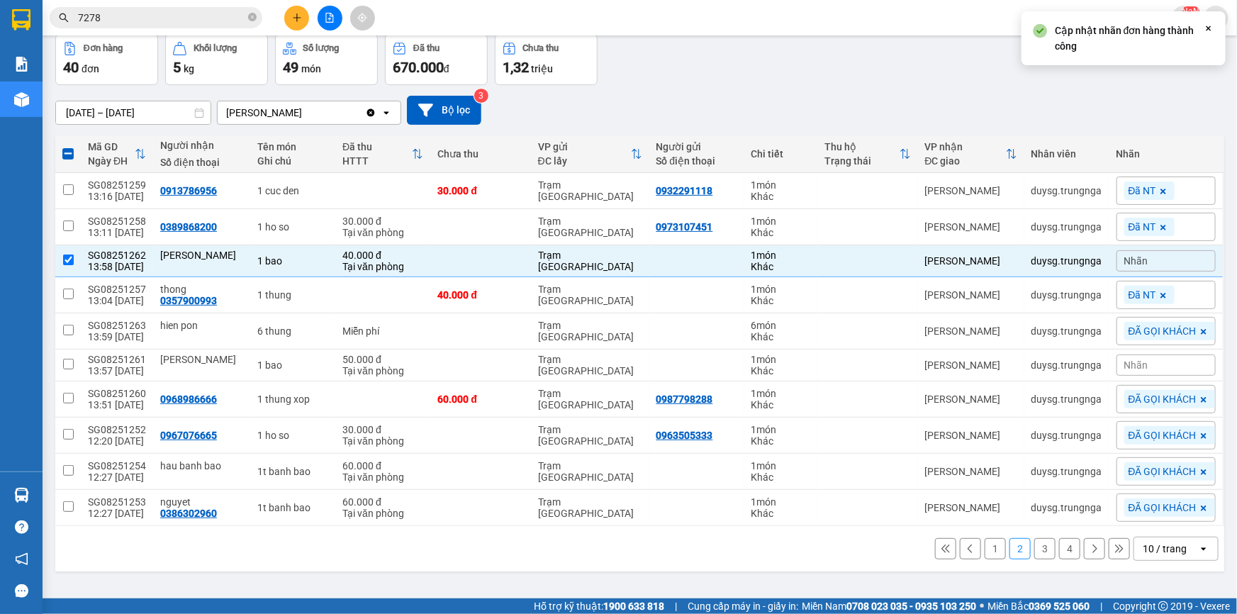
click at [1127, 262] on span "Nhãn" at bounding box center [1136, 260] width 24 height 11
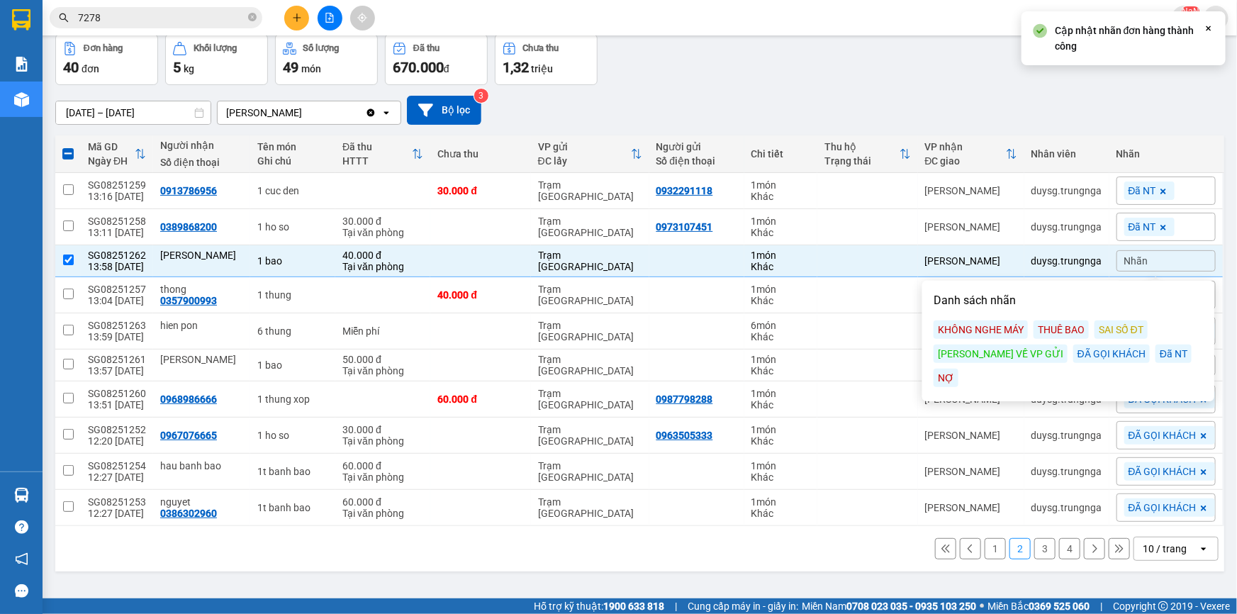
click at [1156, 354] on div "Đã NT" at bounding box center [1174, 354] width 36 height 18
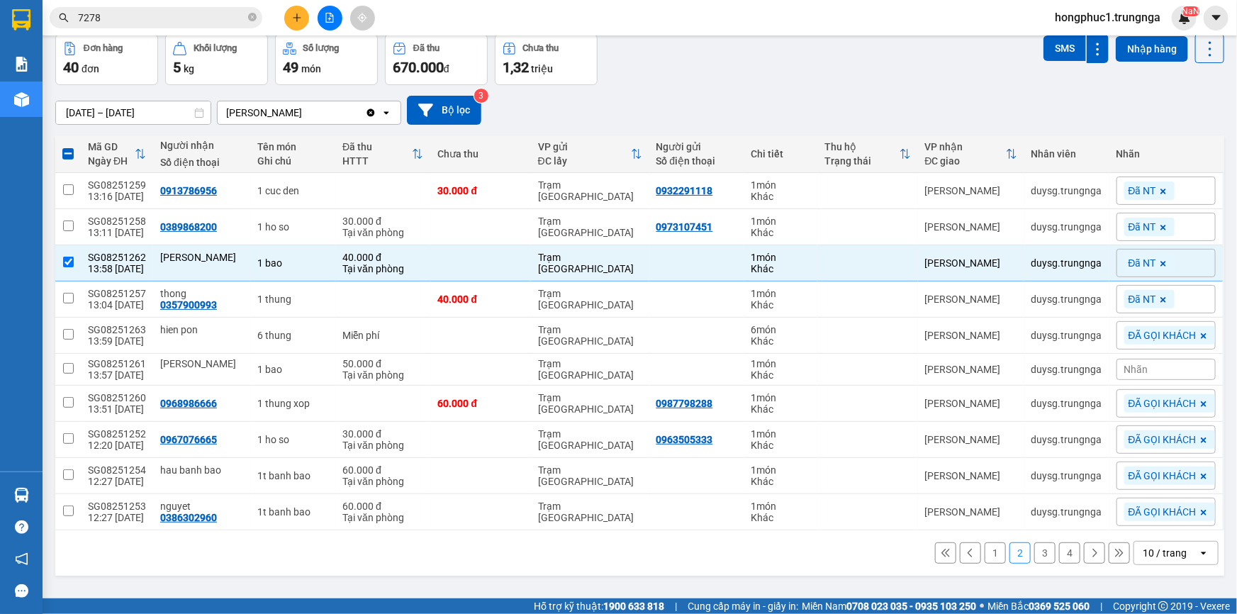
click at [905, 71] on div "Đơn hàng 40 đơn [PERSON_NAME] 5 kg Số [PERSON_NAME] 49 món Đã thu 670.000 [PERS…" at bounding box center [639, 59] width 1169 height 51
click at [840, 92] on div "[DATE] – [DATE] Press the down arrow key to interact with the calendar and sele…" at bounding box center [639, 110] width 1169 height 50
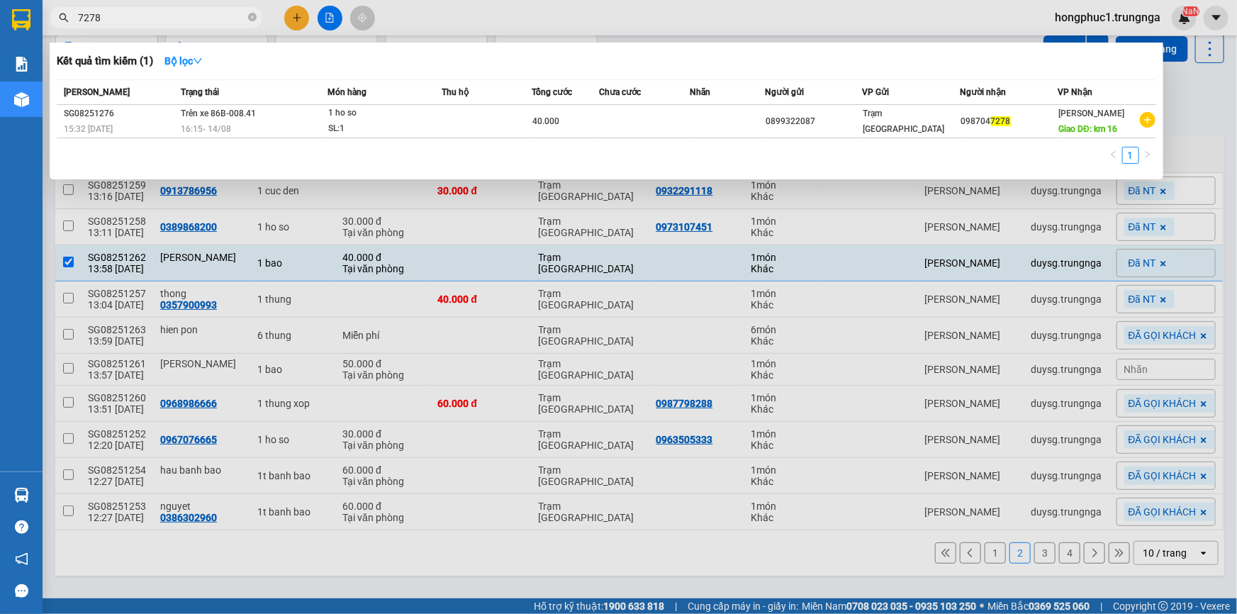
click at [128, 18] on input "7278" at bounding box center [161, 18] width 167 height 16
type input "7"
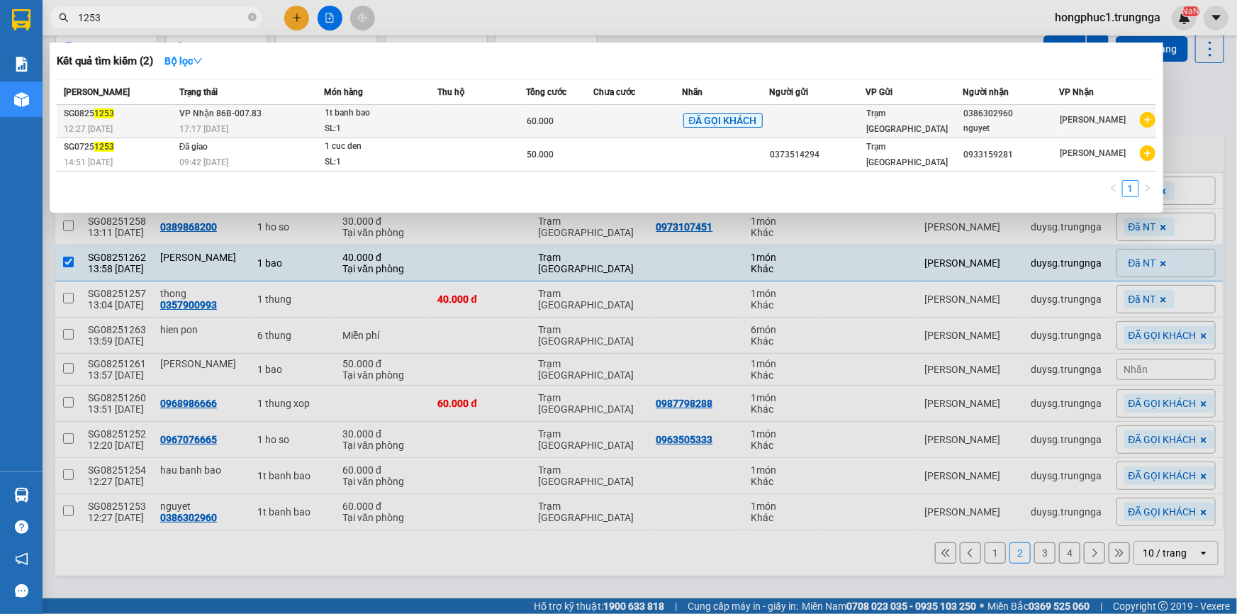
type input "1253"
click at [885, 110] on td "Trạm [GEOGRAPHIC_DATA]" at bounding box center [914, 121] width 96 height 33
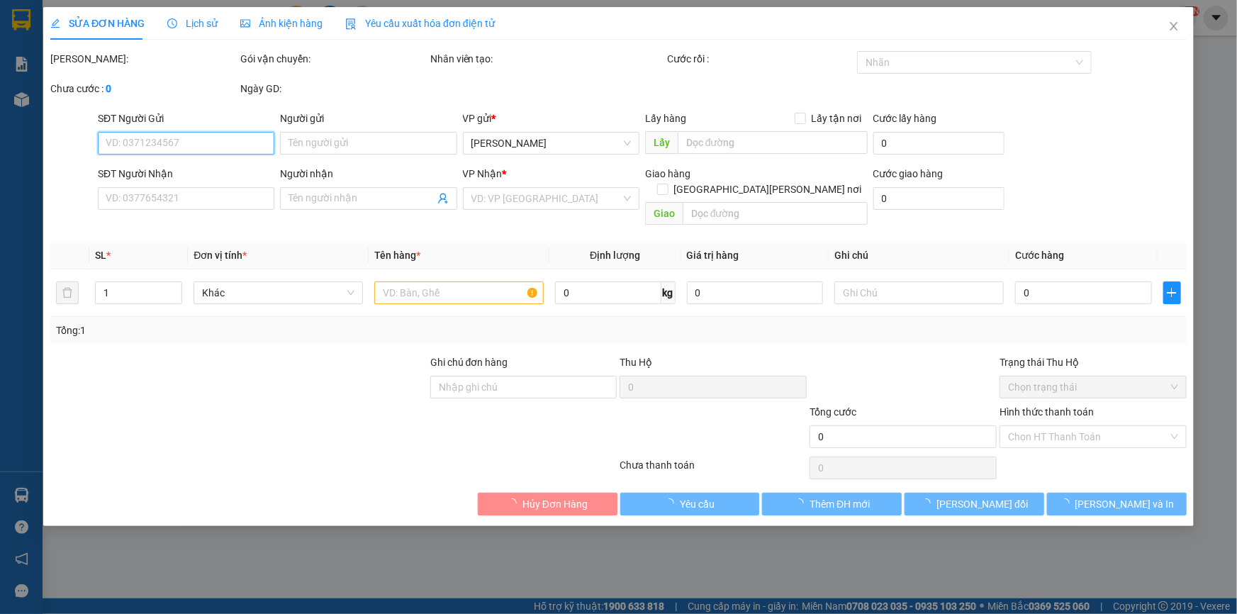
type input "0386302960"
type input "nguyet"
type input "60.000"
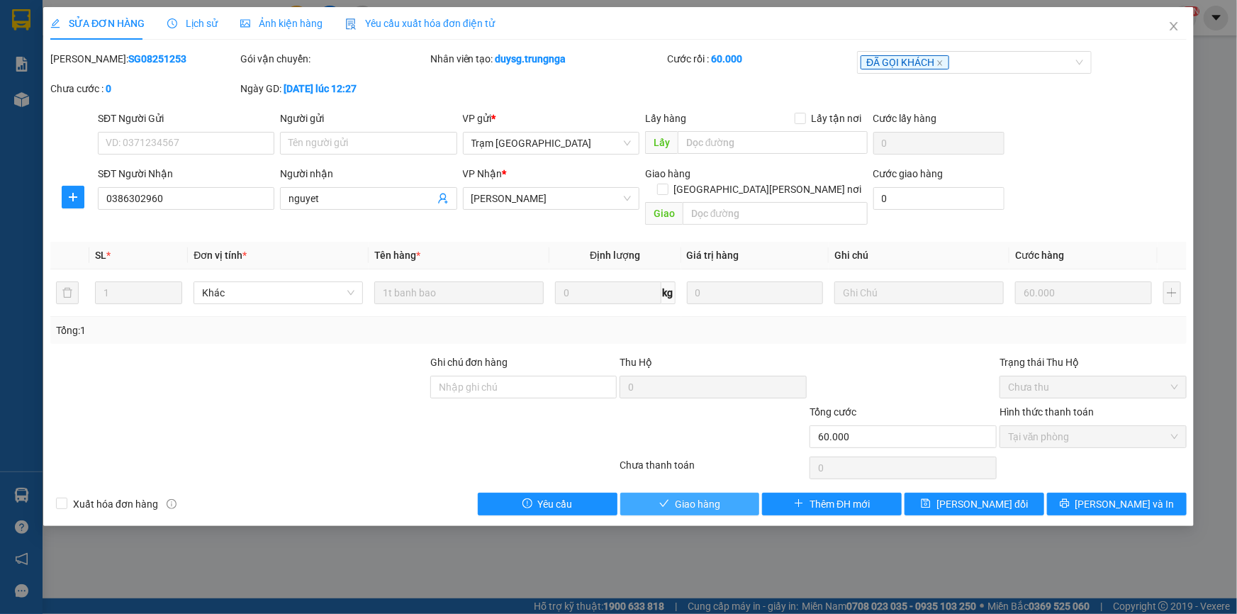
click at [678, 496] on span "Giao hàng" at bounding box center [697, 504] width 45 height 16
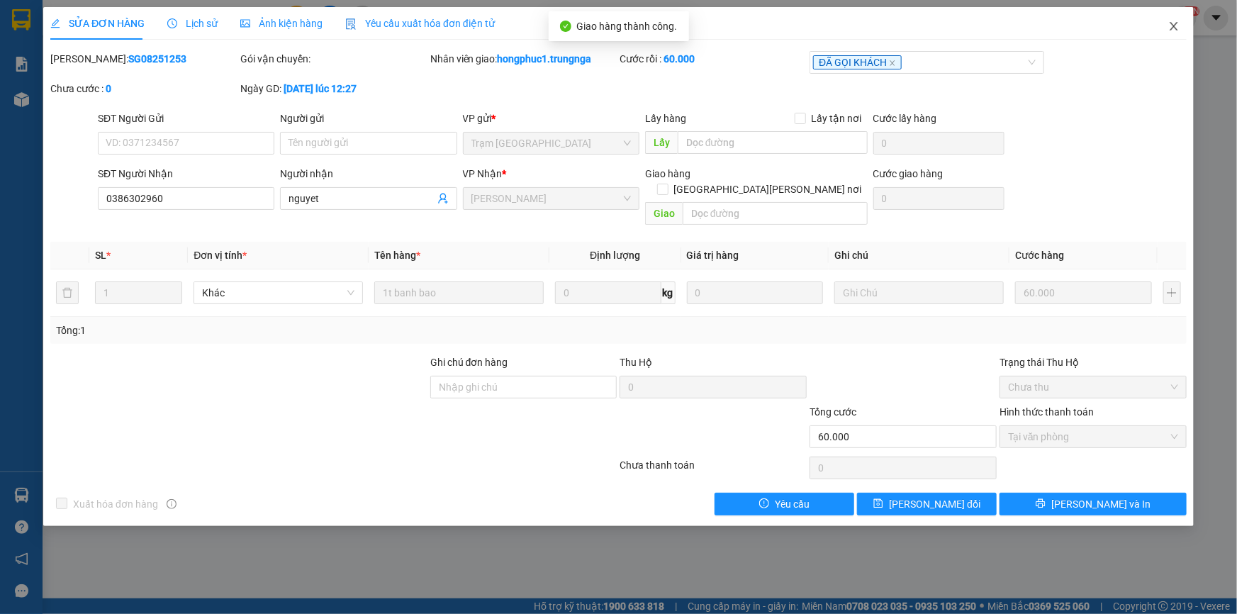
click at [1178, 27] on icon "close" at bounding box center [1173, 26] width 11 height 11
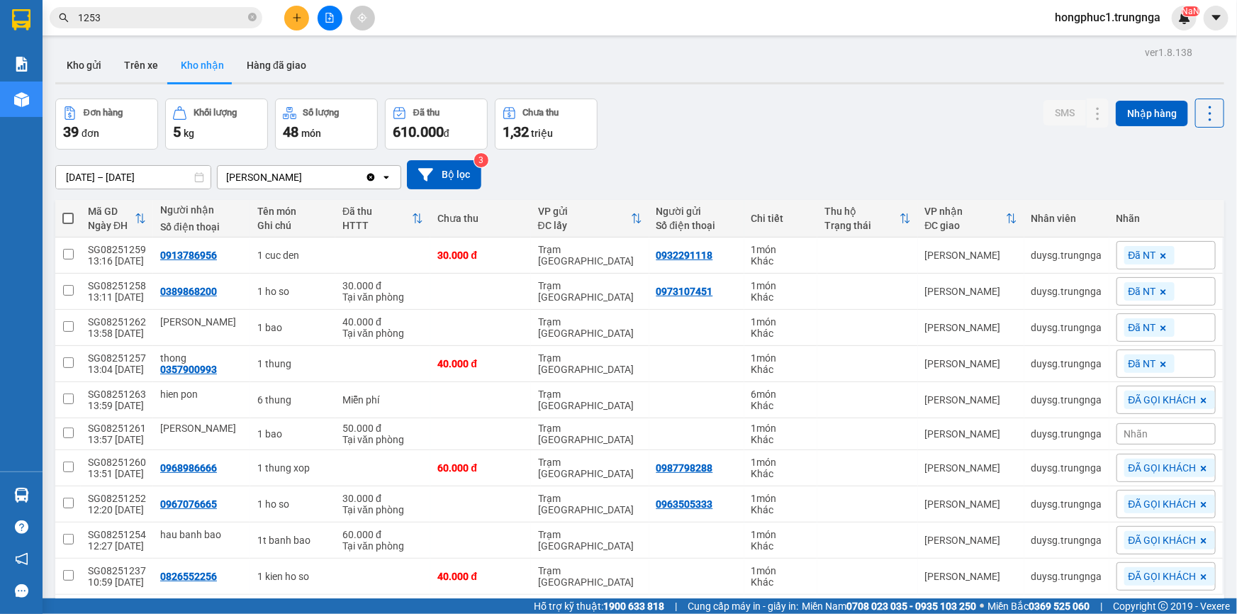
click at [235, 15] on input "1253" at bounding box center [161, 18] width 167 height 16
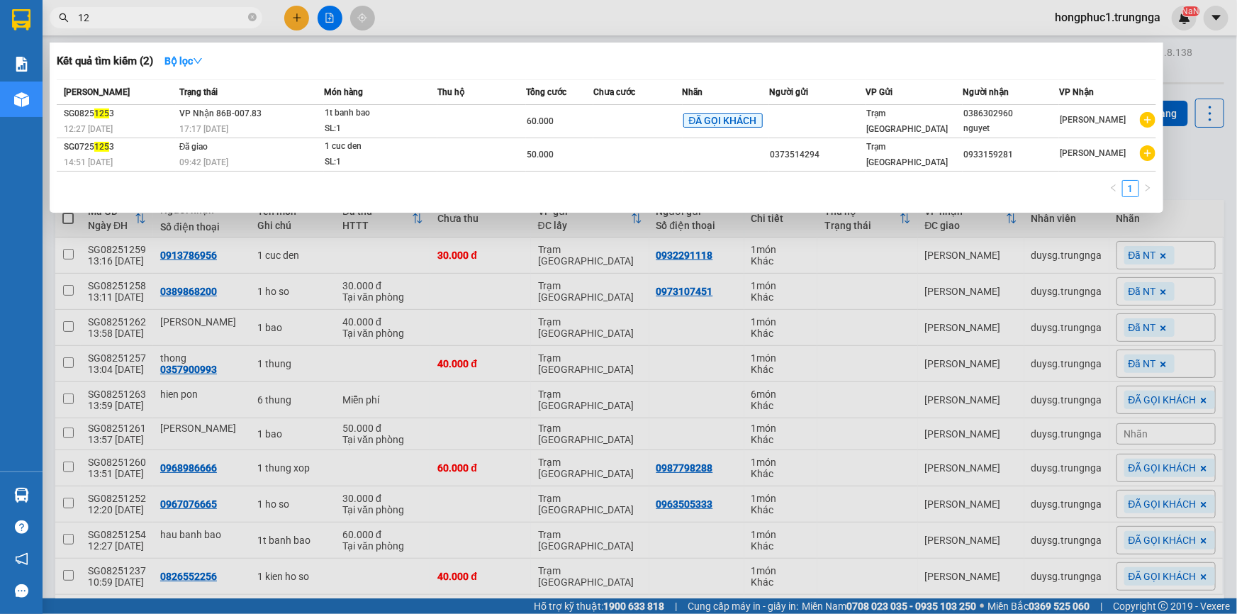
type input "1"
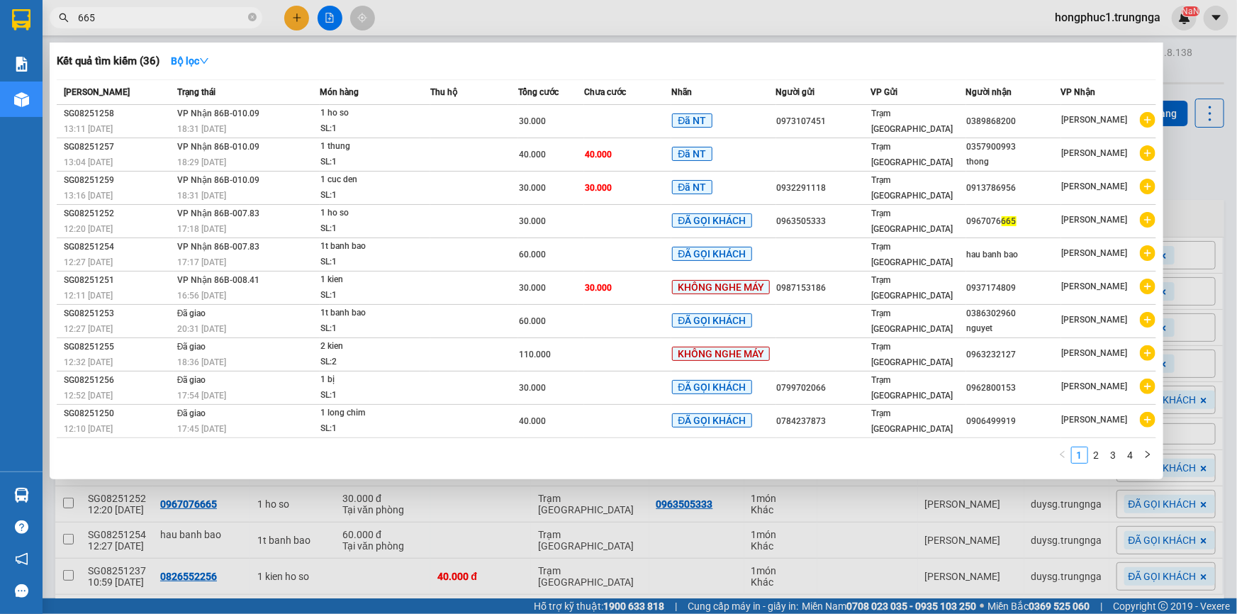
type input "665"
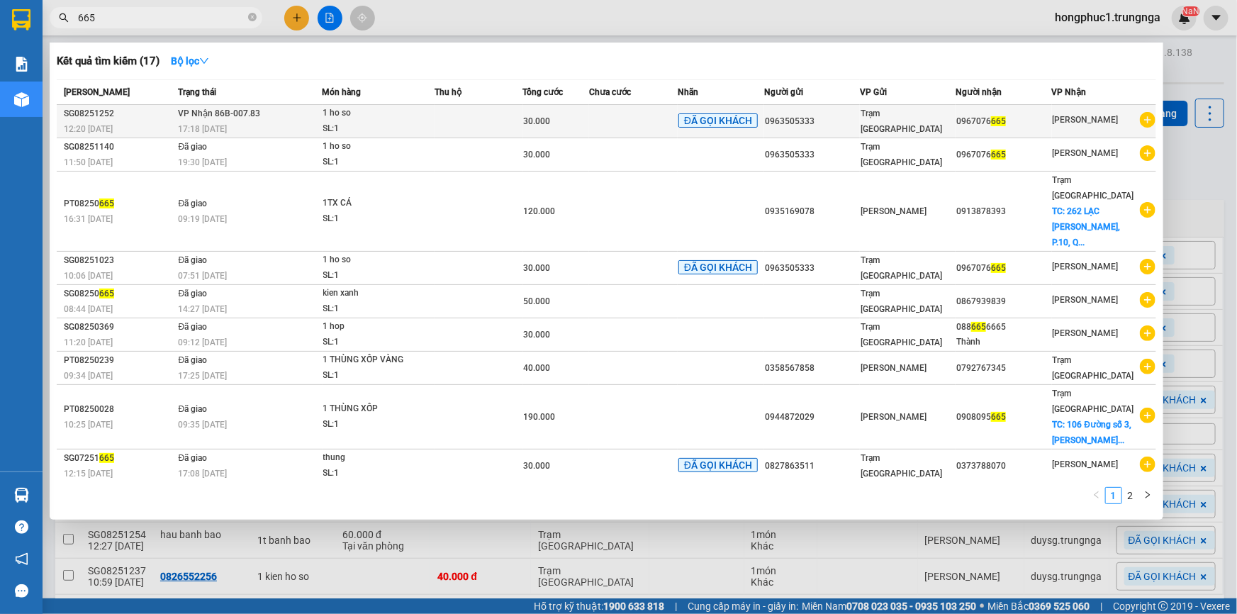
click at [894, 120] on span "Trạm [GEOGRAPHIC_DATA]" at bounding box center [902, 121] width 82 height 26
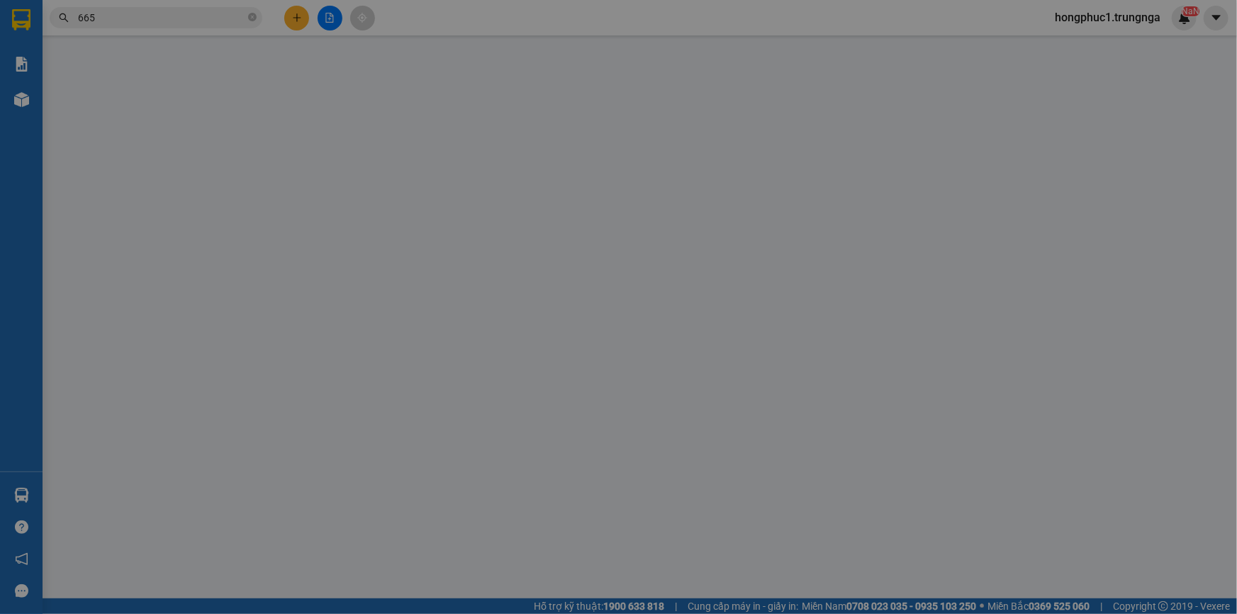
type input "0963505333"
type input "0967076665"
type input "30.000"
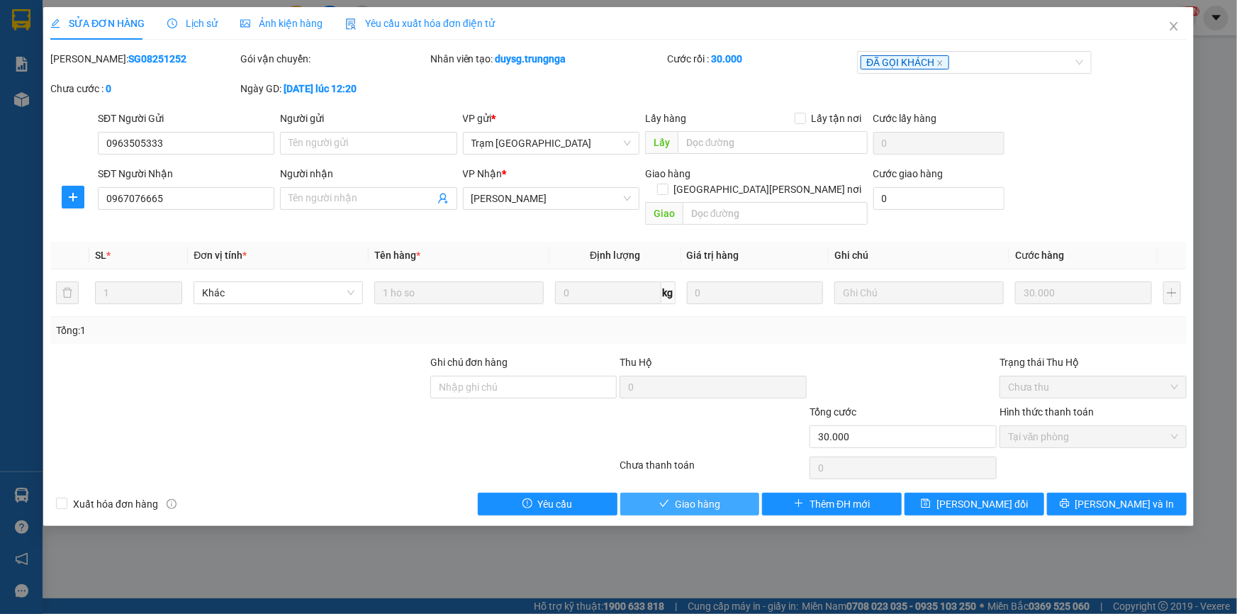
click at [717, 496] on span "Giao hàng" at bounding box center [697, 504] width 45 height 16
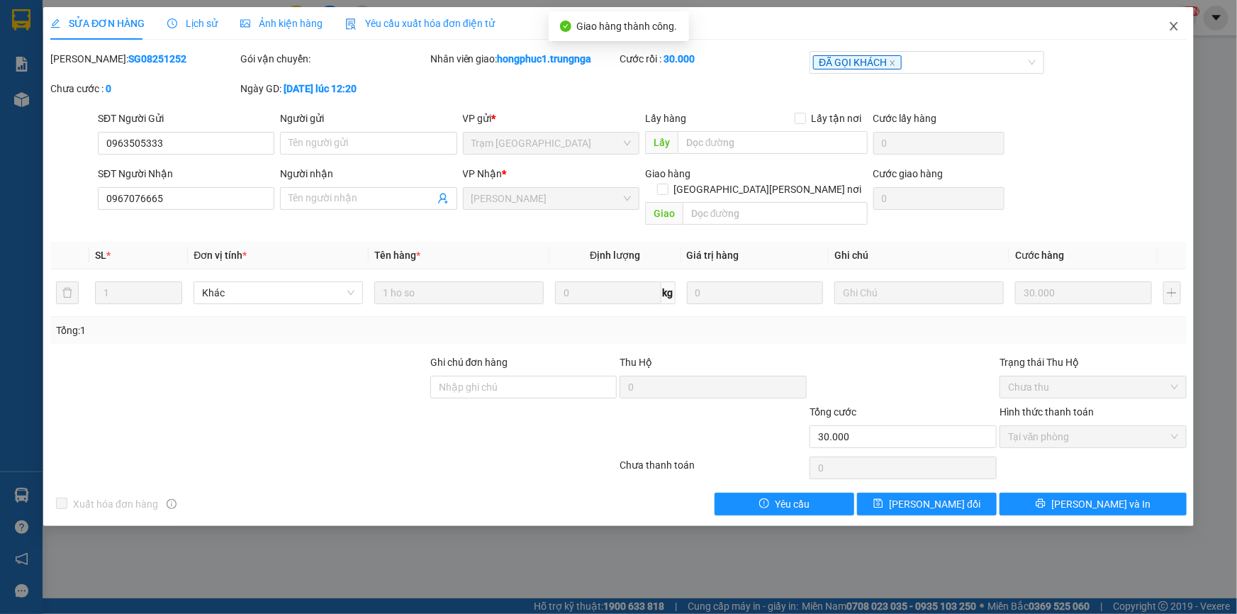
click at [1175, 24] on icon "close" at bounding box center [1173, 26] width 11 height 11
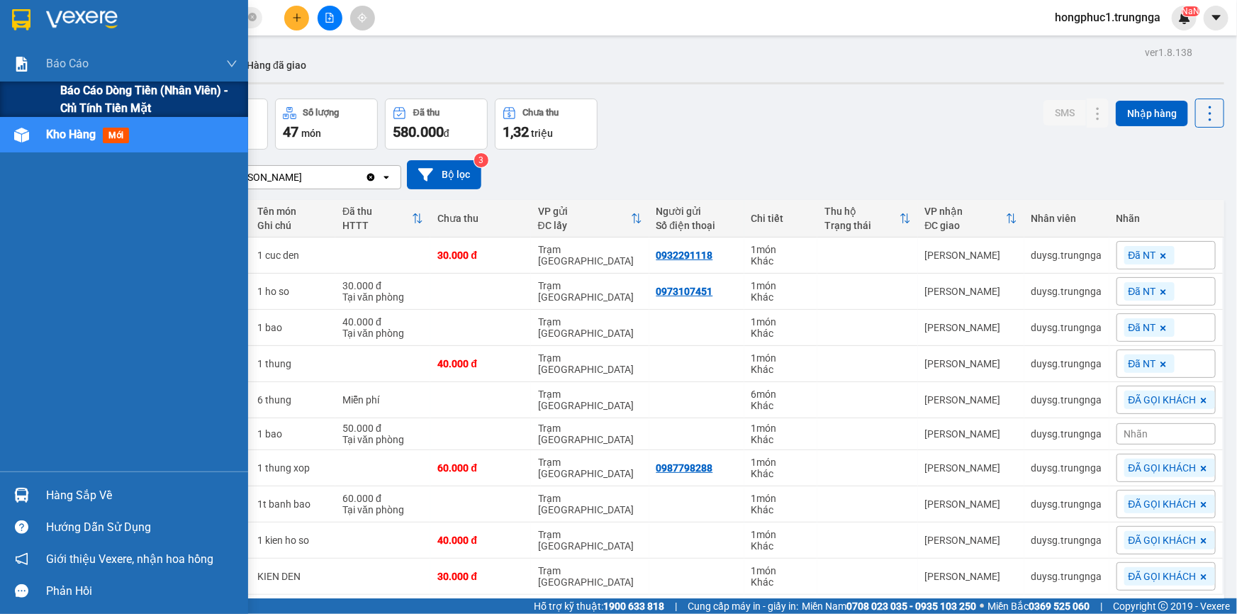
click at [107, 106] on span "Báo cáo dòng tiền (nhân viên) - chỉ tính tiền mặt" at bounding box center [148, 99] width 177 height 35
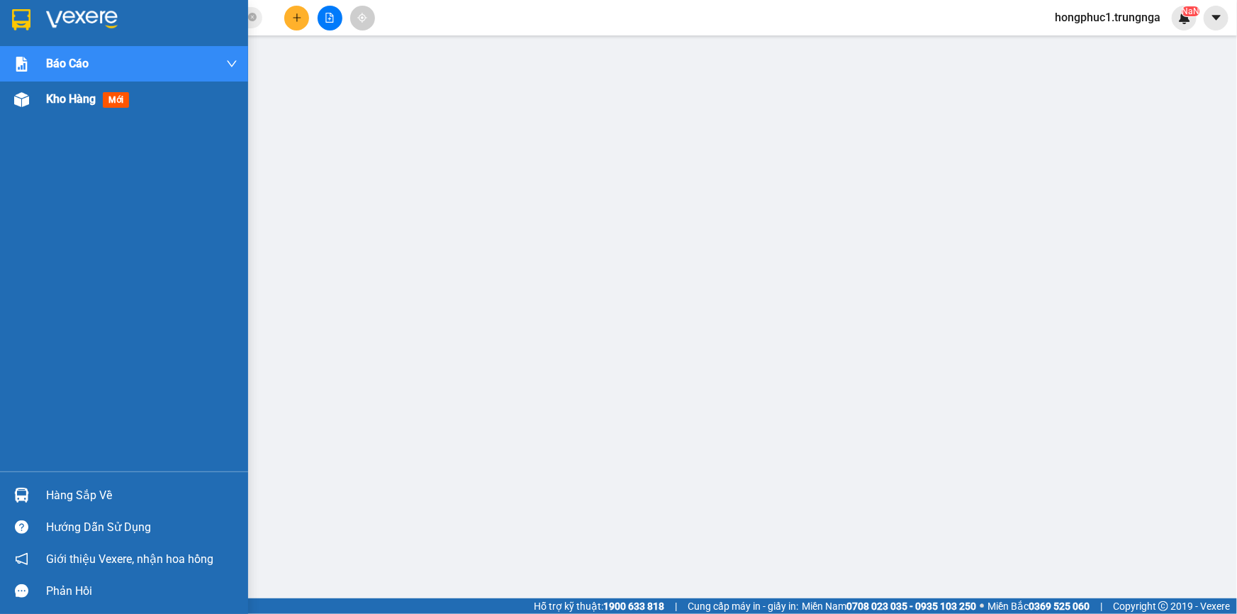
click at [59, 99] on span "Kho hàng" at bounding box center [71, 98] width 50 height 13
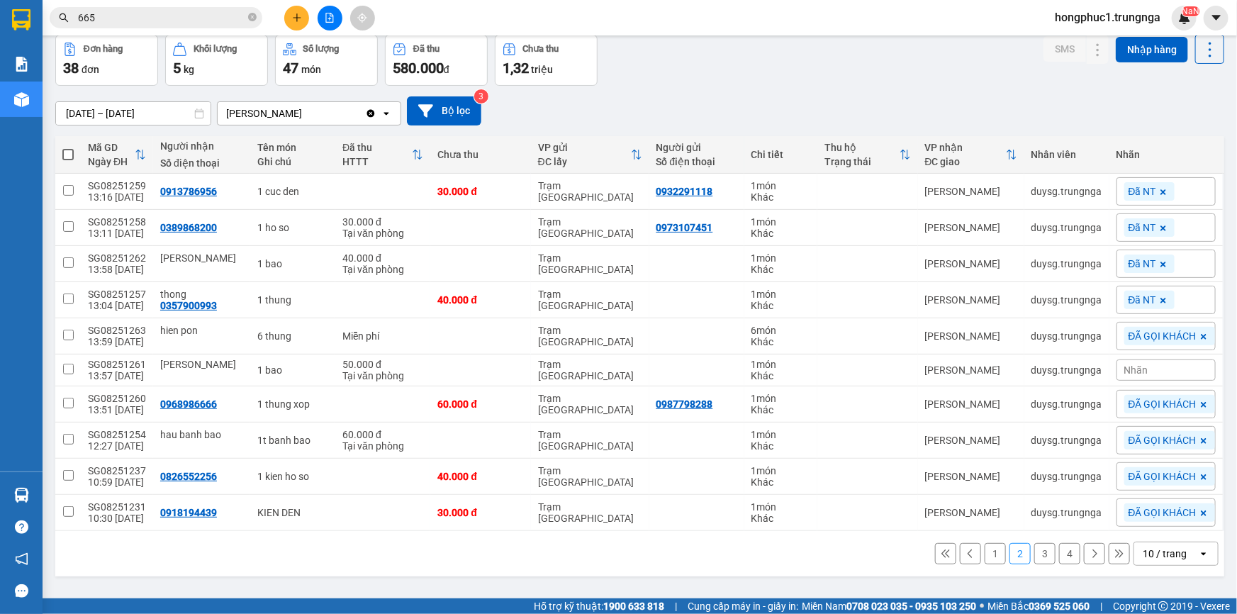
scroll to position [65, 0]
click at [230, 8] on span "665" at bounding box center [156, 17] width 213 height 21
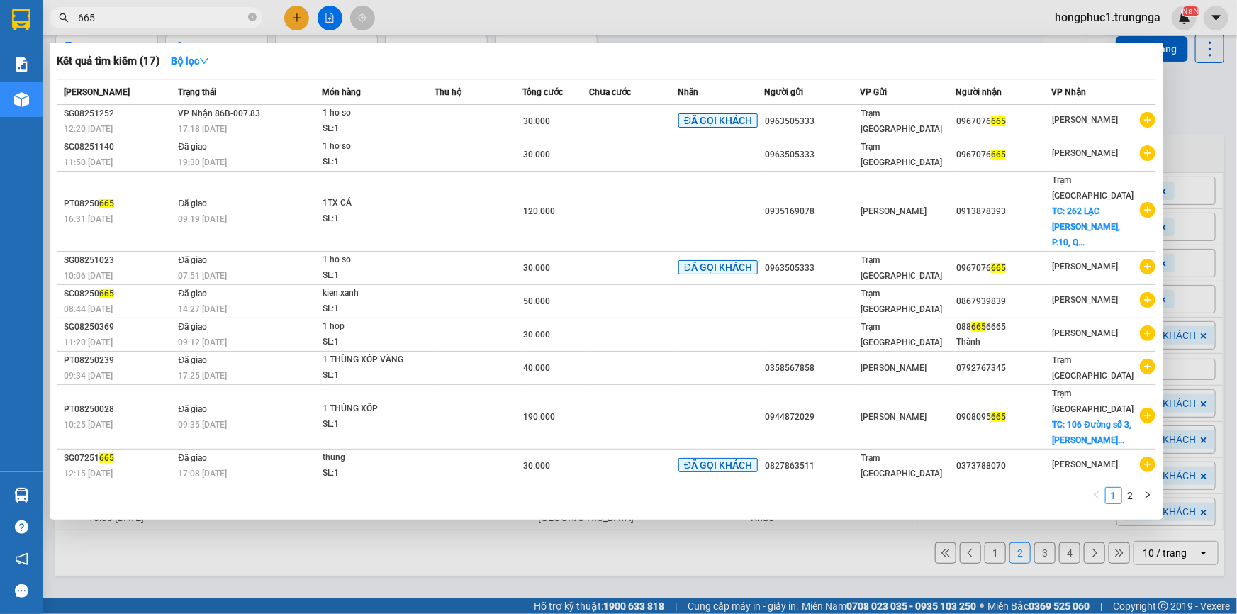
click at [230, 24] on input "665" at bounding box center [161, 18] width 167 height 16
type input "6"
type input "200"
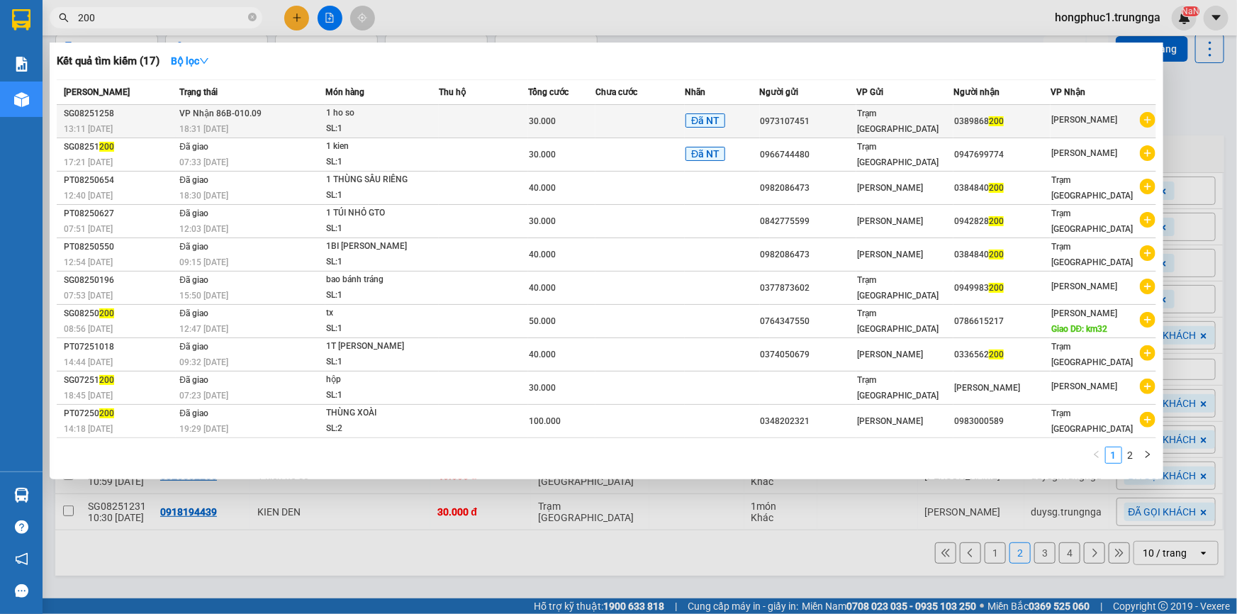
click at [795, 108] on td "0973107451" at bounding box center [808, 121] width 97 height 33
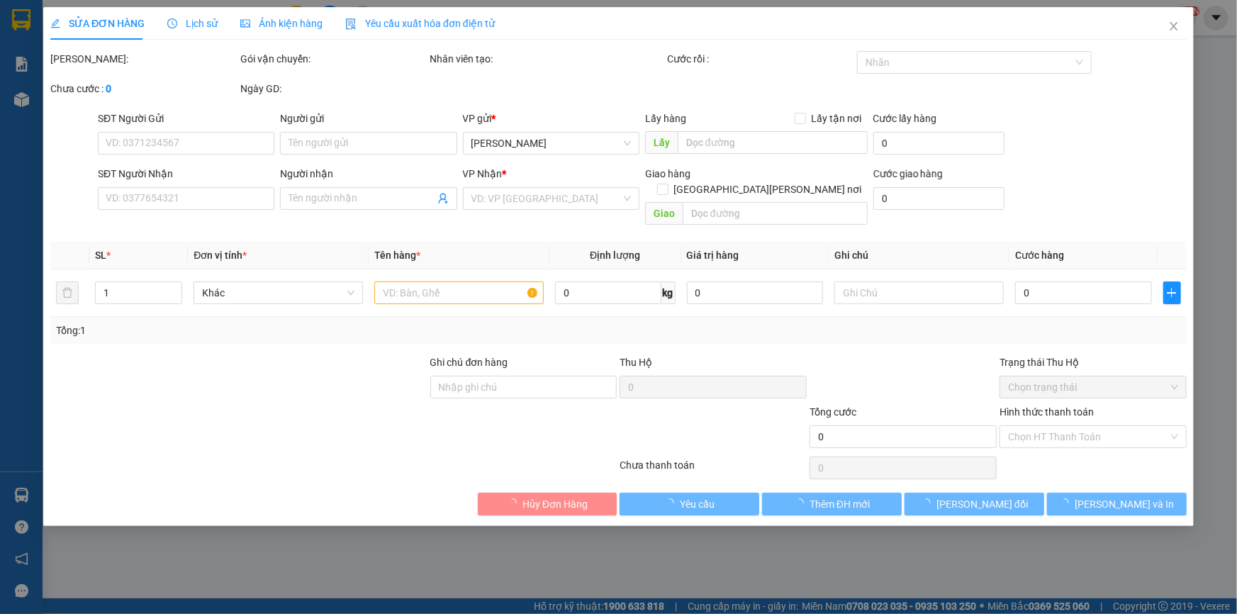
type input "0973107451"
type input "0389868200"
type input "30.000"
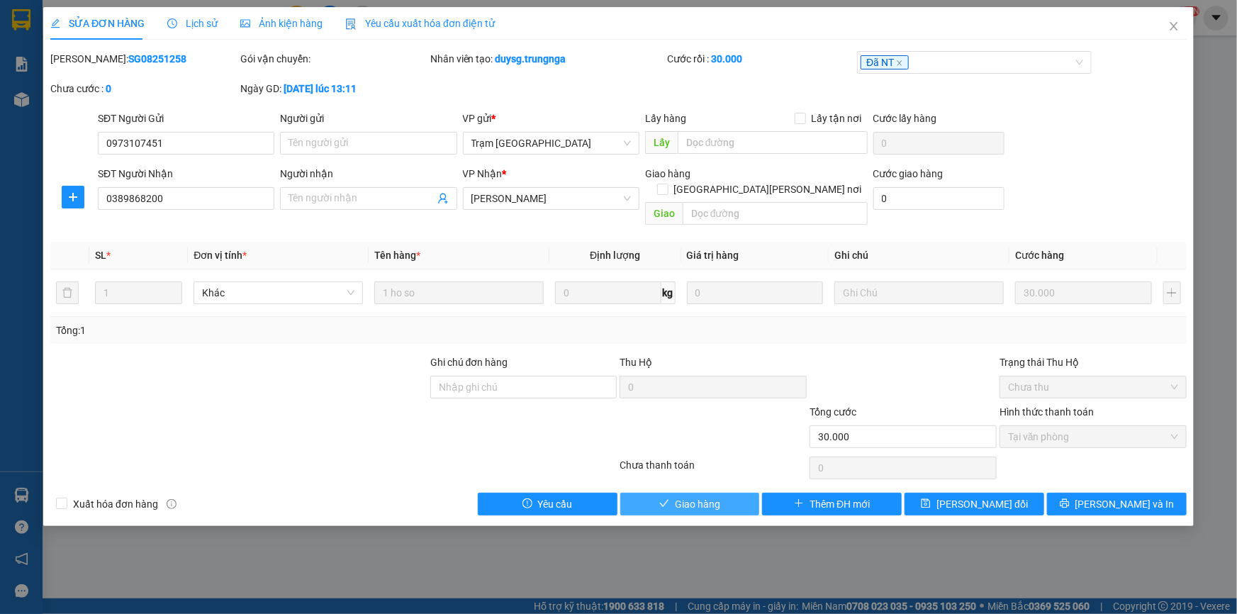
click at [676, 496] on span "Giao hàng" at bounding box center [697, 504] width 45 height 16
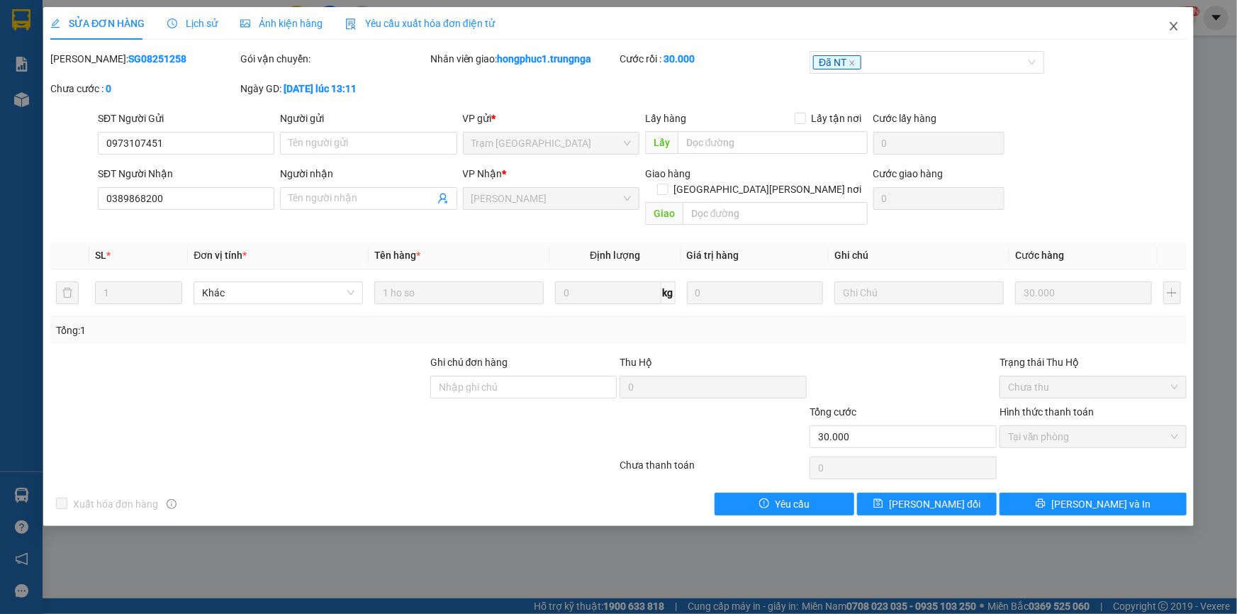
drag, startPoint x: 1178, startPoint y: 26, endPoint x: 1168, endPoint y: 35, distance: 13.5
click at [1177, 26] on icon "close" at bounding box center [1173, 26] width 11 height 11
